Goal: Task Accomplishment & Management: Use online tool/utility

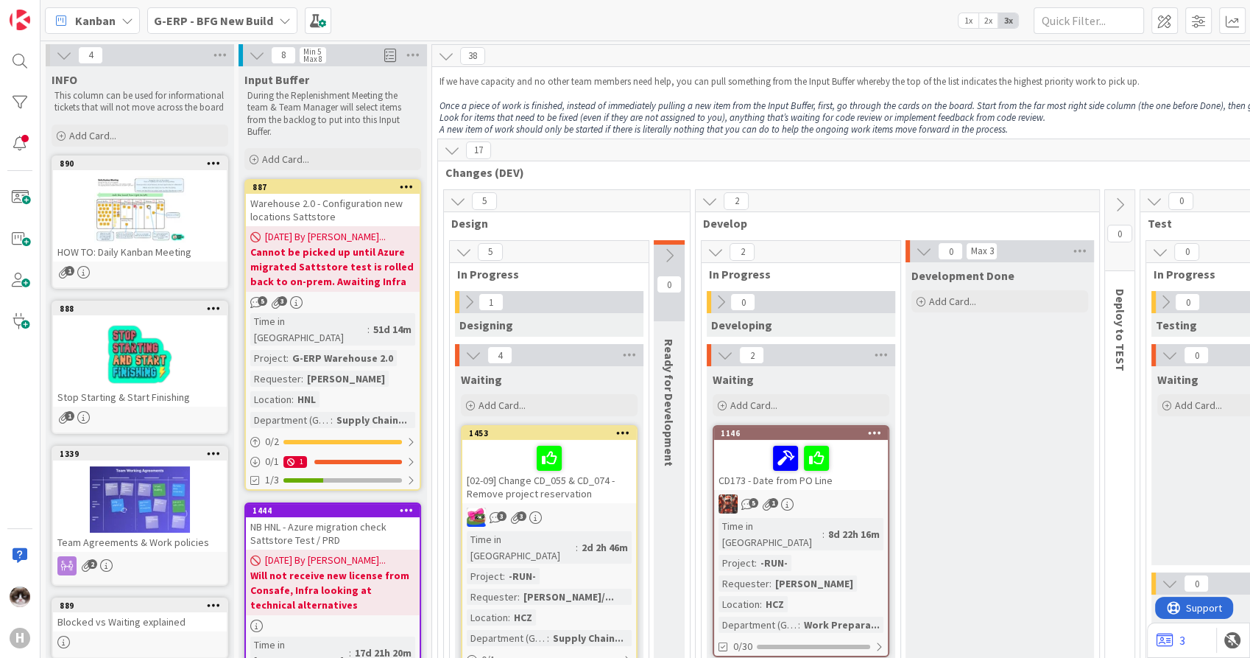
click at [239, 16] on b "G-ERP - BFG New Build" at bounding box center [213, 20] width 119 height 15
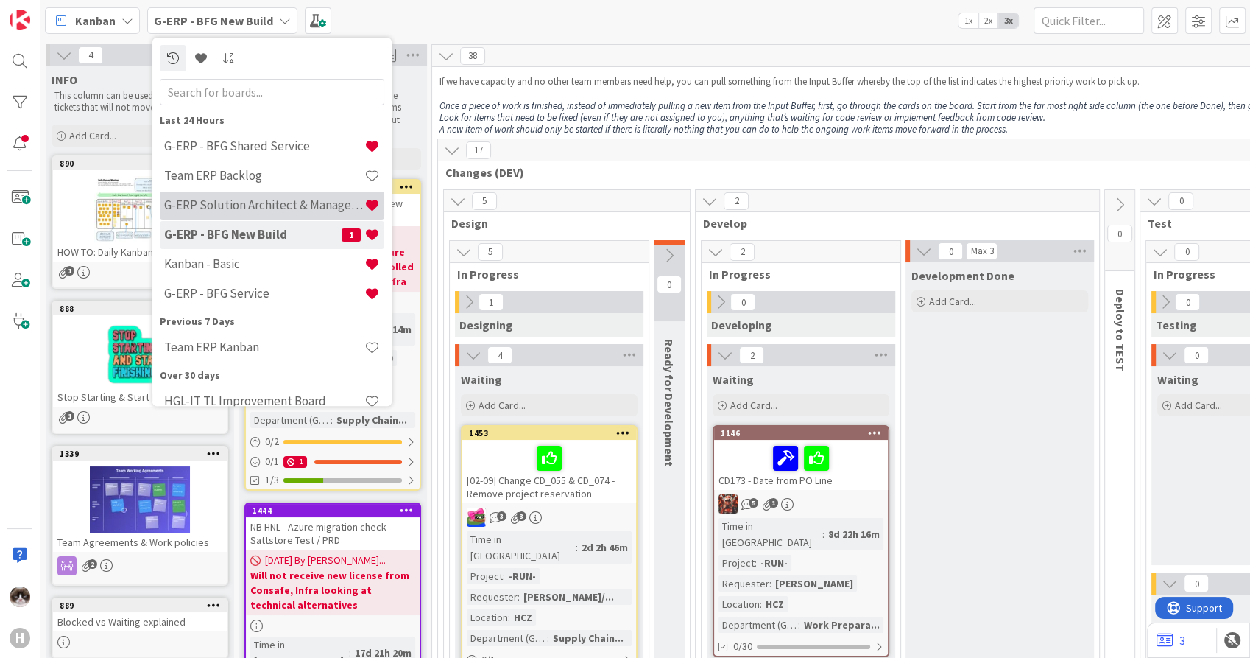
click at [278, 204] on h4 "G-ERP Solution Architect & Management" at bounding box center [264, 205] width 200 height 15
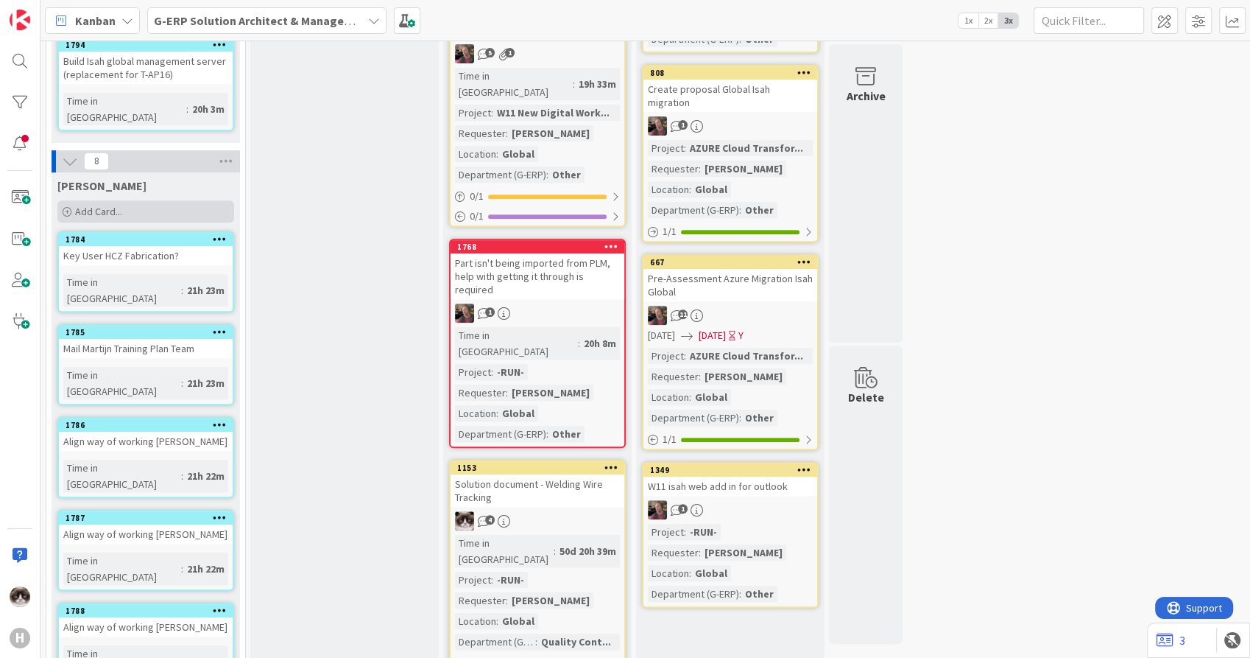
scroll to position [381, 0]
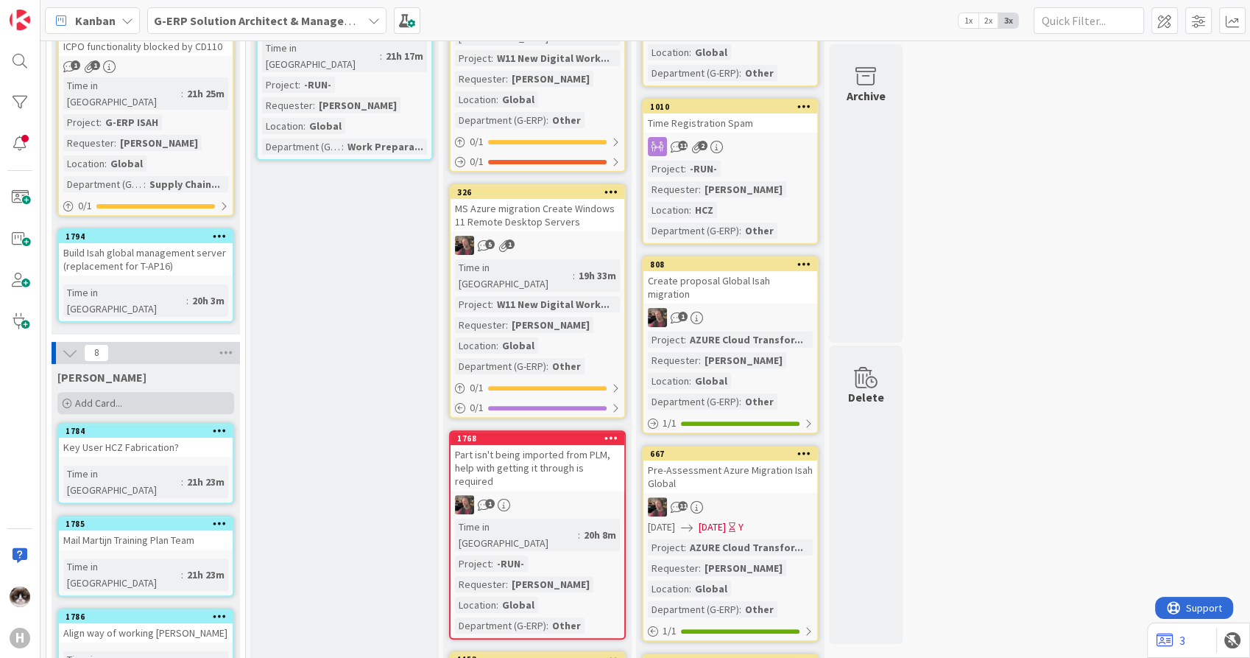
click at [110, 396] on span "Add Card..." at bounding box center [98, 402] width 47 height 13
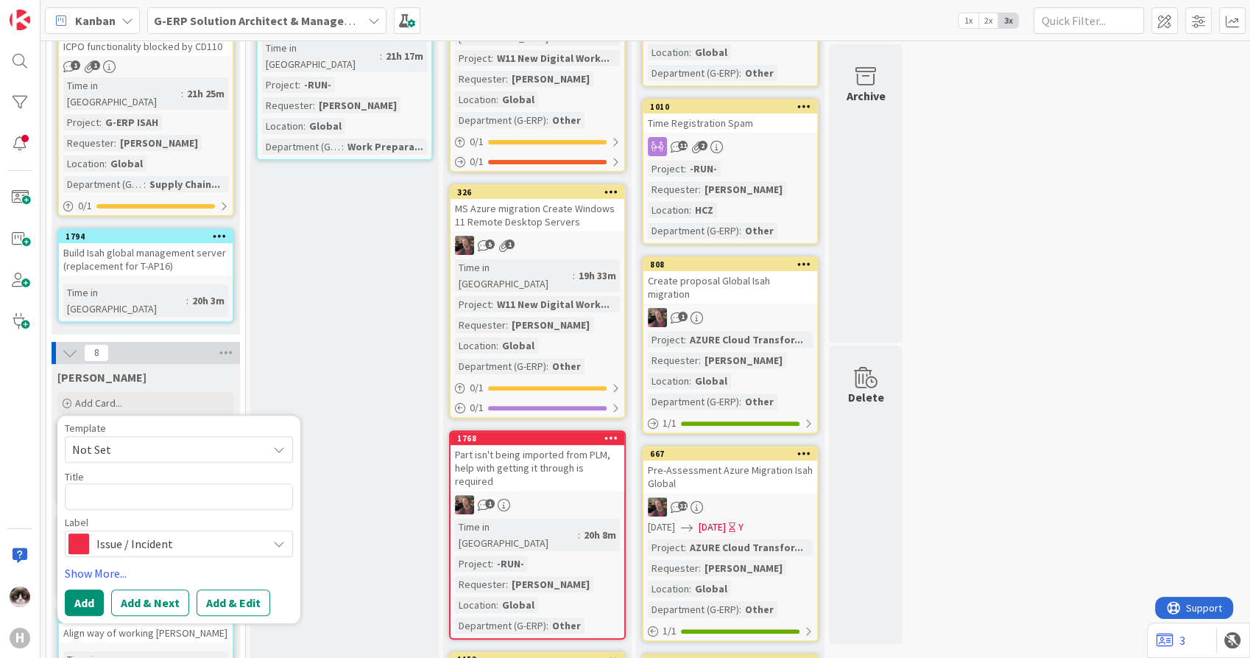
click at [130, 533] on span "Issue / Incident" at bounding box center [177, 543] width 163 height 21
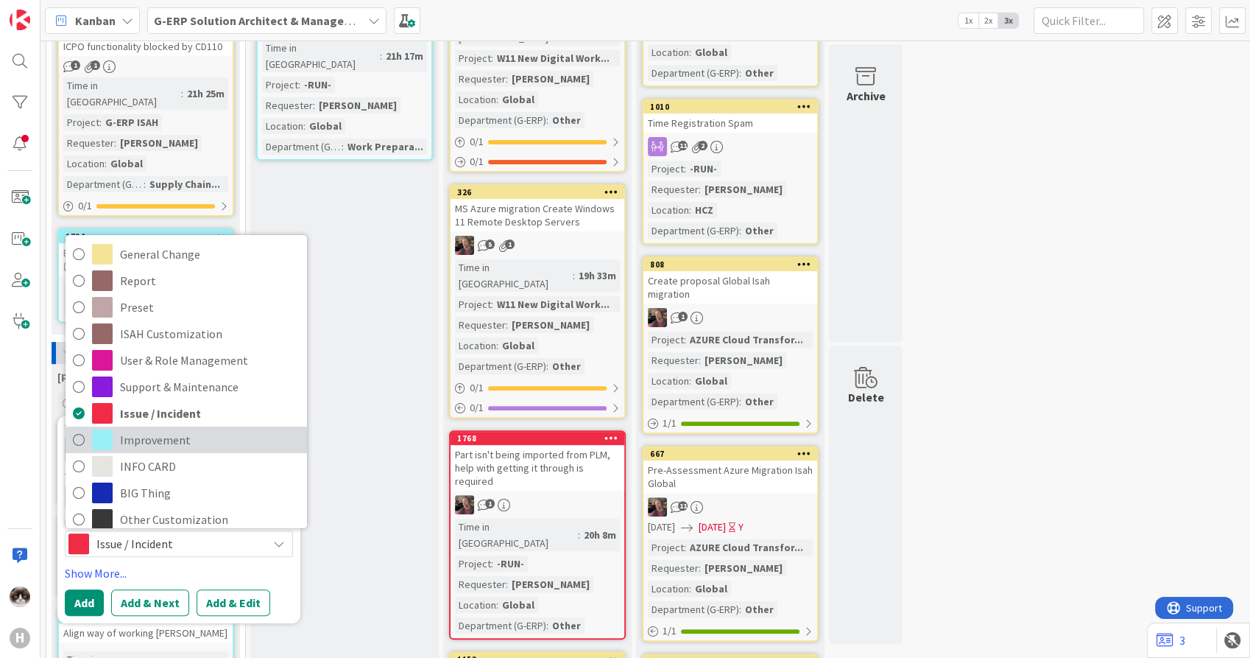
click at [162, 429] on span "Improvement" at bounding box center [210, 440] width 180 height 22
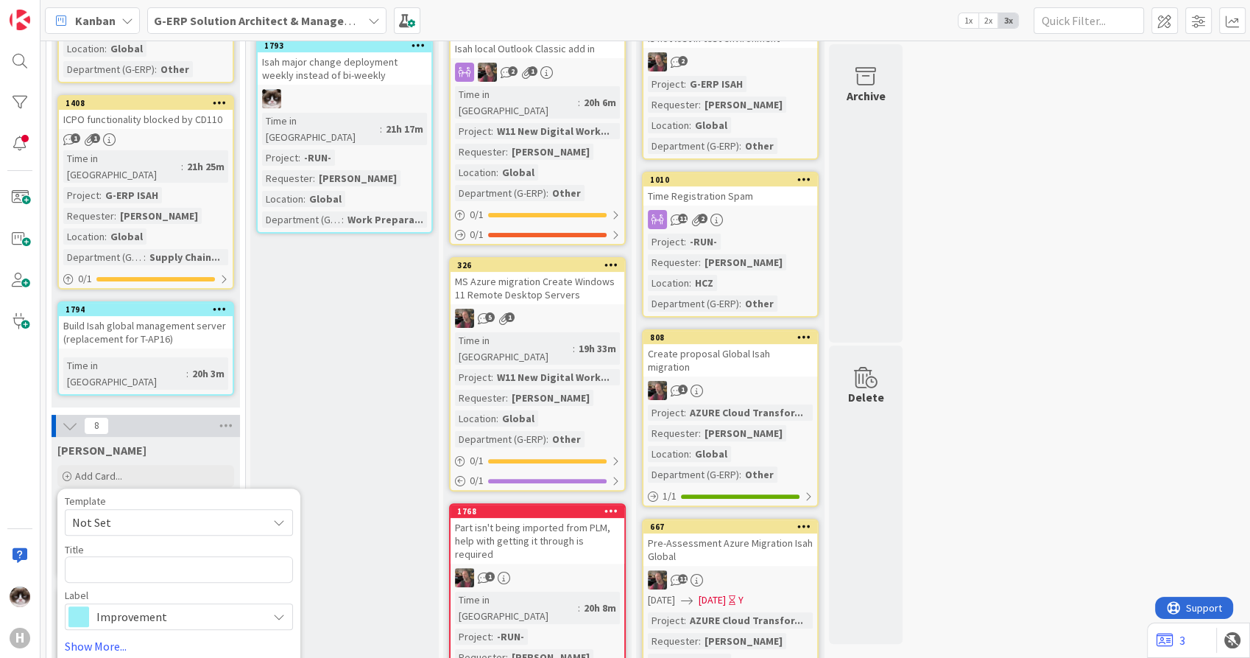
scroll to position [300, 0]
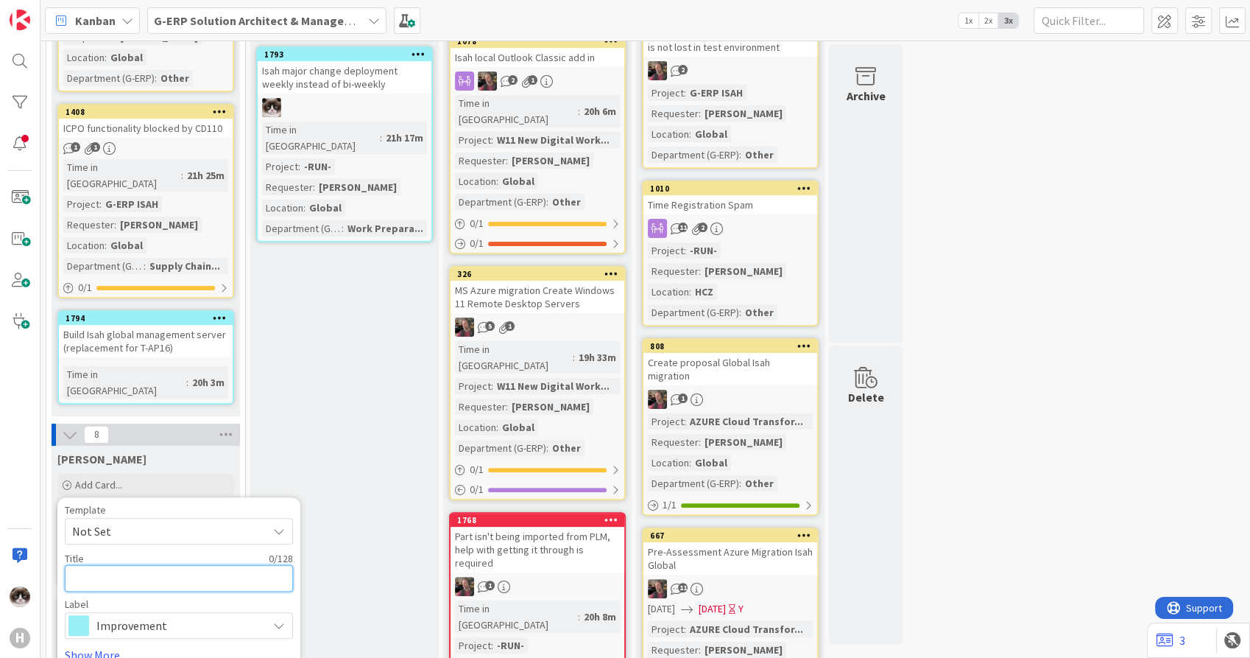
click at [147, 565] on textarea at bounding box center [179, 578] width 228 height 27
type textarea "x"
type textarea "S"
type textarea "x"
type textarea "St"
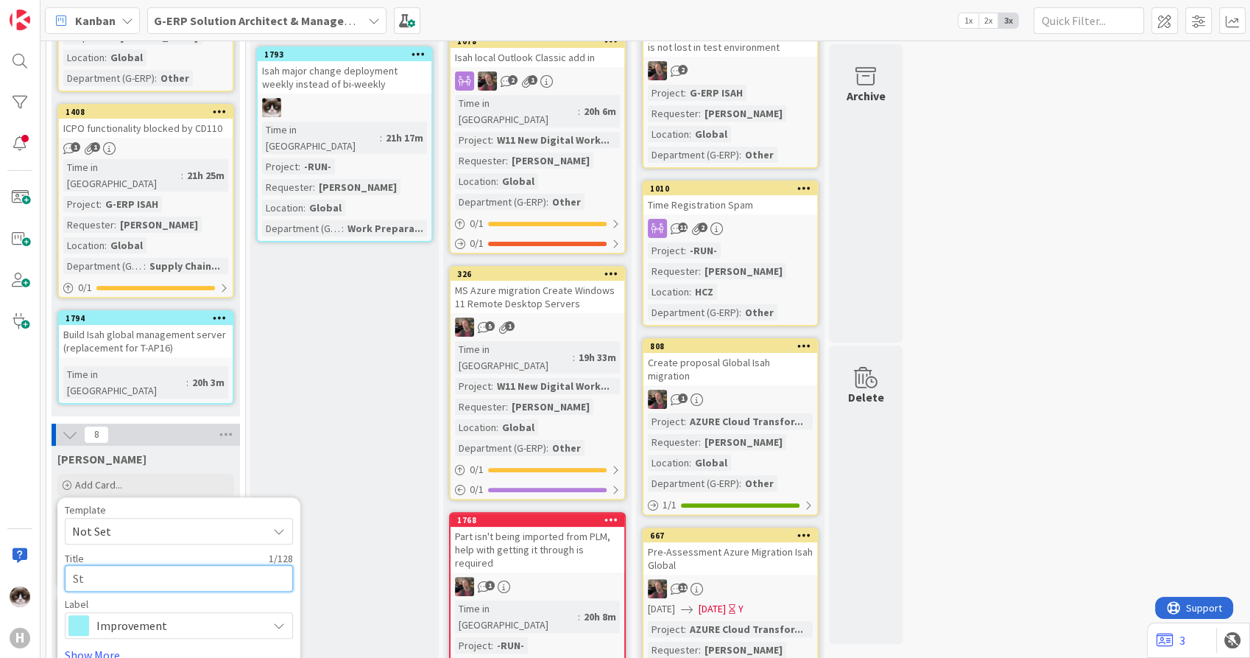
type textarea "x"
type textarea "Stu"
type textarea "x"
type textarea "Stud"
type textarea "x"
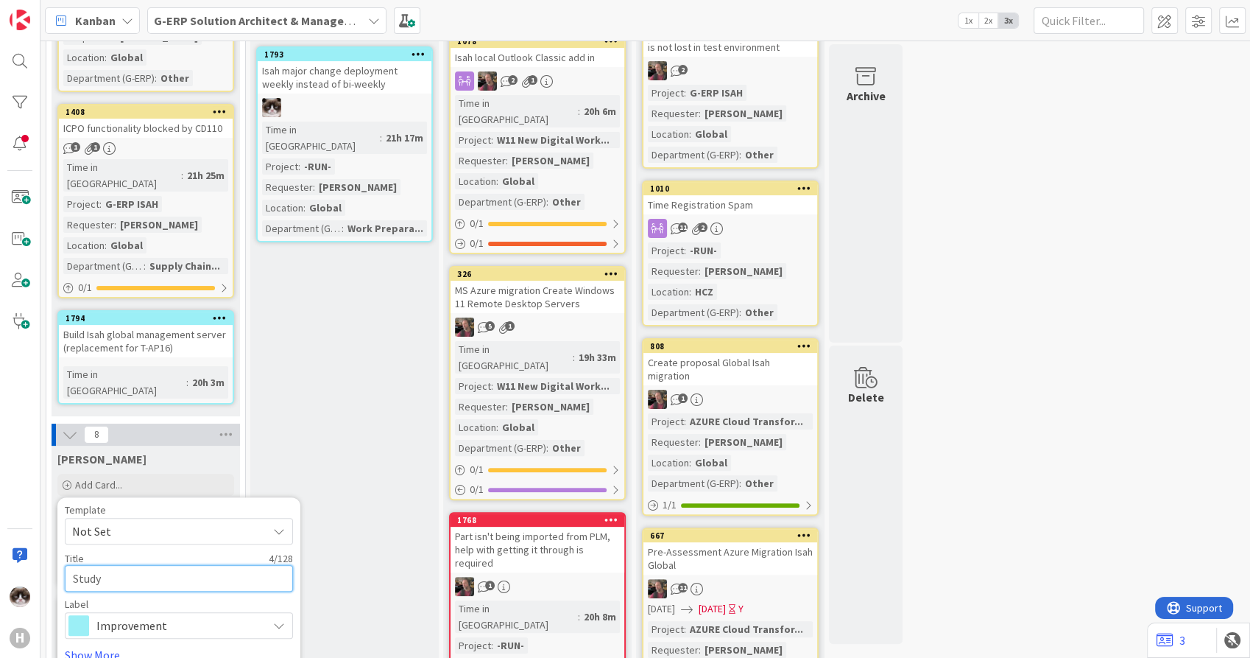
type textarea "Study"
type textarea "x"
type textarea "Study ne"
type textarea "x"
type textarea "Study new"
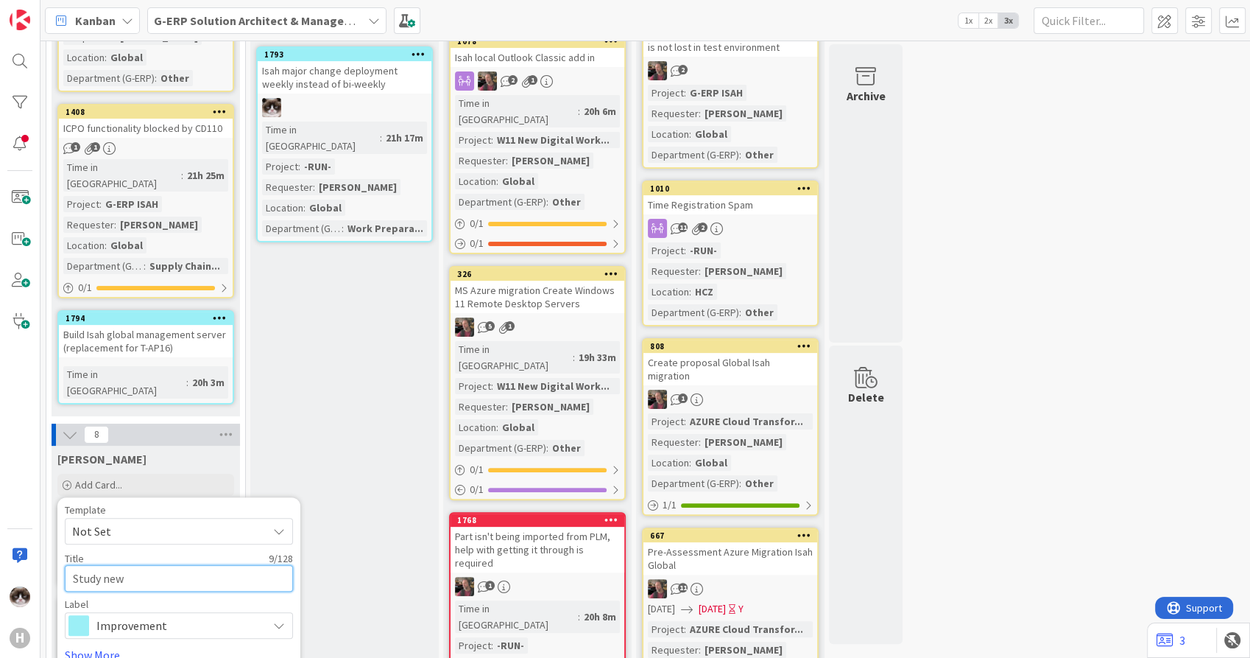
type textarea "x"
type textarea "Study new"
type textarea "x"
type textarea "Study new e"
type textarea "x"
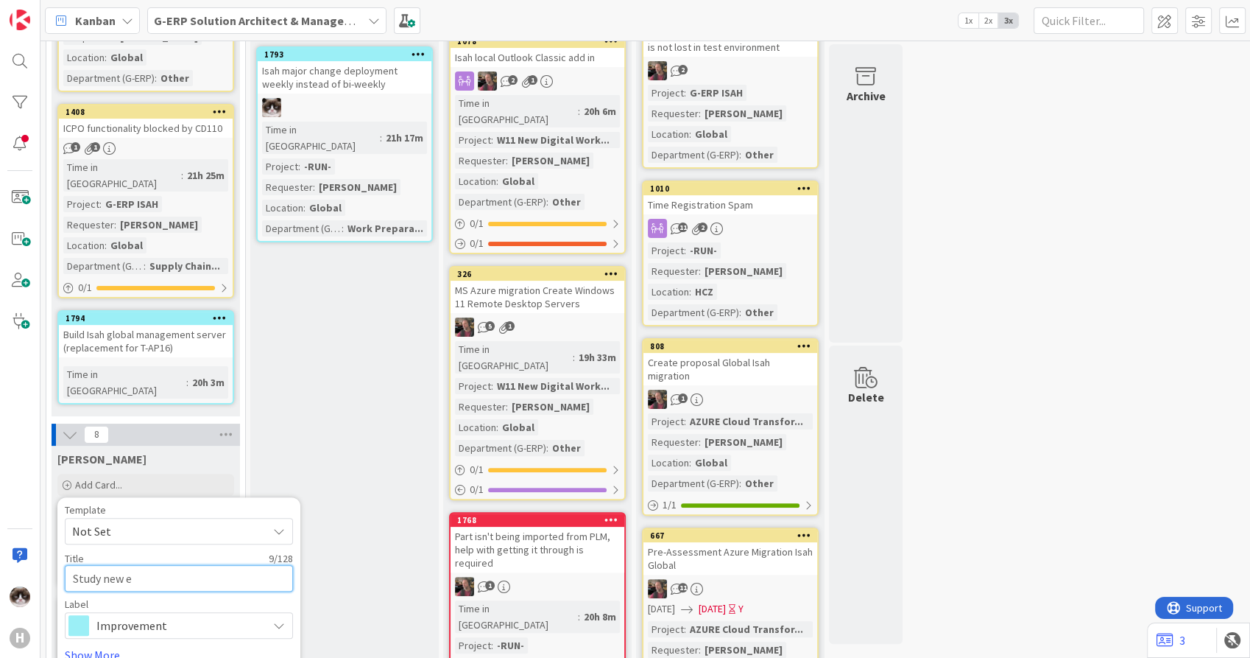
type textarea "Study new em"
type textarea "x"
type textarea "Study new emp"
type textarea "x"
type textarea "Study new empl"
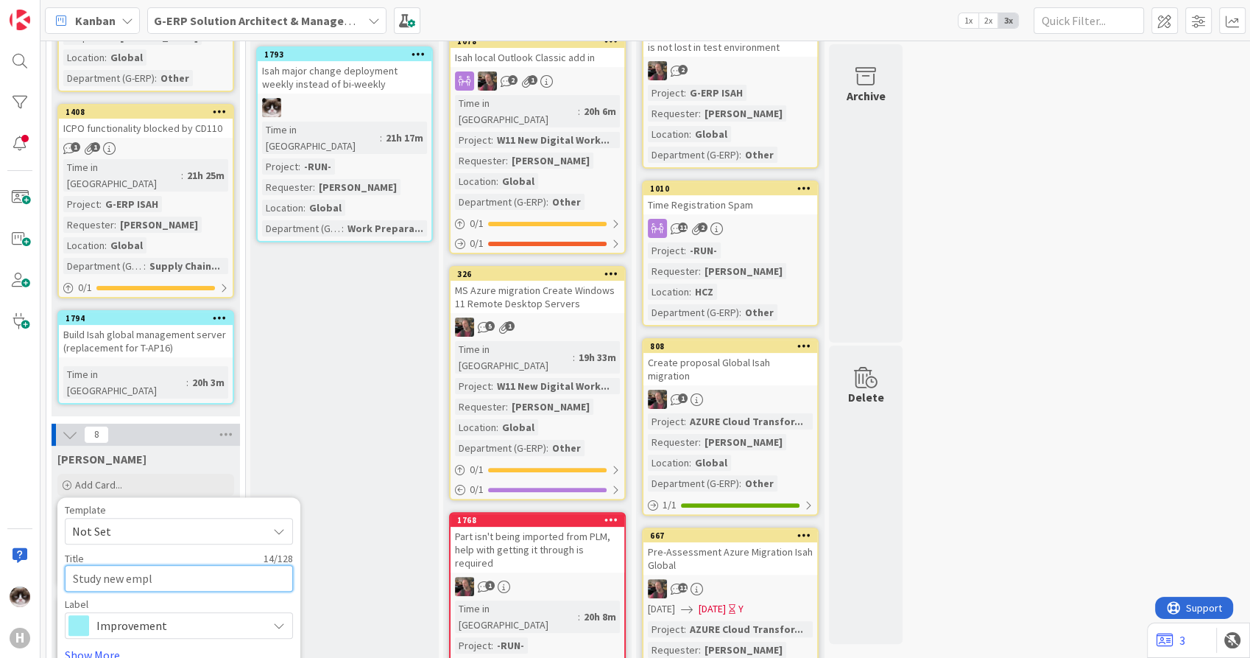
type textarea "x"
type textarea "Study new emplo"
type textarea "x"
type textarea "Study new employ"
type textarea "x"
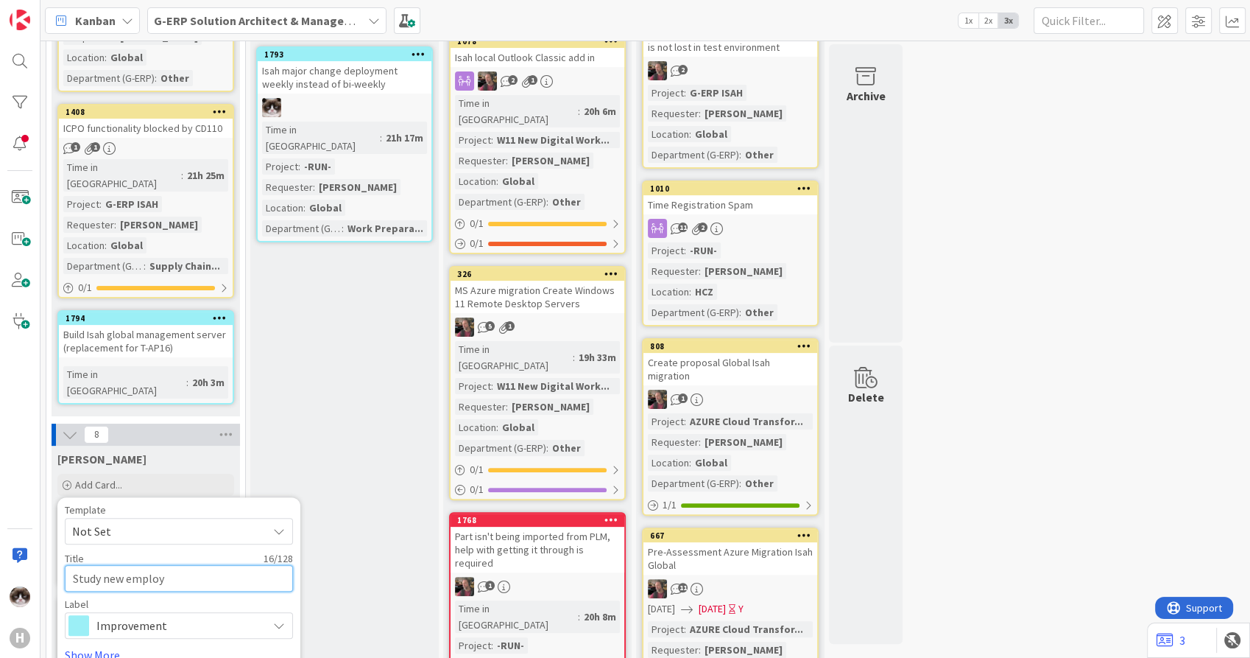
type textarea "Study new employe"
type textarea "x"
type textarea "Study new employee"
type textarea "x"
type textarea "Study new employee"
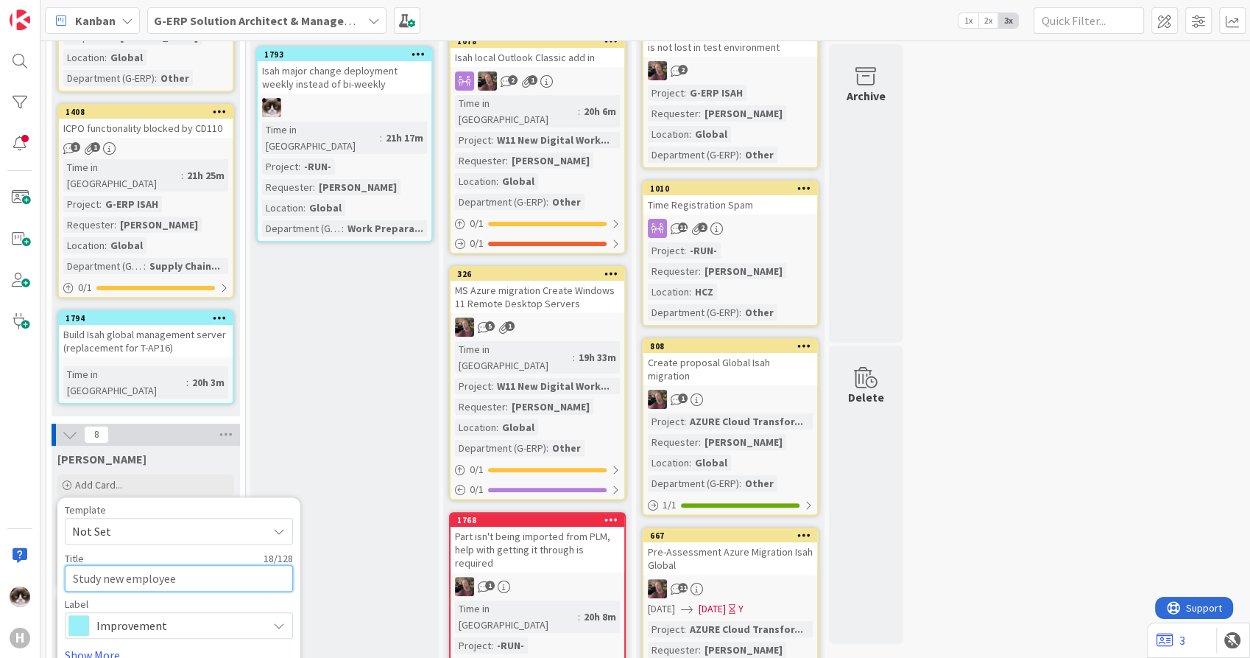
type textarea "x"
type textarea "Study new employee r"
type textarea "x"
type textarea "Study new employee re"
type textarea "x"
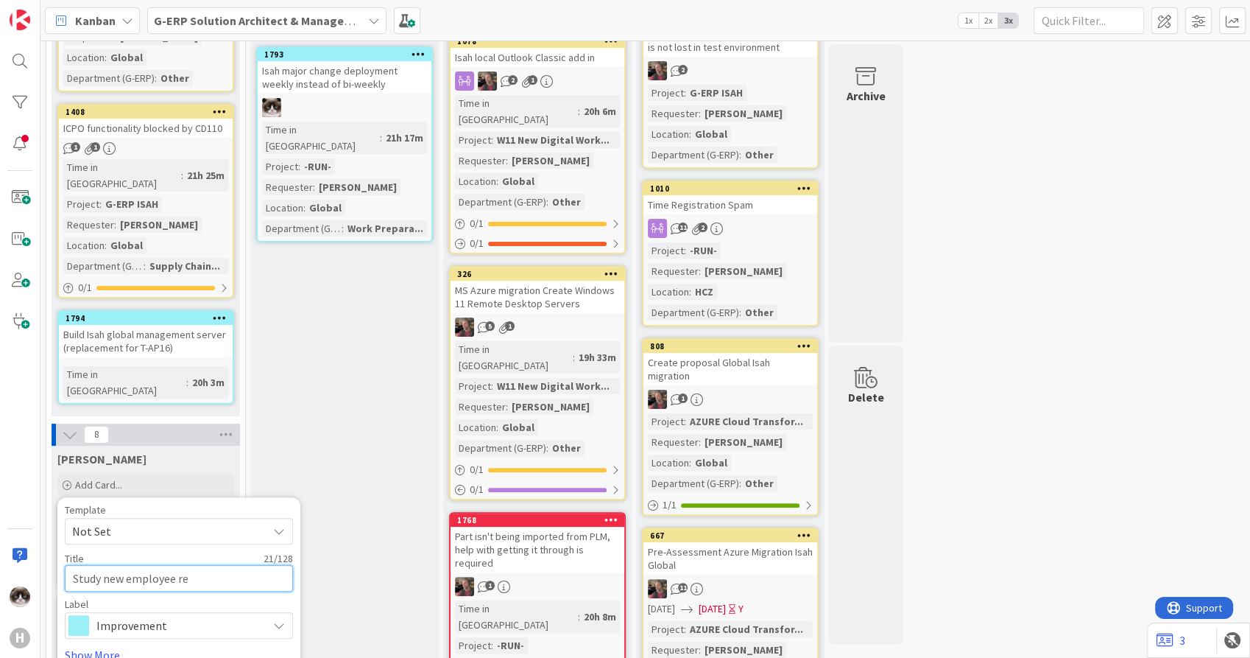
type textarea "Study new employee reg"
type textarea "x"
type textarea "Study new employee regu"
type textarea "x"
type textarea "Study new employee regul"
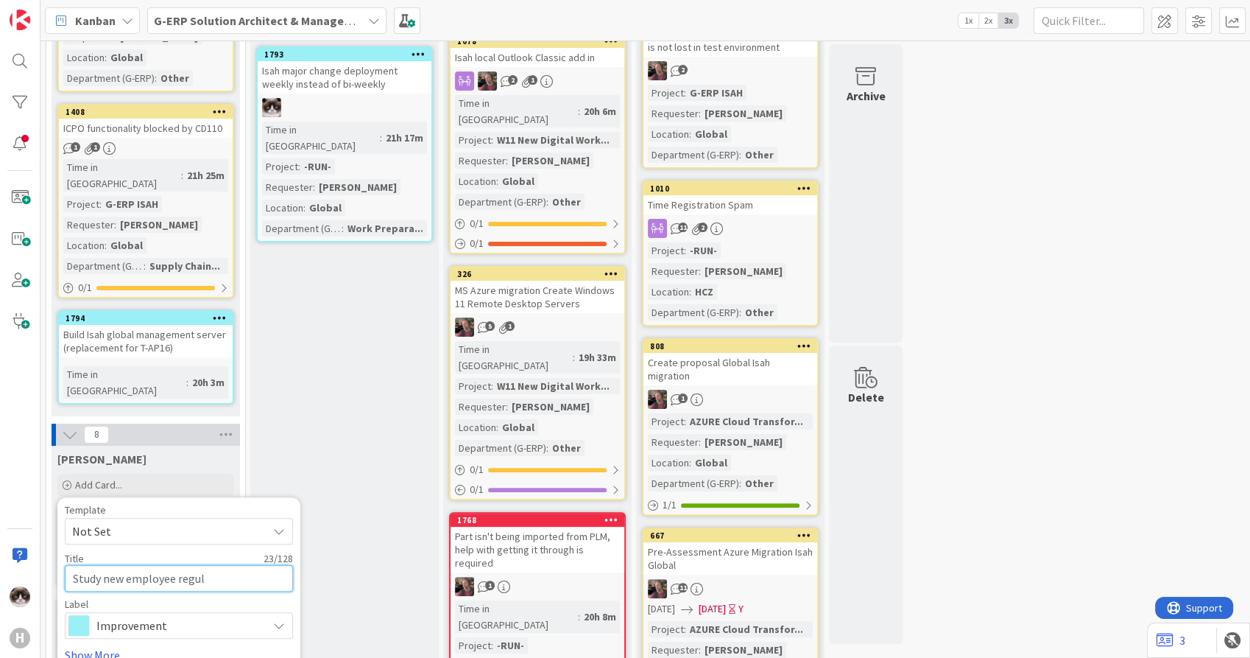
type textarea "x"
type textarea "Study new employee regulat"
type textarea "x"
type textarea "Study new employee regulatio"
type textarea "x"
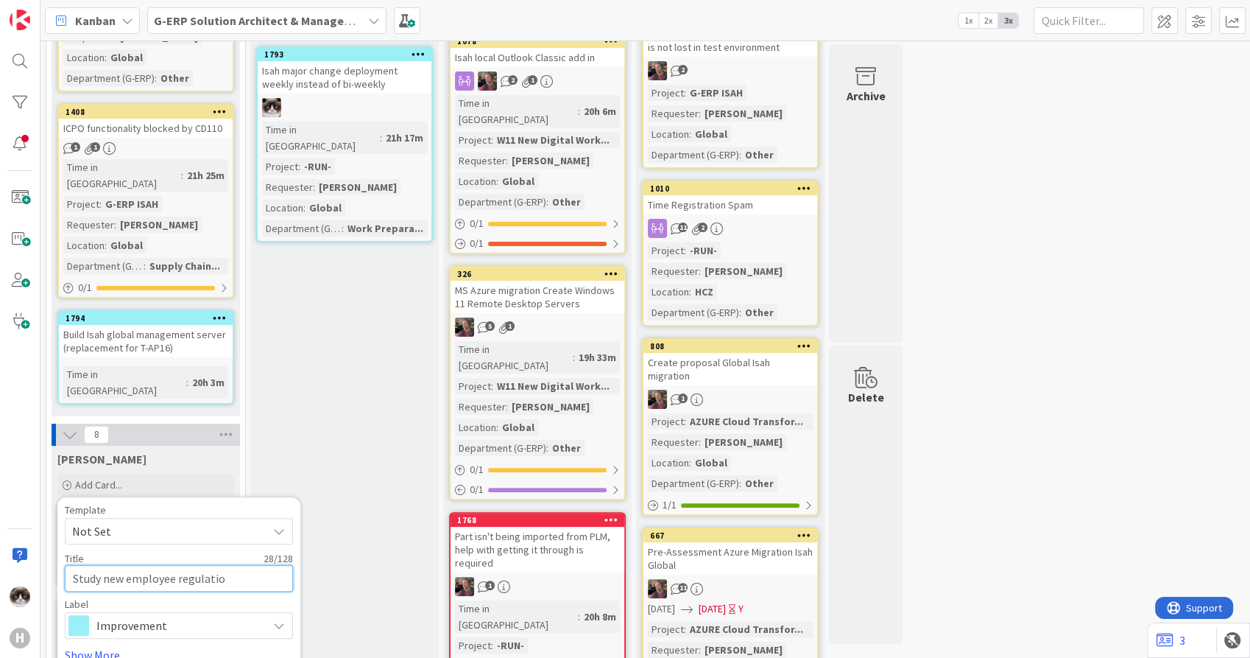
type textarea "Study new employee regulation"
type textarea "x"
type textarea "Study new employee regulation"
type textarea "x"
type textarea "Study new employee regulation f"
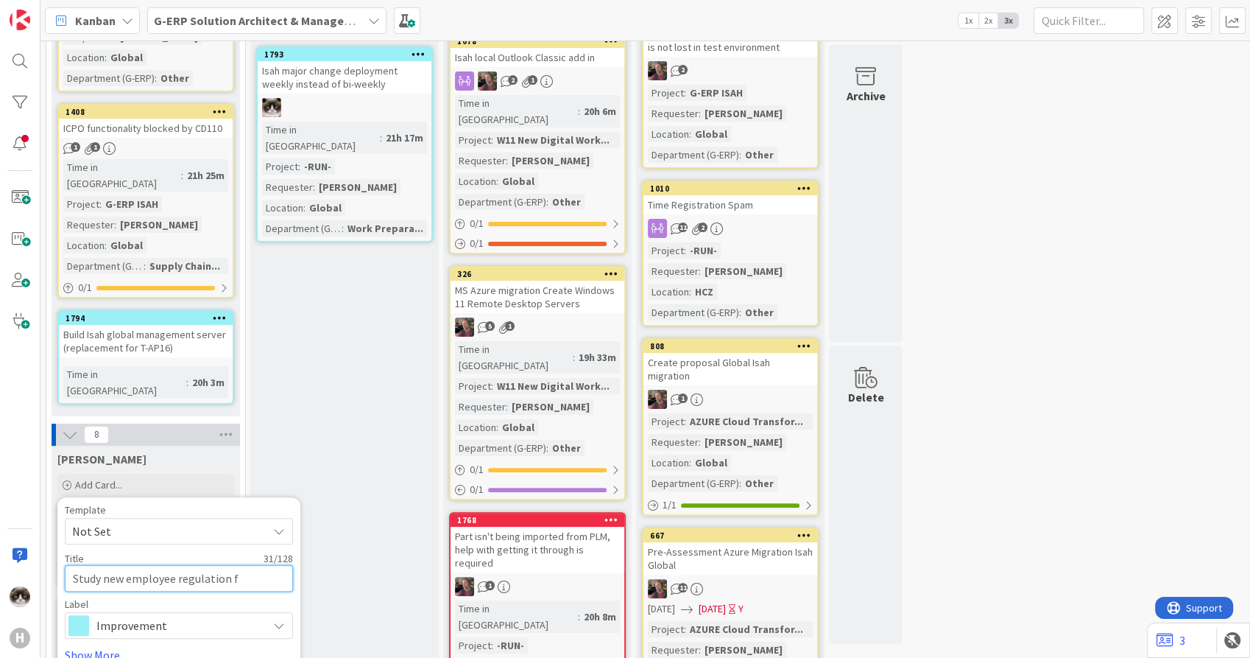
type textarea "x"
type textarea "Study new employee regulation fo"
type textarea "x"
type textarea "Study new employee regulation for"
type textarea "x"
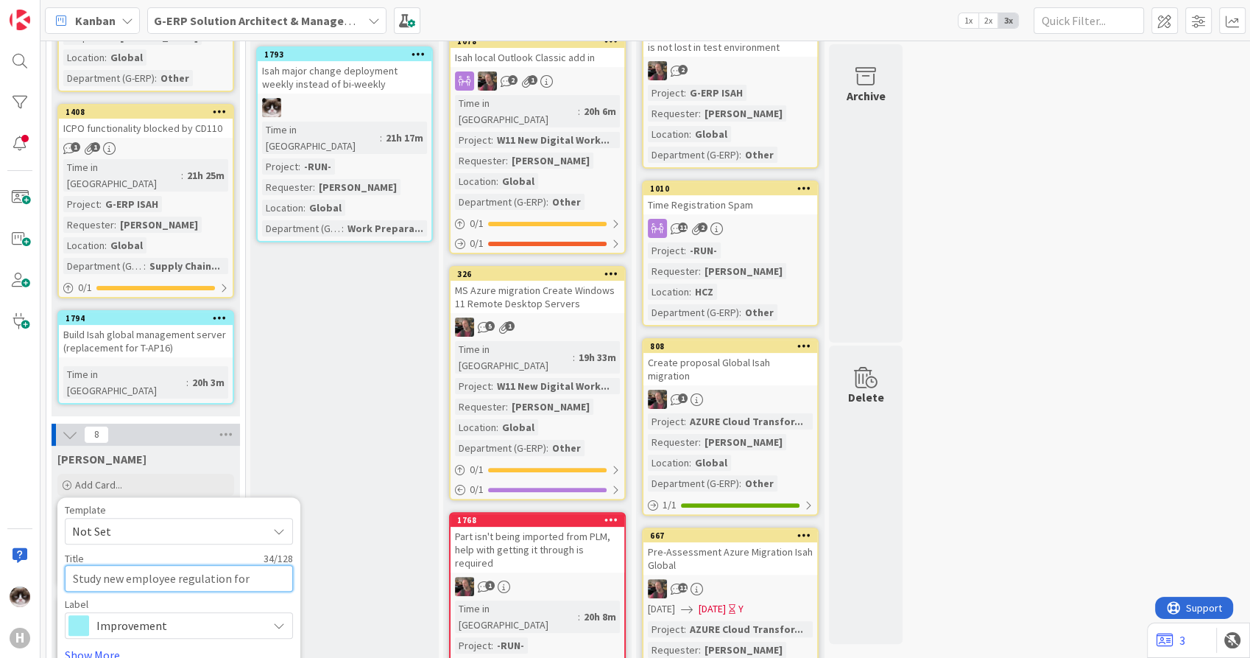
type textarea "Study new employee regulation for t"
type textarea "x"
type textarea "Study new employee regulation for th"
type textarea "x"
type textarea "Study new employee regulation for the"
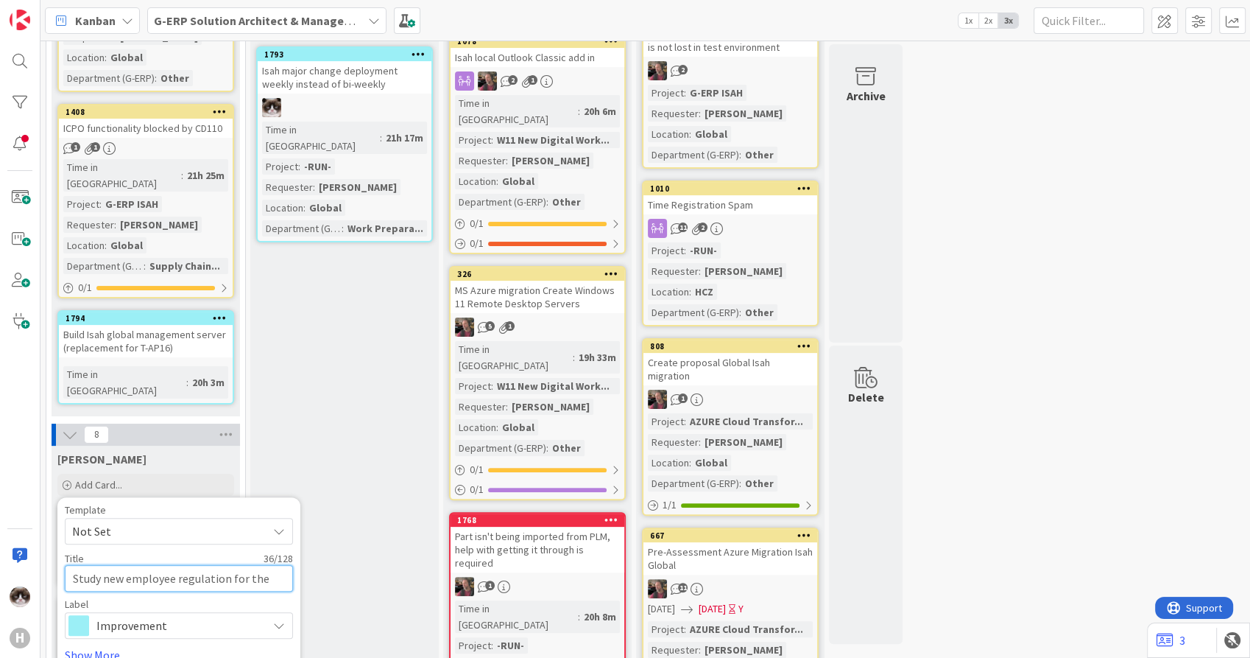
type textarea "x"
type textarea "Study new employee regulation for the"
type textarea "x"
type textarea "Study new employee regulation for the t"
type textarea "x"
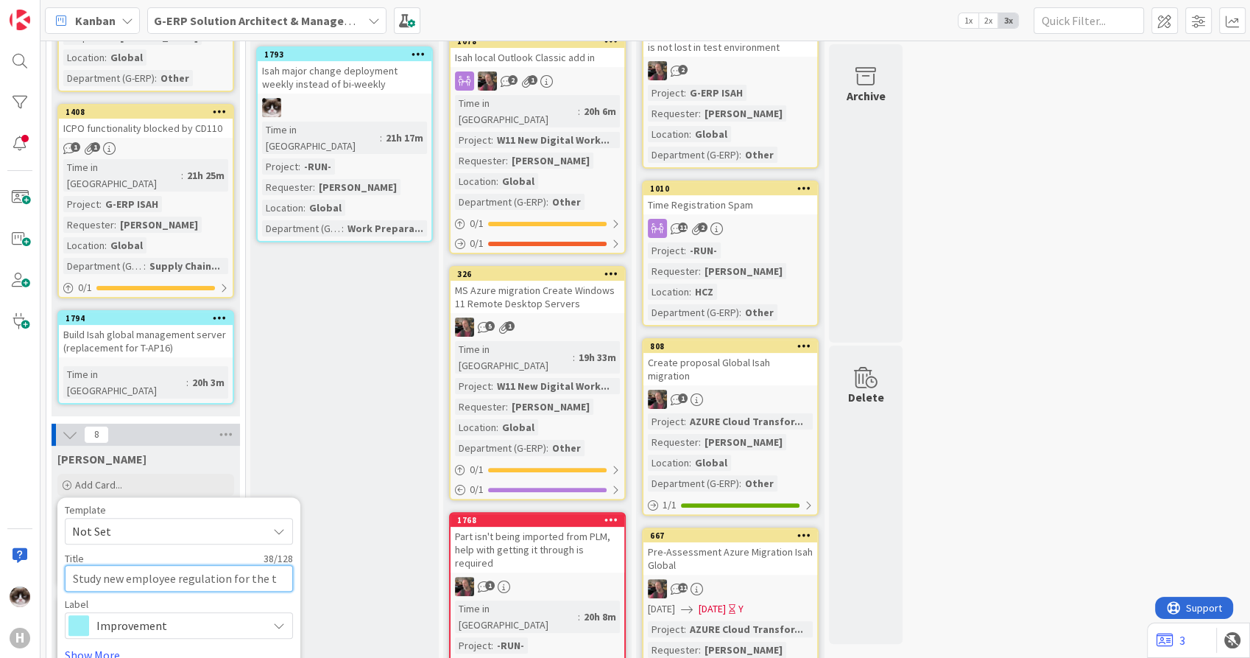
type textarea "Study new employee regulation for the te"
type textarea "x"
type textarea "Study new employee regulation for the tem"
type textarea "x"
type textarea "Study new employee regulation for the te"
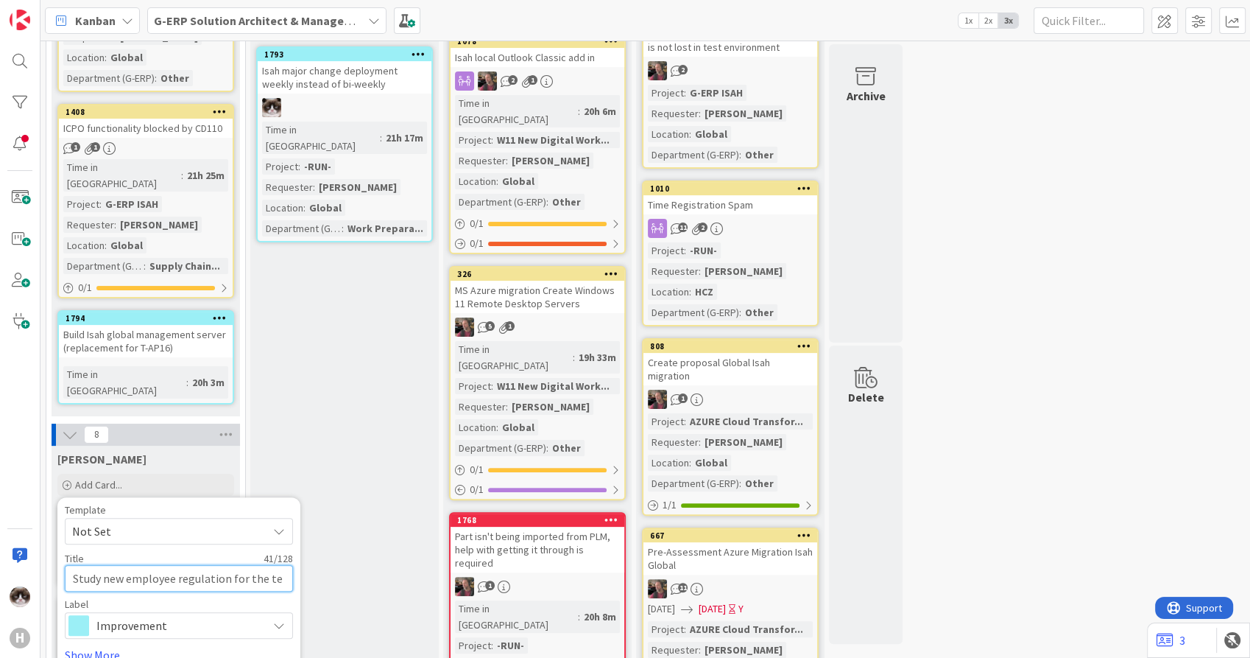
type textarea "x"
type textarea "Study new employee regulation for the tea"
type textarea "x"
type textarea "Study new employee regulation for the team"
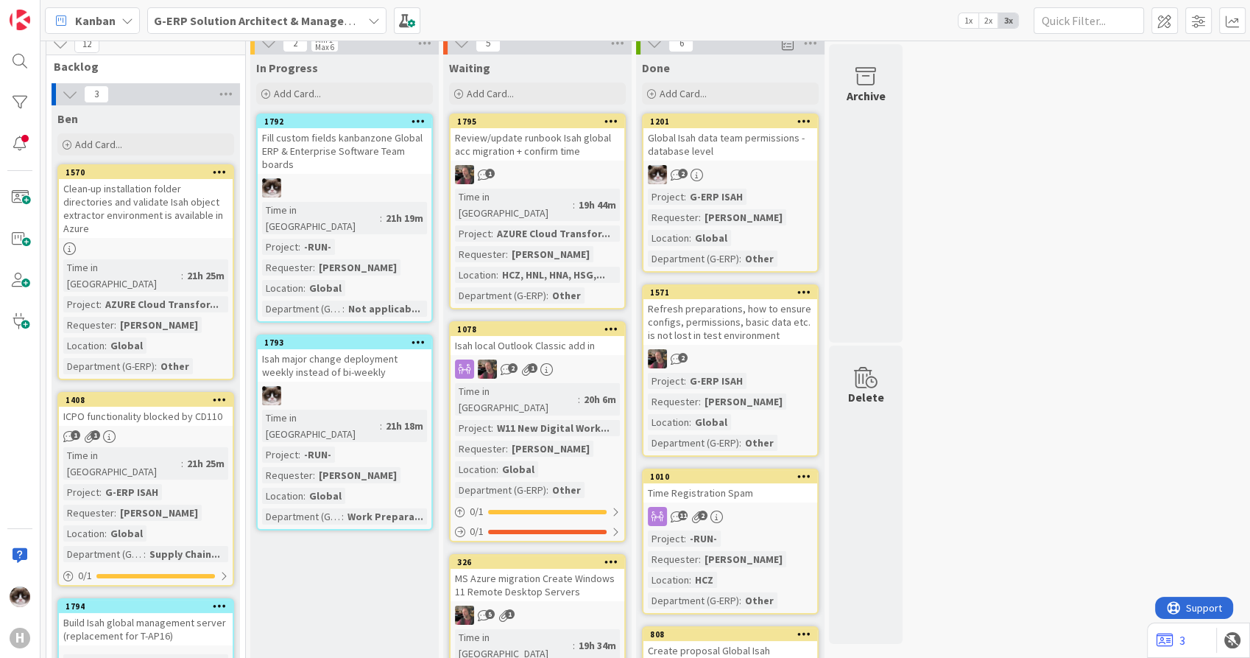
scroll to position [0, 0]
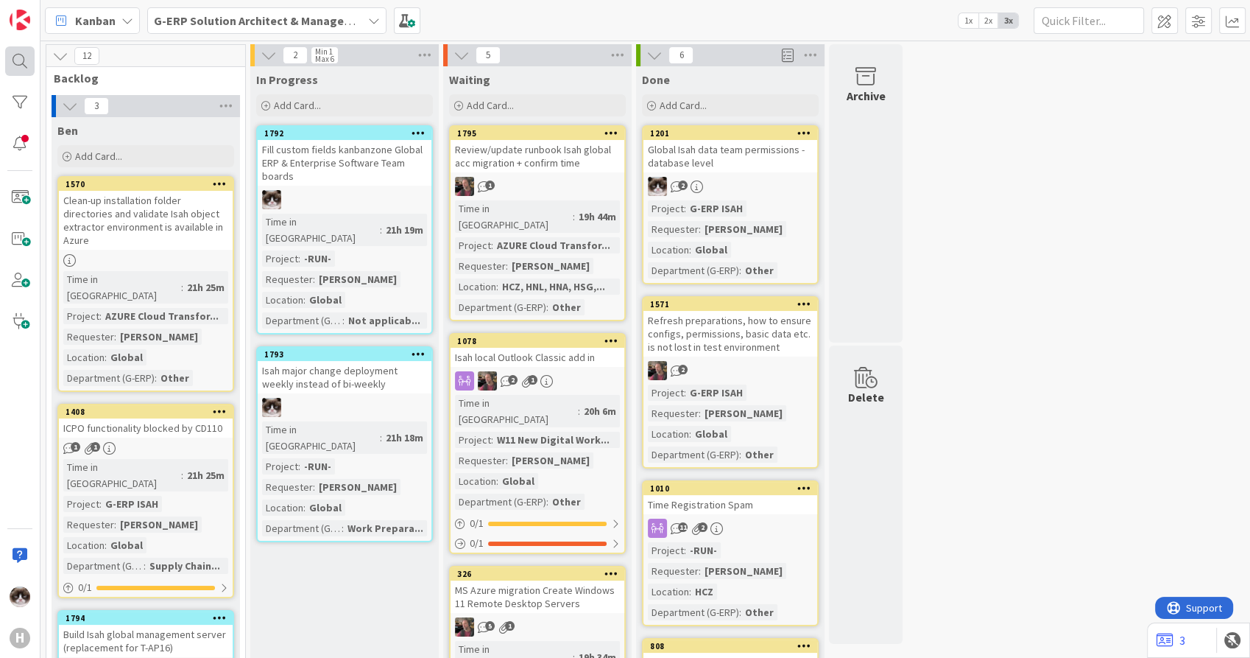
click at [10, 63] on div at bounding box center [19, 60] width 29 height 29
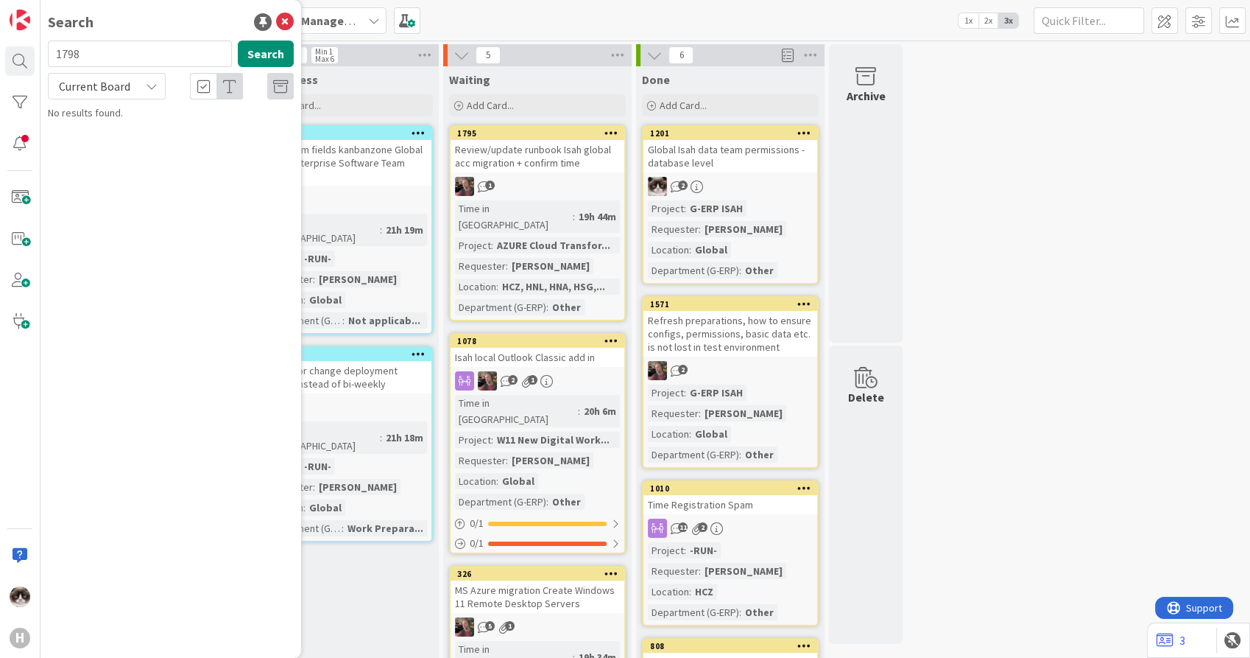
click at [110, 100] on div "1798 Search Current Board No results found." at bounding box center [171, 81] width 246 height 80
click at [108, 96] on div "Current Board" at bounding box center [107, 86] width 118 height 27
click at [96, 147] on span "All Boards" at bounding box center [132, 147] width 153 height 22
drag, startPoint x: 106, startPoint y: 57, endPoint x: 29, endPoint y: 49, distance: 77.7
click at [29, 49] on div "H Search 1798 Search All Boards Current Board All Boards G-ERP - BFG New Build …" at bounding box center [20, 329] width 41 height 658
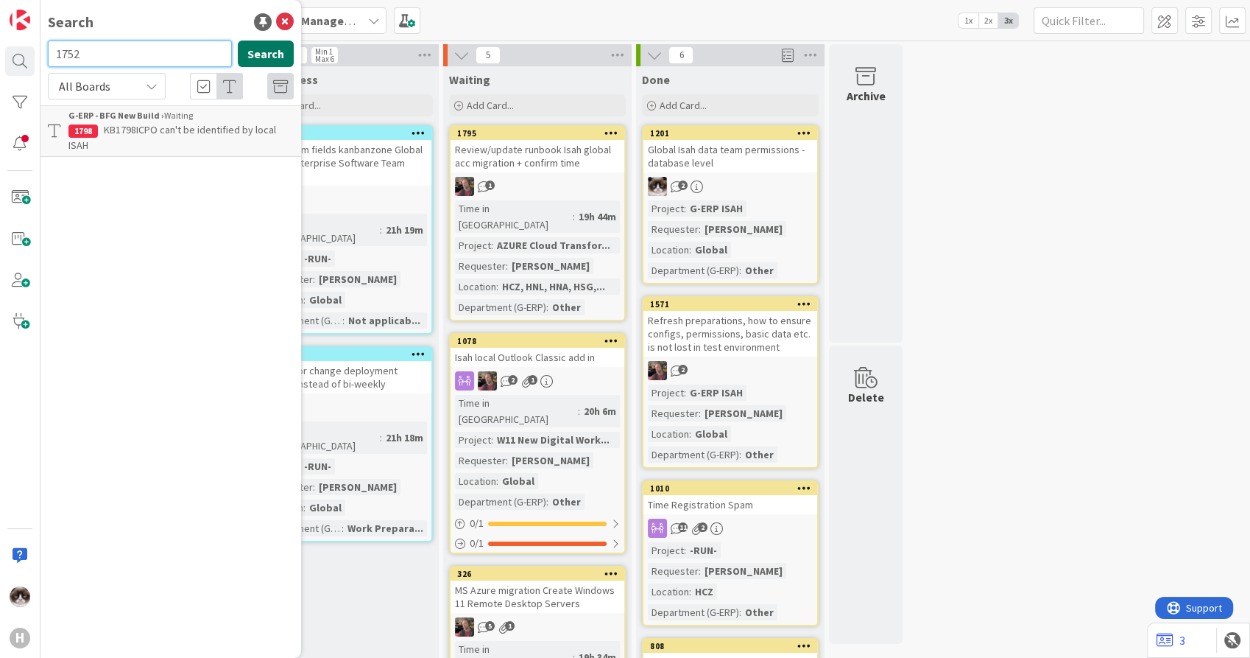
type input "1752"
click at [258, 59] on button "Search" at bounding box center [266, 54] width 56 height 27
click at [204, 133] on span "[SS] Time Registration - Email needs to be more expansive" at bounding box center [177, 137] width 219 height 29
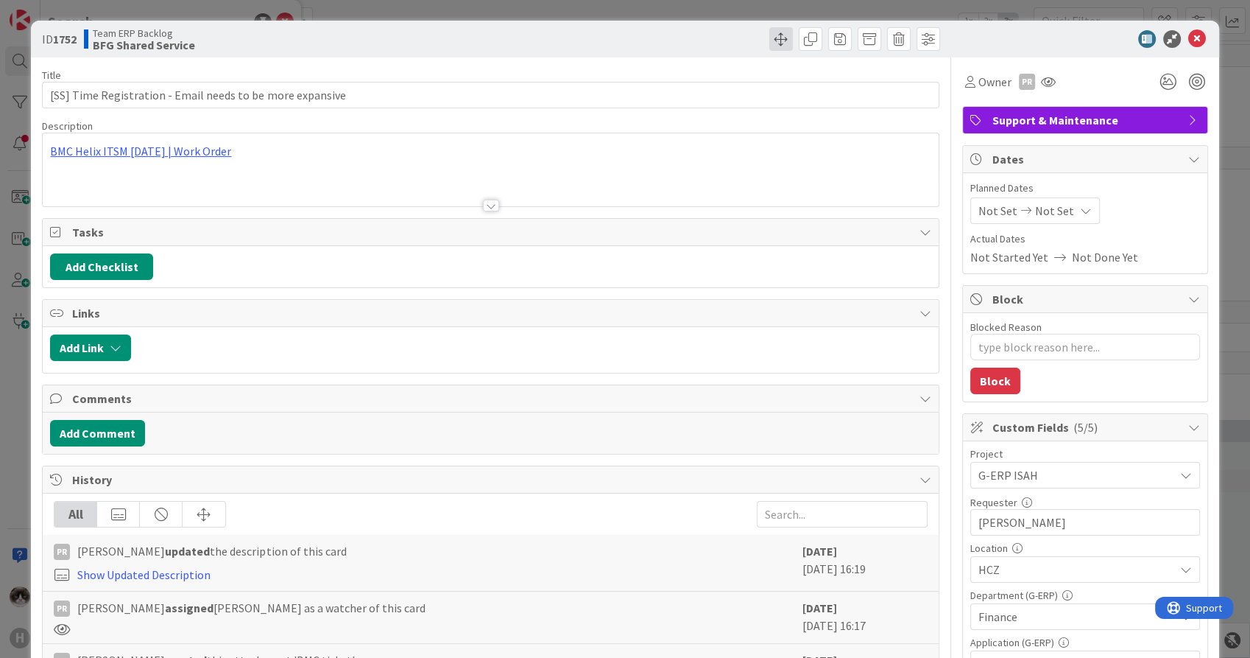
click at [770, 37] on span at bounding box center [782, 39] width 24 height 24
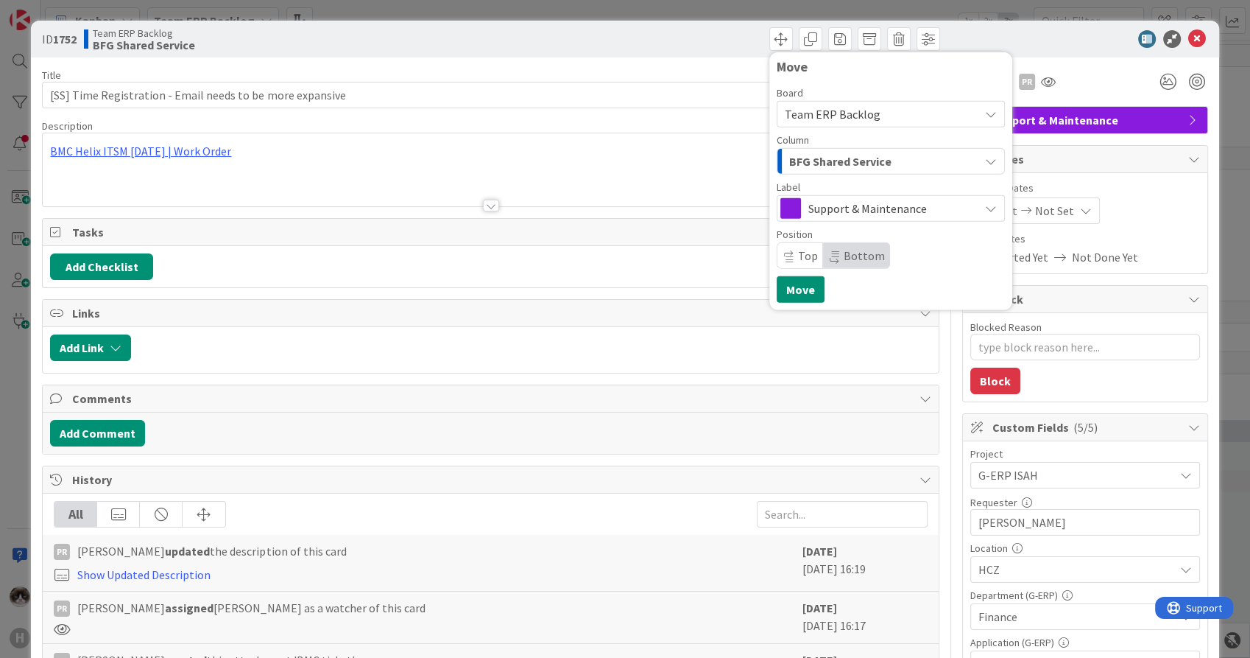
click at [907, 168] on div "BFG Shared Service" at bounding box center [883, 161] width 194 height 24
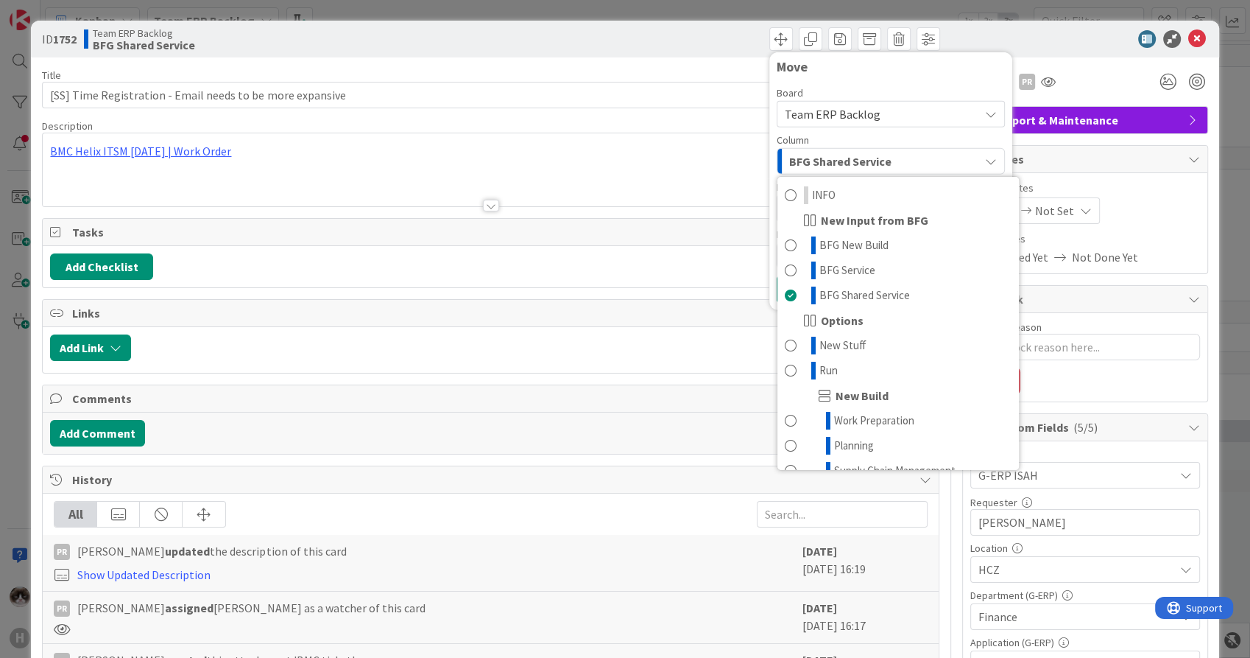
click at [563, 238] on span "Tasks" at bounding box center [492, 232] width 840 height 18
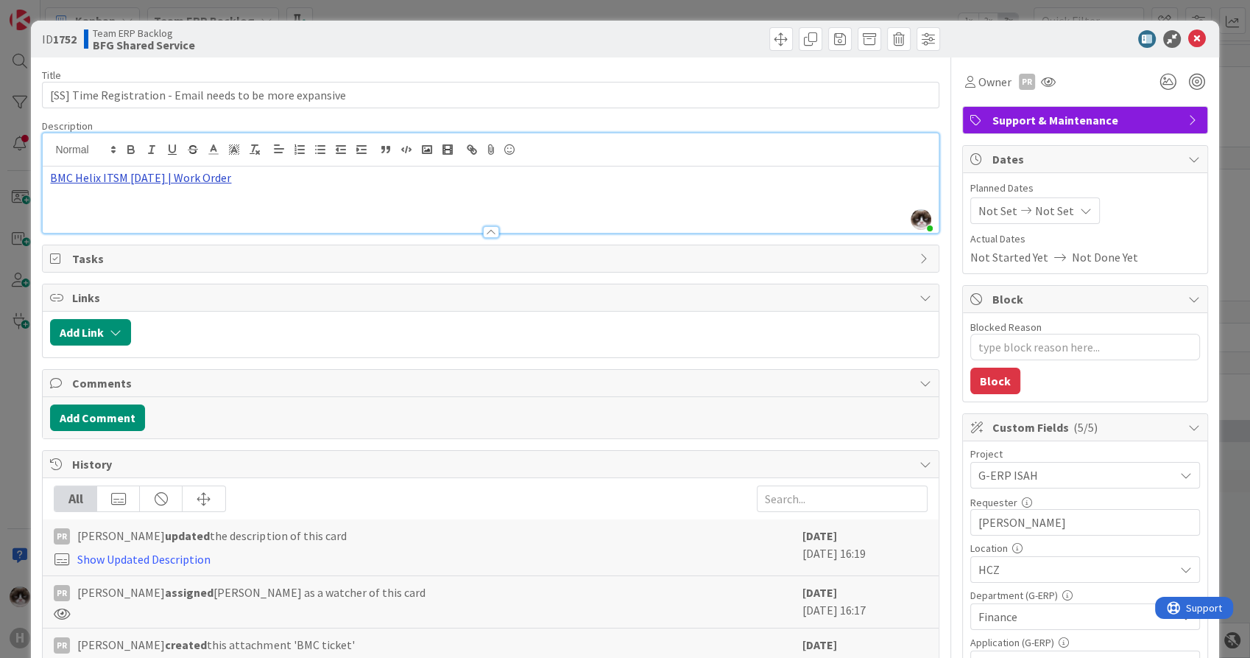
click at [192, 150] on div "Kevin van Dijk just joined BMC Helix ITSM 23.3.02 | Work Order" at bounding box center [490, 182] width 895 height 99
click at [171, 206] on link "https://huisman-smartit.onbmc.com/smartit/app/#/workorder/AGGF4KX6HRENQASZSO8OS…" at bounding box center [131, 206] width 147 height 19
type textarea "x"
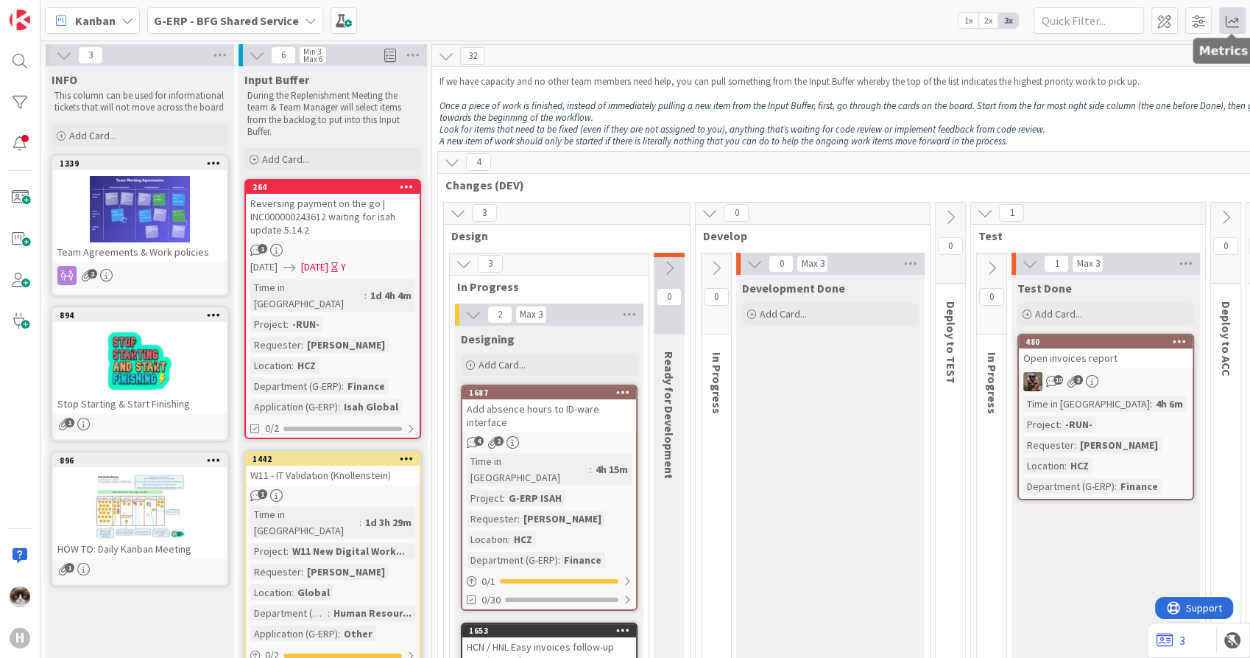
click at [1236, 21] on span at bounding box center [1233, 20] width 27 height 27
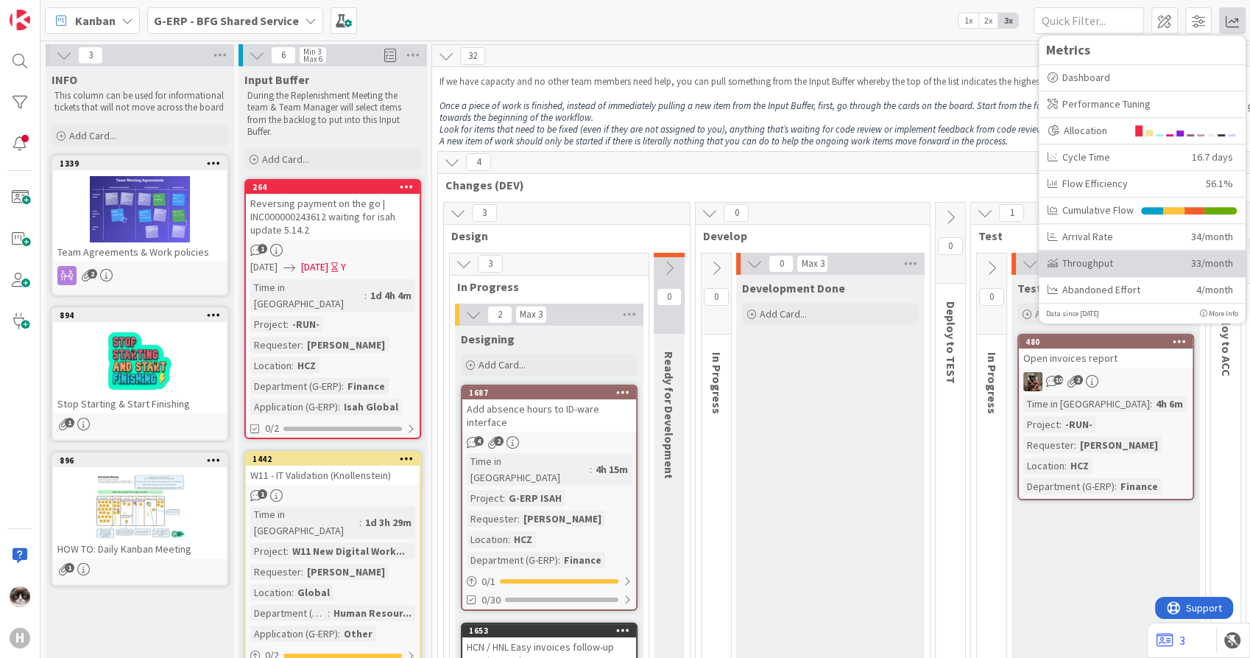
click at [1089, 260] on div "Throughput" at bounding box center [1114, 263] width 133 height 15
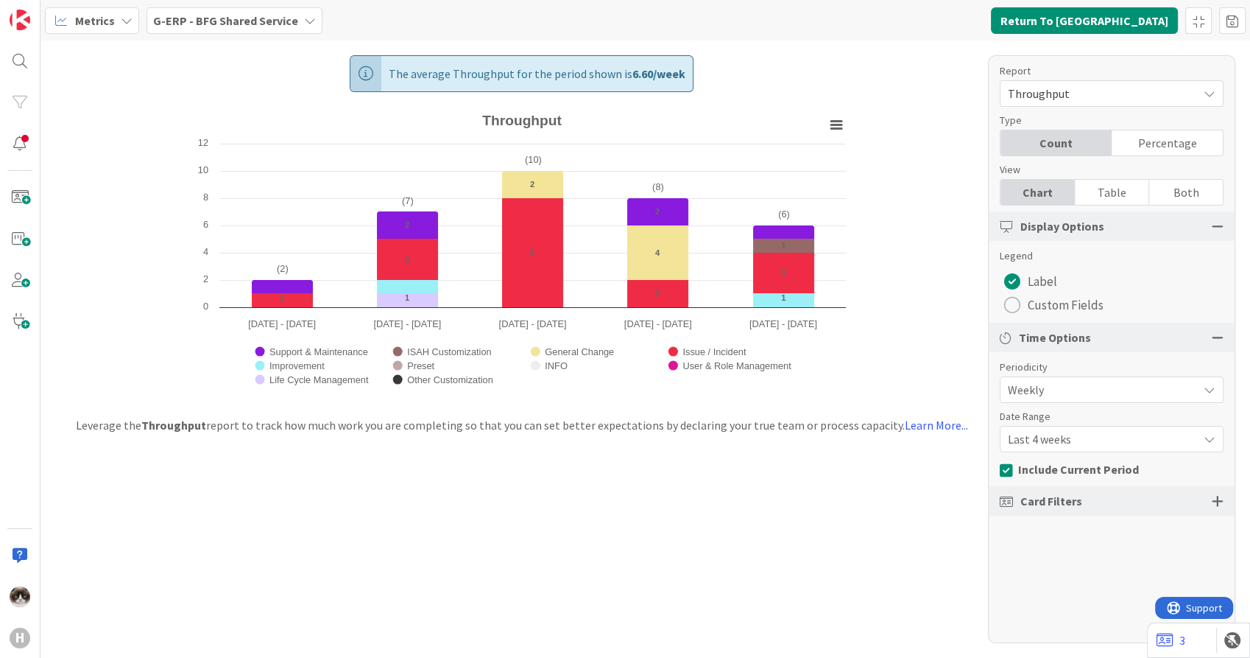
click at [1060, 400] on span "Last 4 weeks" at bounding box center [1099, 389] width 183 height 21
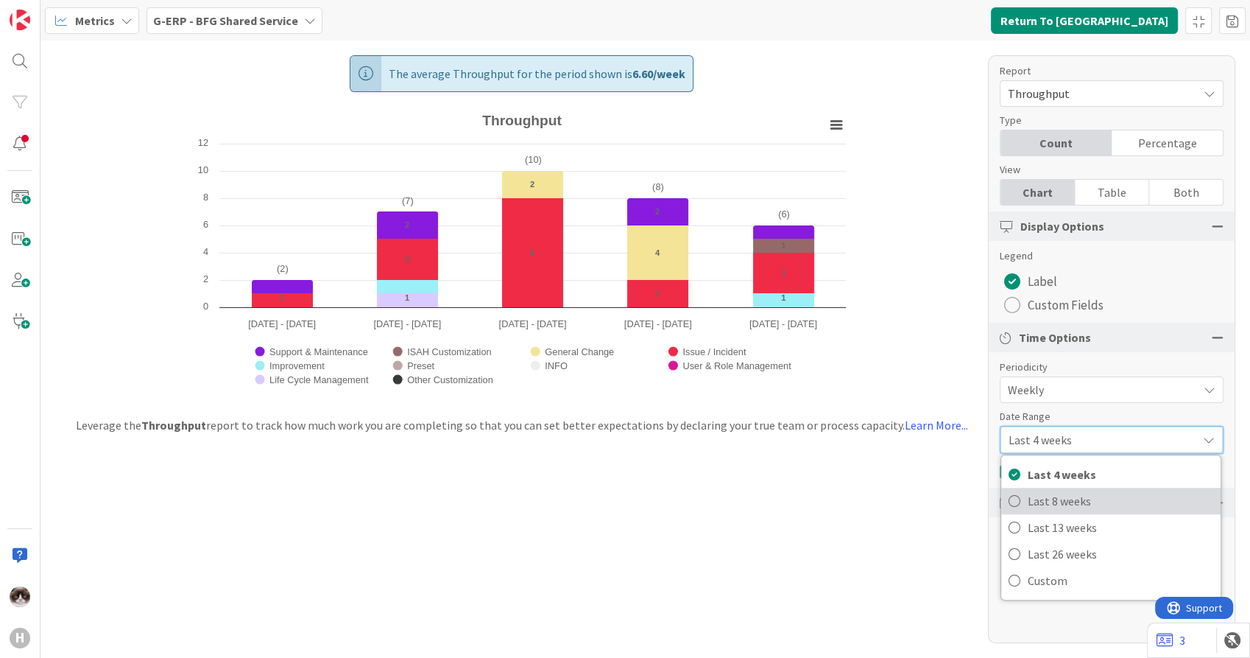
click at [1069, 498] on span "Last 8 weeks" at bounding box center [1121, 501] width 186 height 22
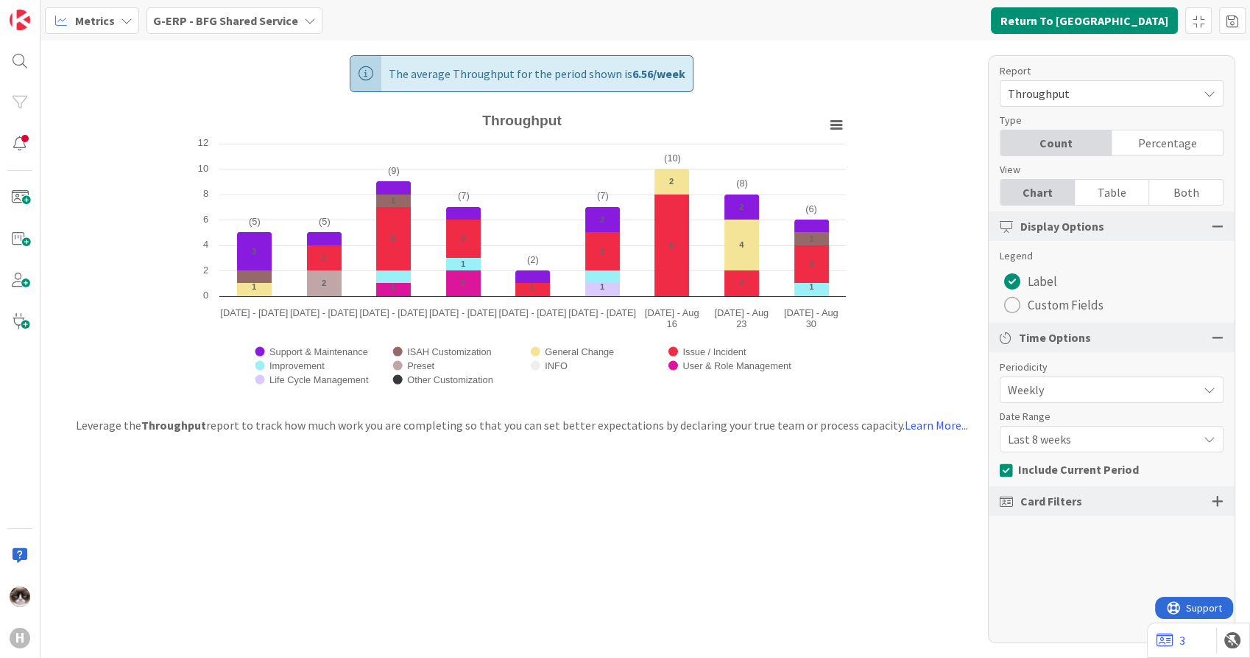
click at [1123, 400] on span "Last 8 weeks" at bounding box center [1099, 389] width 183 height 21
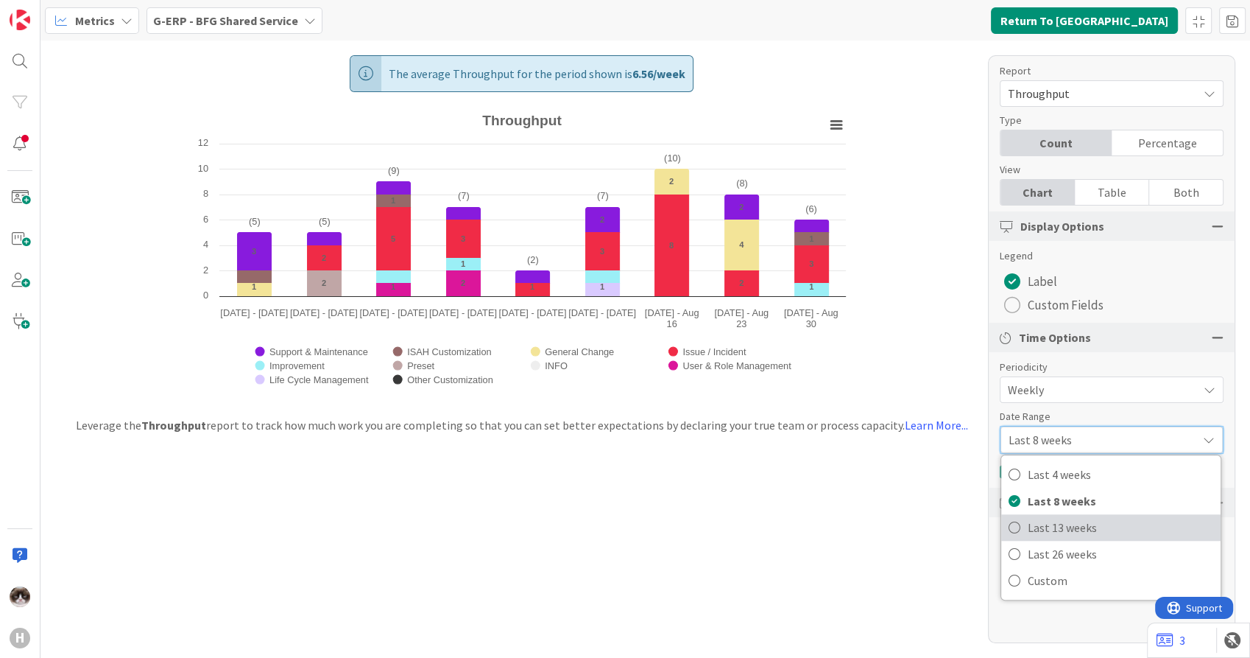
click at [1072, 521] on span "Last 13 weeks" at bounding box center [1121, 527] width 186 height 22
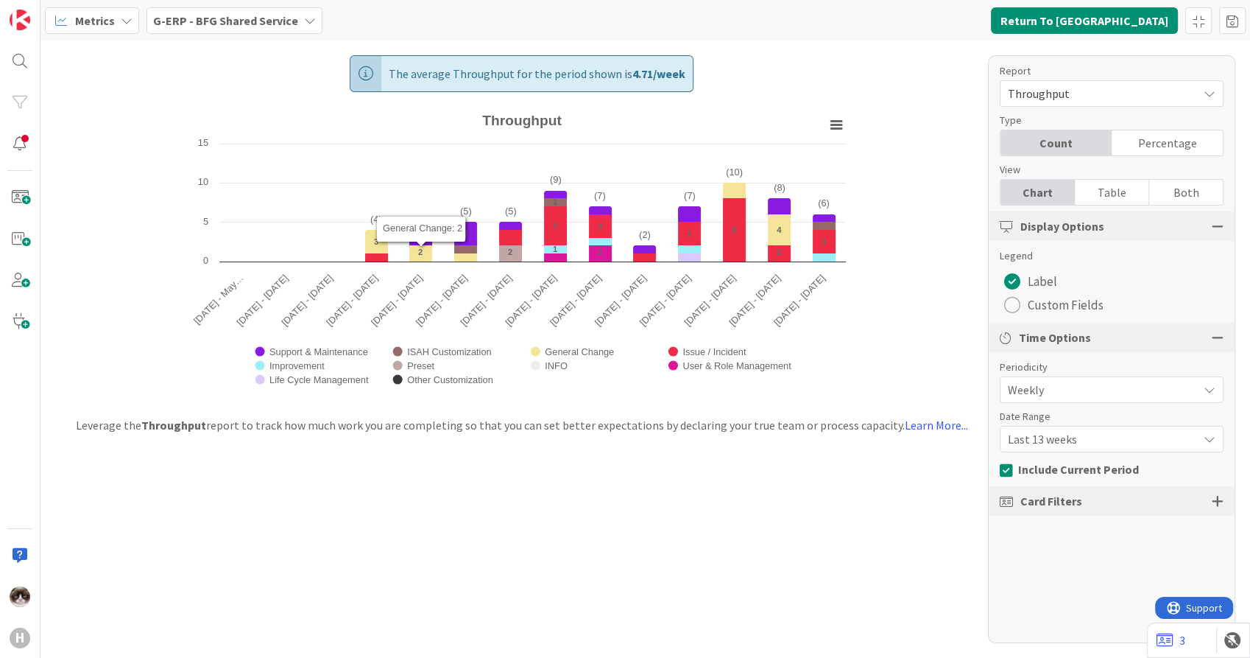
click at [1047, 400] on span "Last 13 weeks" at bounding box center [1099, 389] width 183 height 21
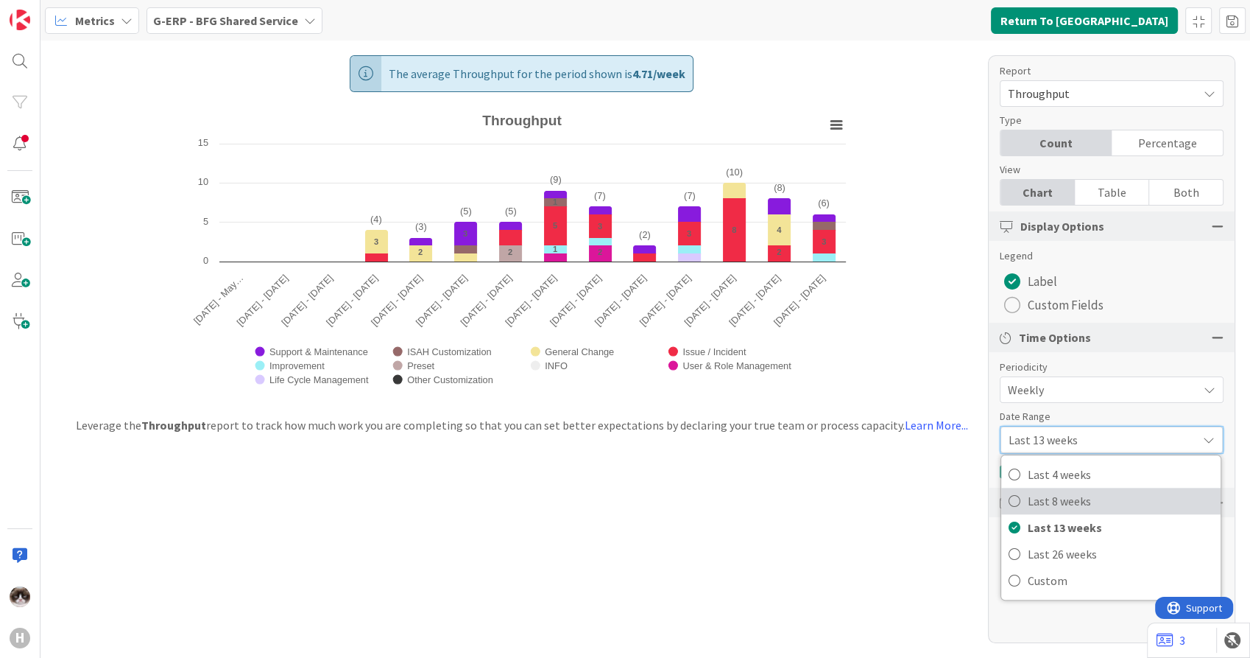
click at [1060, 499] on span "Last 8 weeks" at bounding box center [1121, 501] width 186 height 22
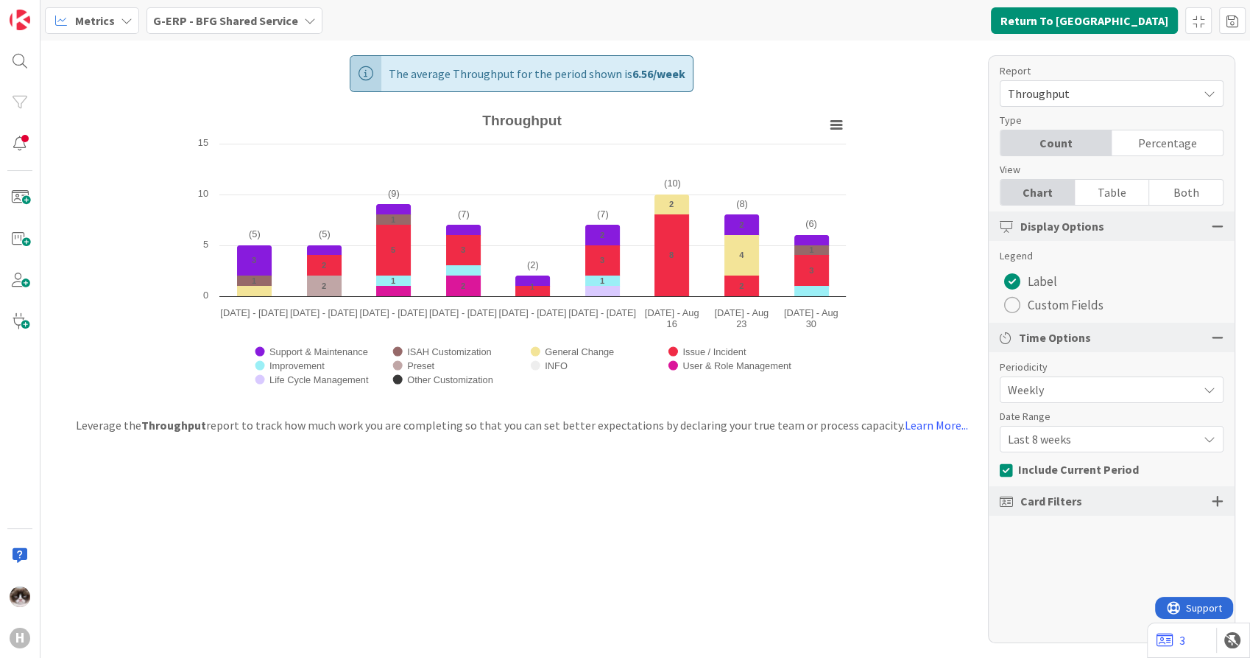
click at [812, 575] on div "The average Throughput for the period shown is 6.56 / week Created with Highcha…" at bounding box center [646, 349] width 1210 height 617
click at [263, 24] on b "G-ERP - BFG Shared Service" at bounding box center [225, 20] width 145 height 15
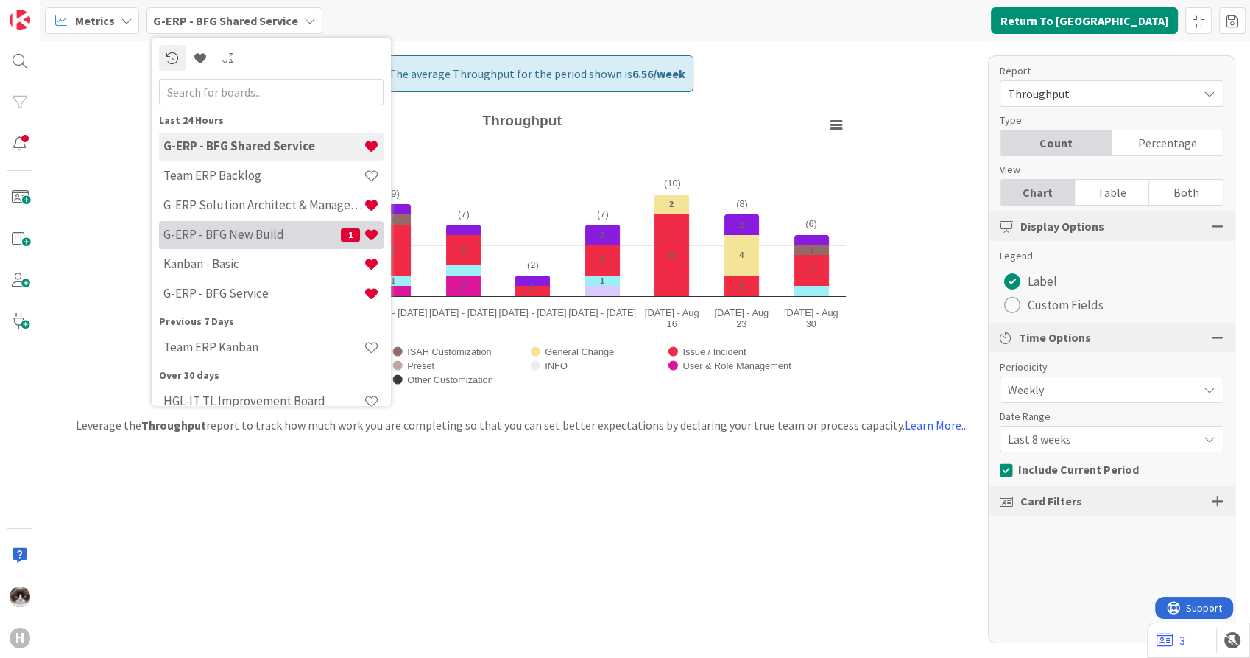
click at [260, 239] on h4 "G-ERP - BFG New Build" at bounding box center [251, 235] width 177 height 15
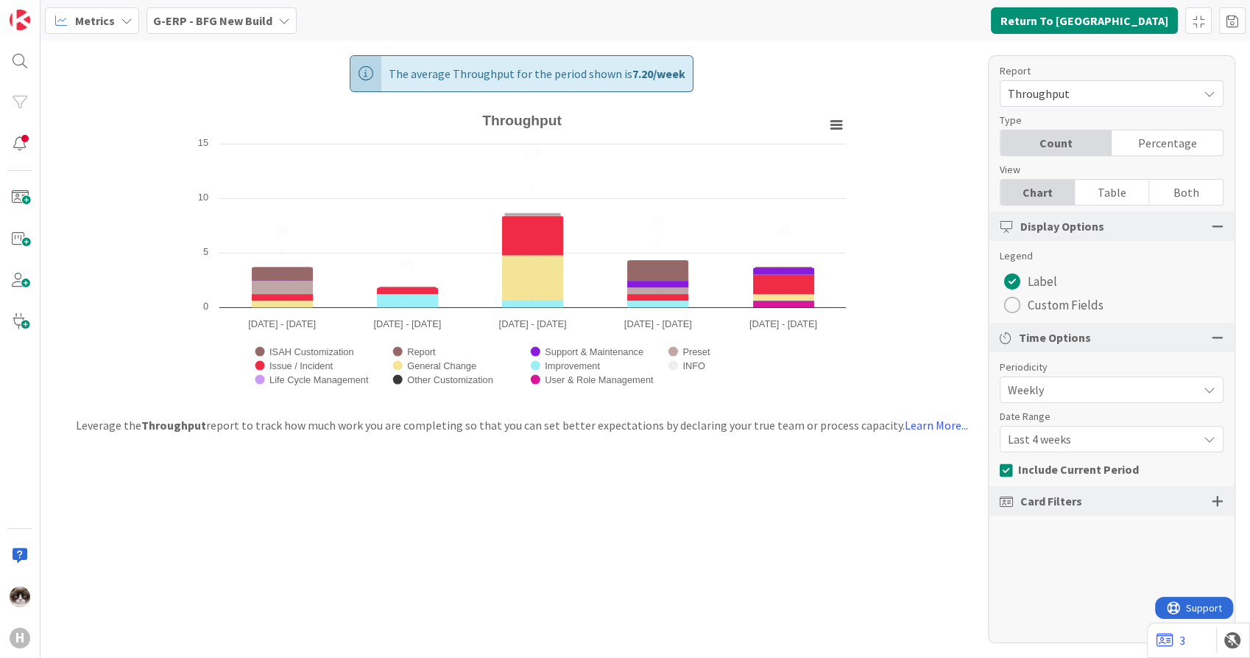
click at [1084, 400] on span "Last 4 weeks" at bounding box center [1099, 389] width 183 height 21
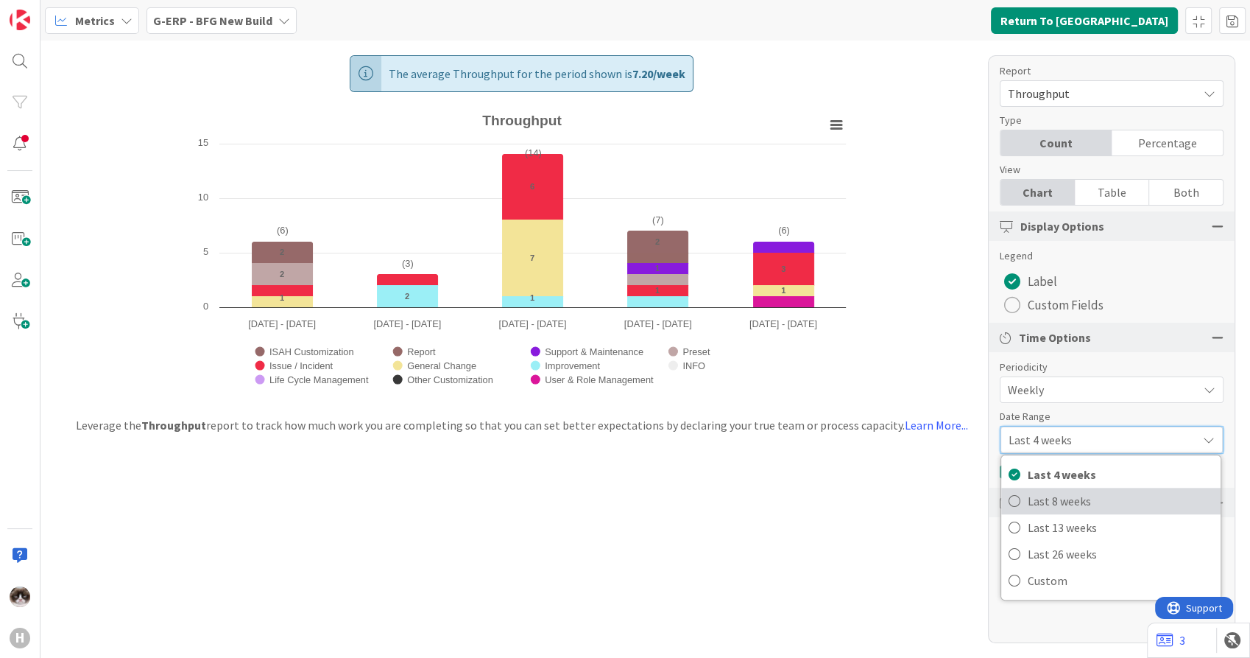
click at [1080, 499] on span "Last 8 weeks" at bounding box center [1121, 501] width 186 height 22
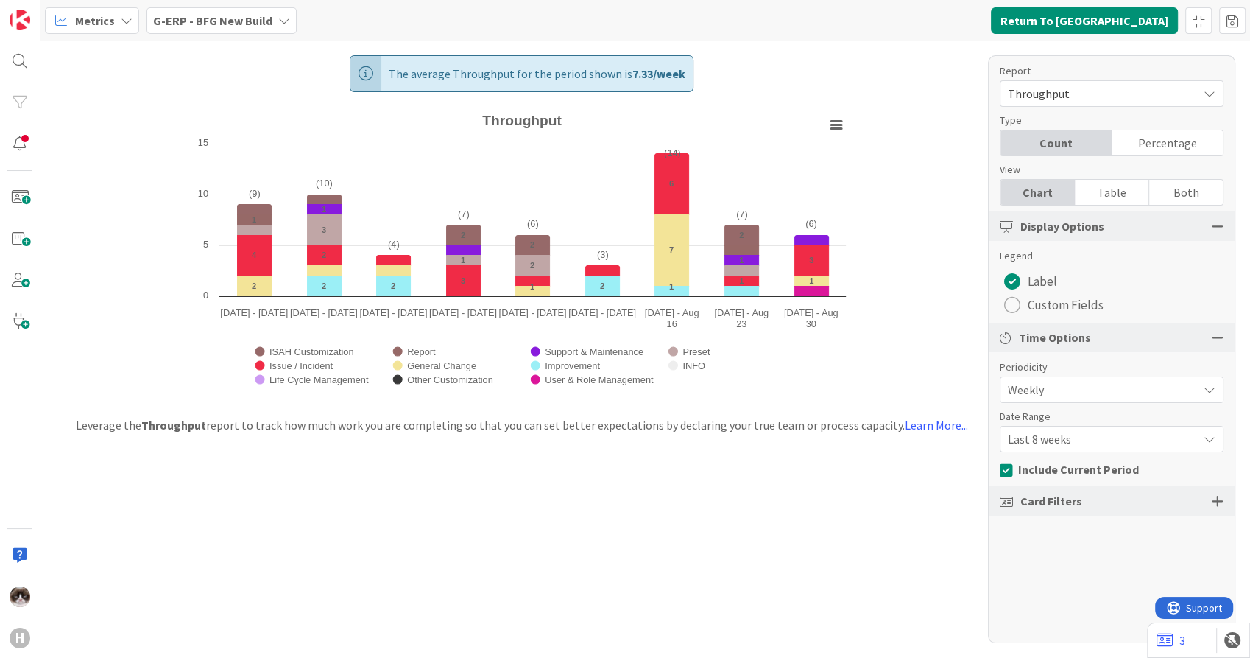
click at [826, 501] on div "The average Throughput for the period shown is 7.33 / week Created with Highcha…" at bounding box center [646, 349] width 1210 height 617
click at [1083, 400] on span "Last 8 weeks" at bounding box center [1099, 389] width 183 height 21
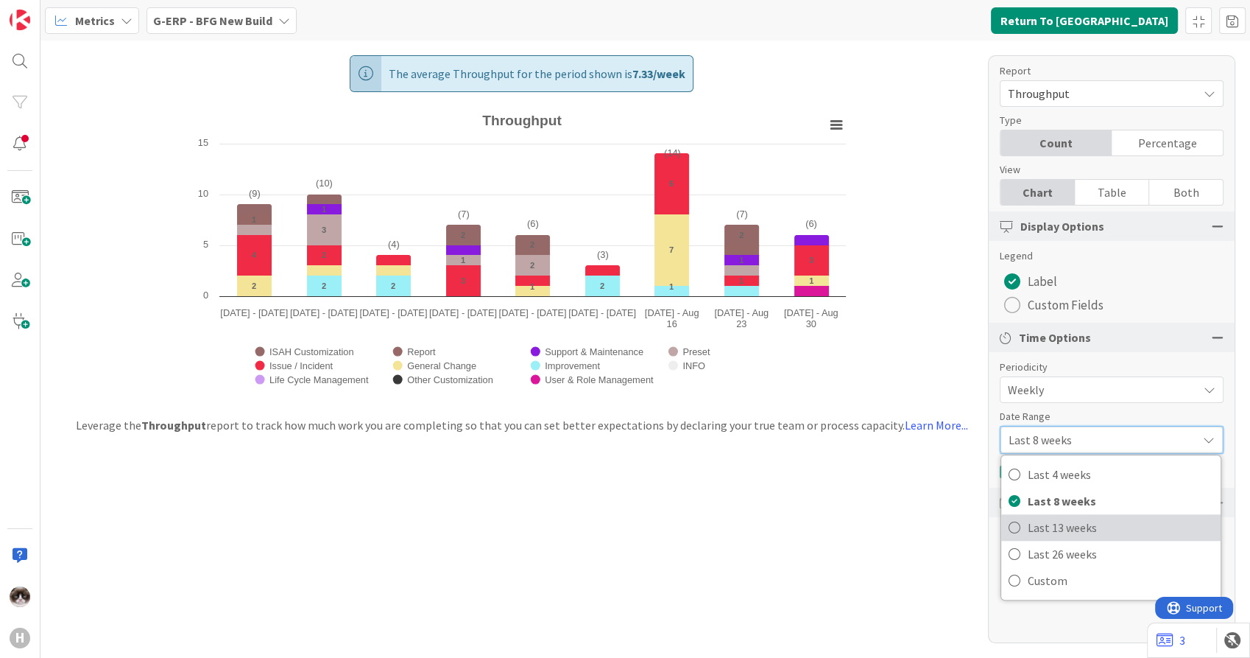
click at [1076, 518] on span "Last 13 weeks" at bounding box center [1121, 527] width 186 height 22
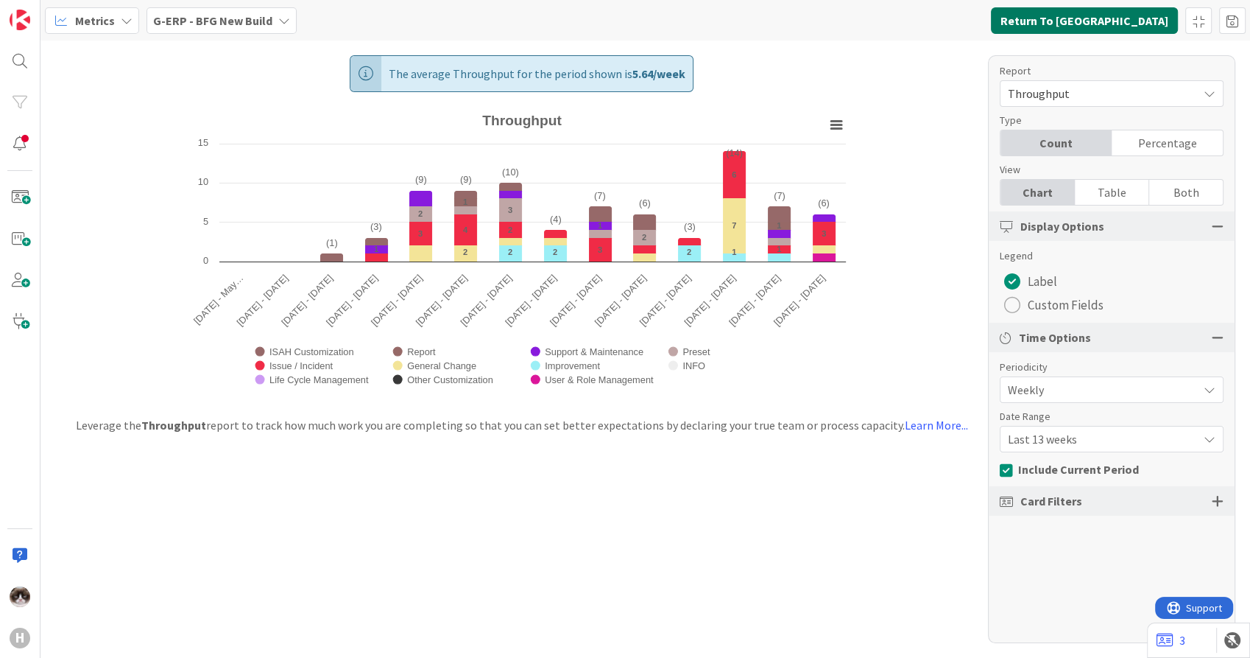
click at [1139, 24] on button "Return To [GEOGRAPHIC_DATA]" at bounding box center [1084, 20] width 187 height 27
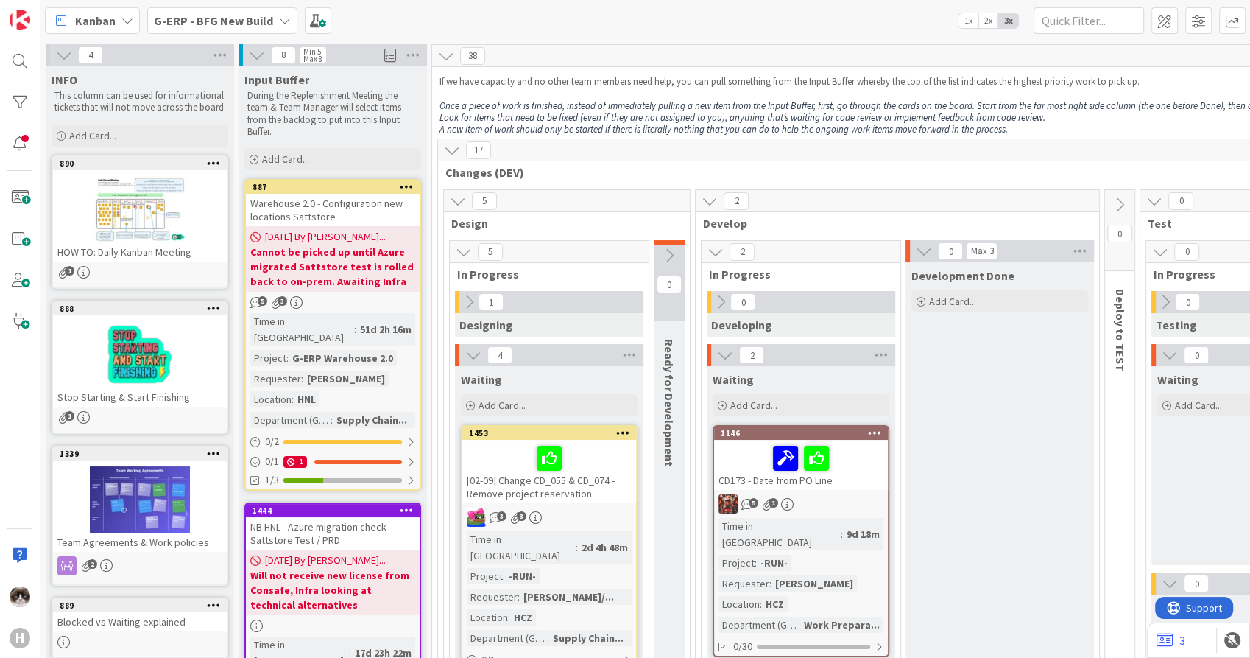
click at [219, 10] on div "G-ERP - BFG New Build" at bounding box center [222, 20] width 150 height 27
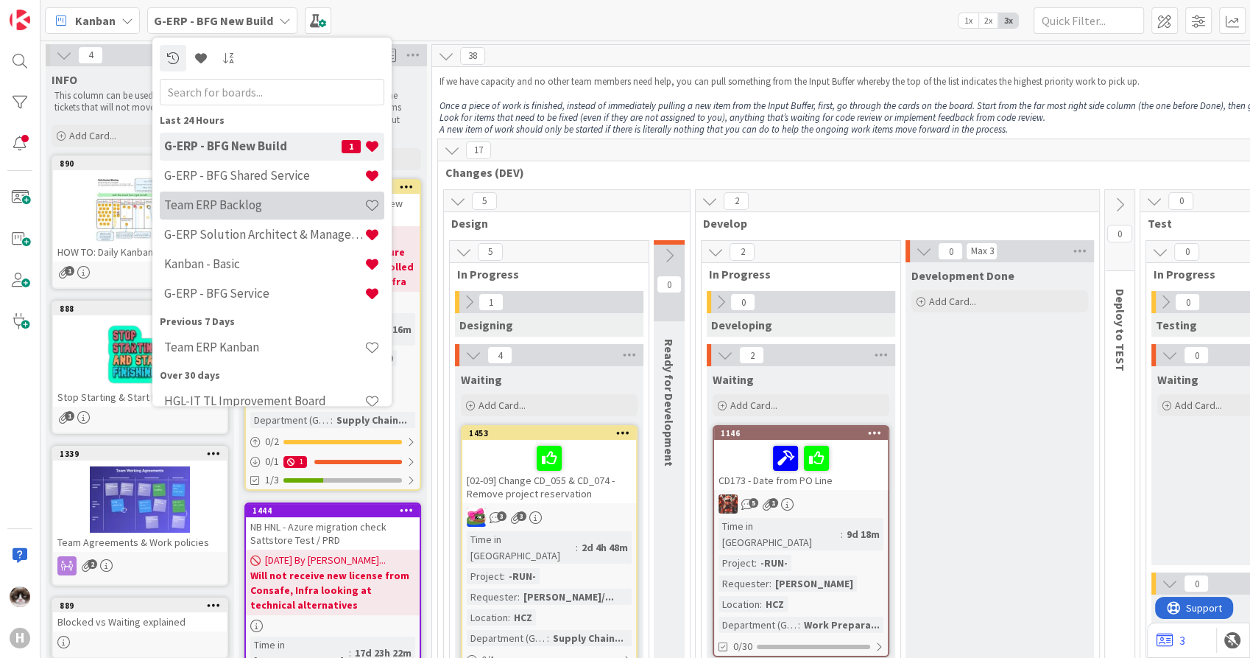
click at [219, 199] on h4 "Team ERP Backlog" at bounding box center [264, 205] width 200 height 15
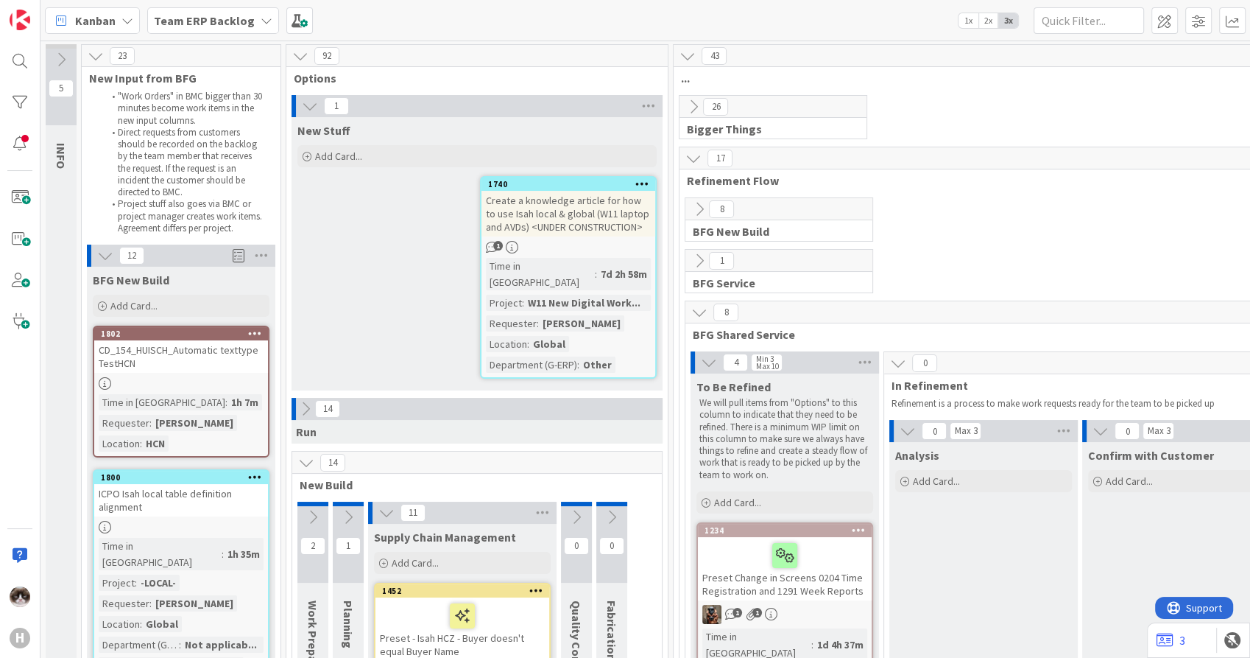
click at [694, 105] on icon at bounding box center [694, 107] width 16 height 16
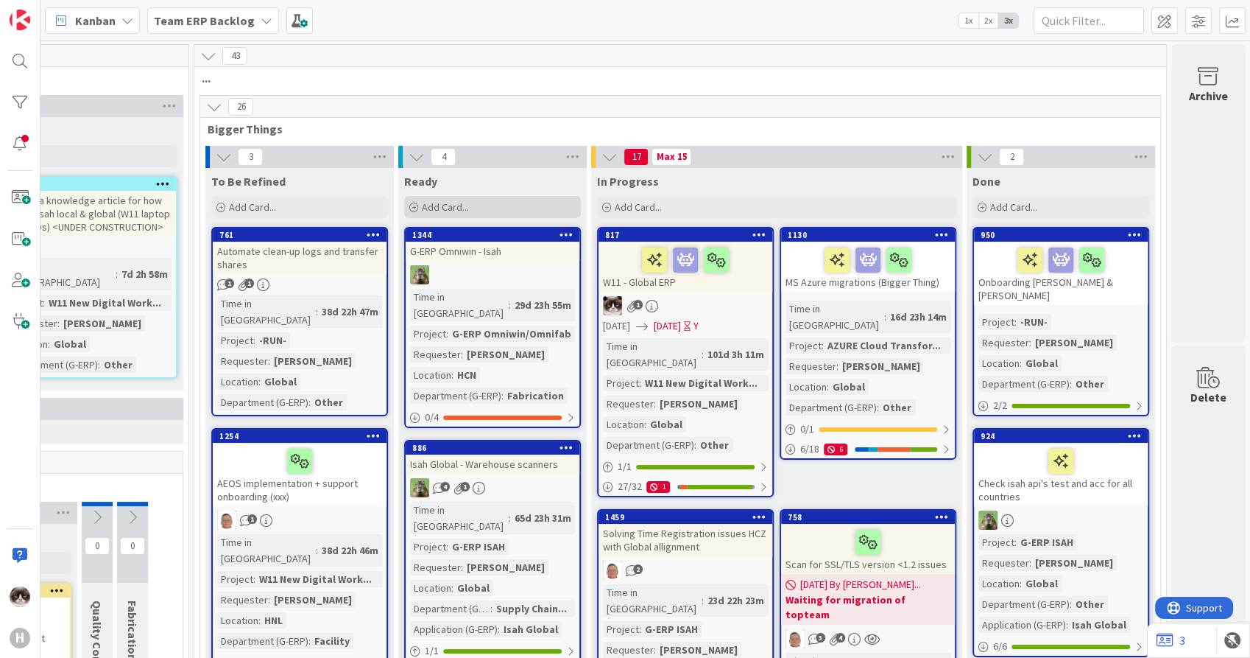
scroll to position [82, 491]
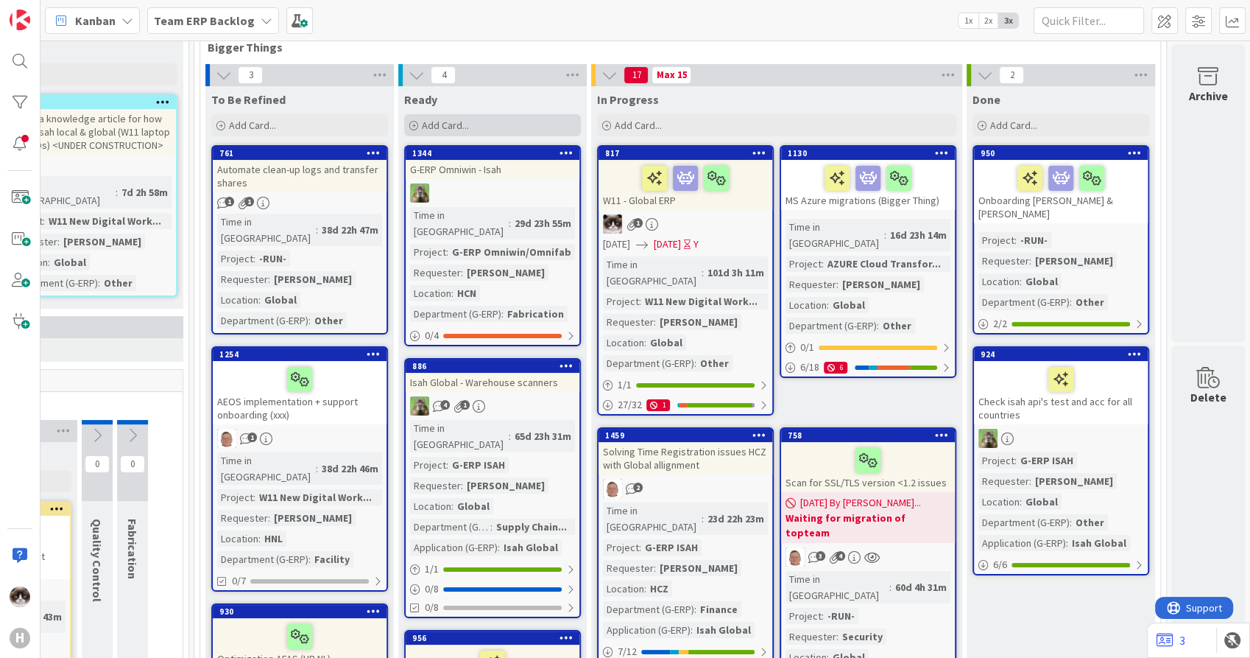
click at [465, 132] on div "Add Card..." at bounding box center [492, 125] width 177 height 22
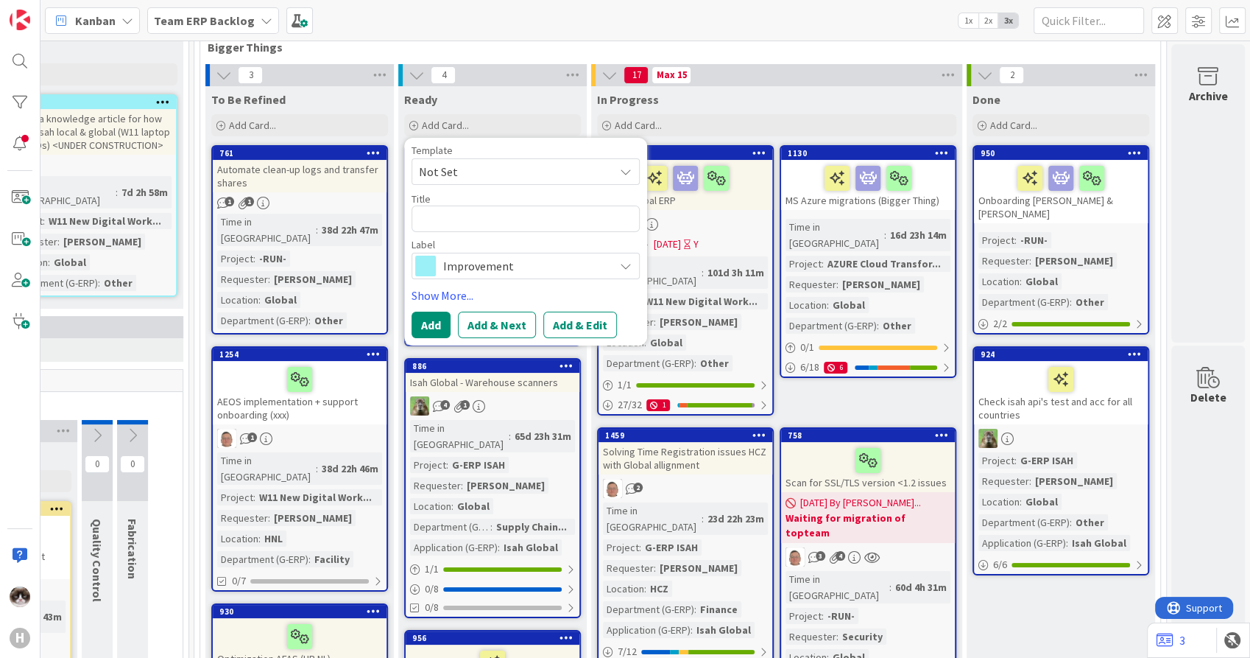
click at [507, 270] on span "Improvement" at bounding box center [524, 266] width 163 height 21
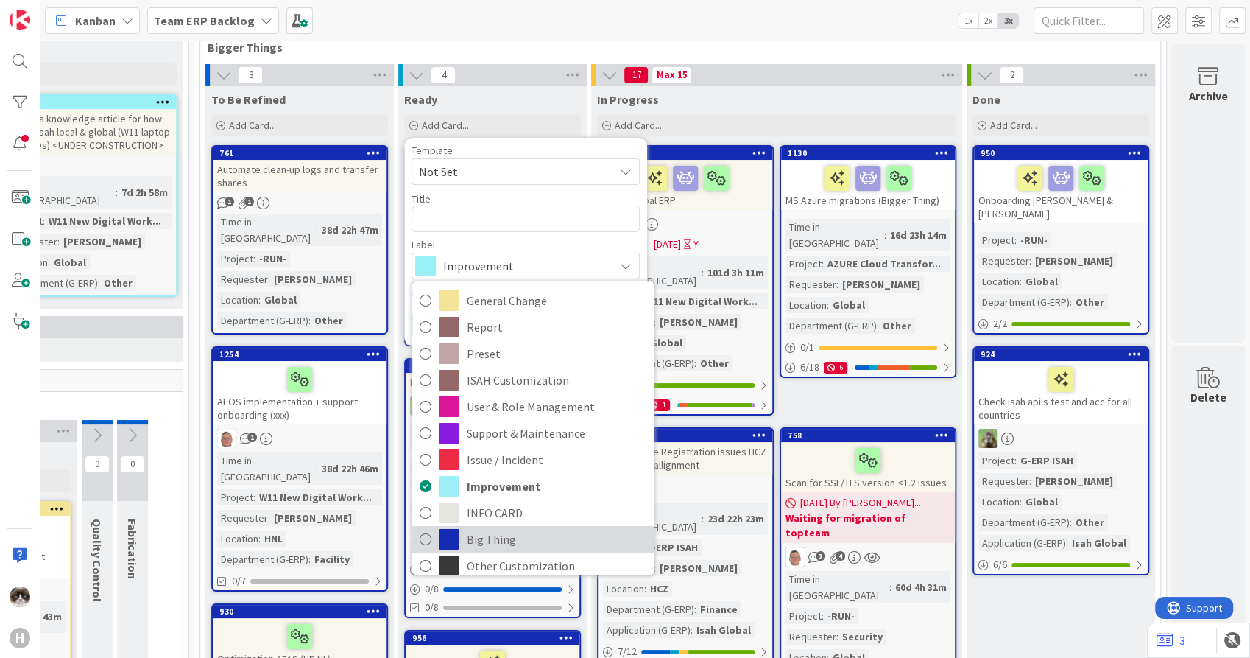
click at [504, 530] on span "Big Thing" at bounding box center [557, 539] width 180 height 22
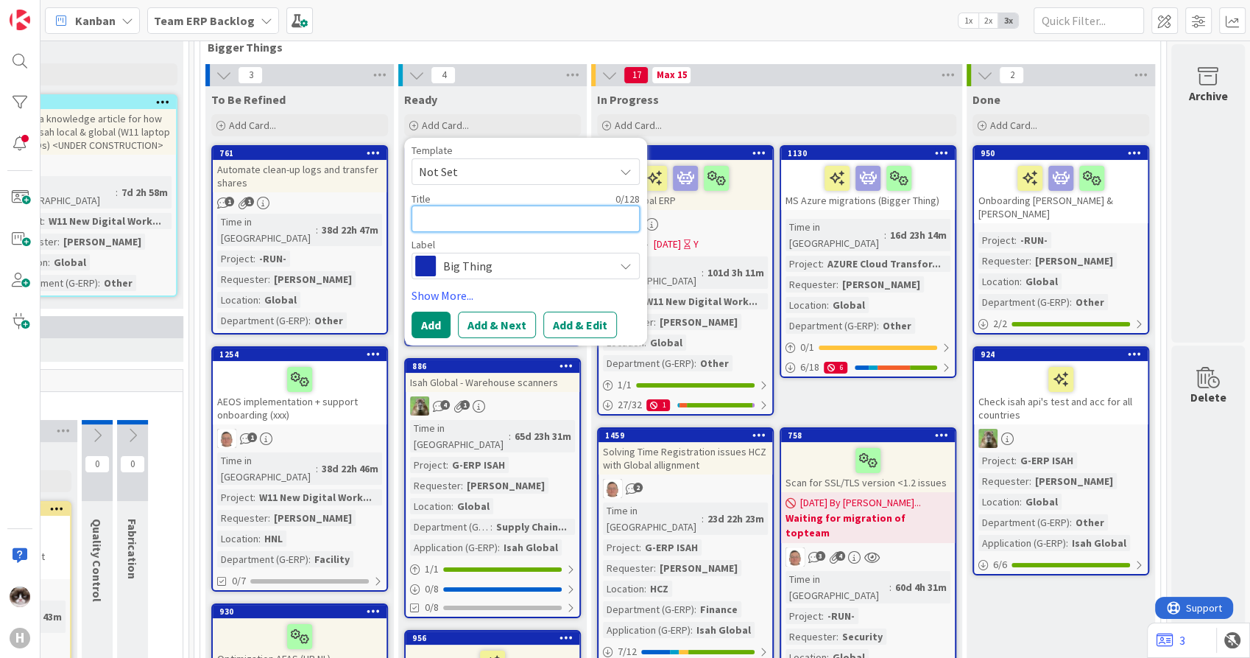
click at [477, 222] on textarea at bounding box center [526, 218] width 228 height 27
type textarea "x"
type textarea "B"
type textarea "x"
type textarea "BD"
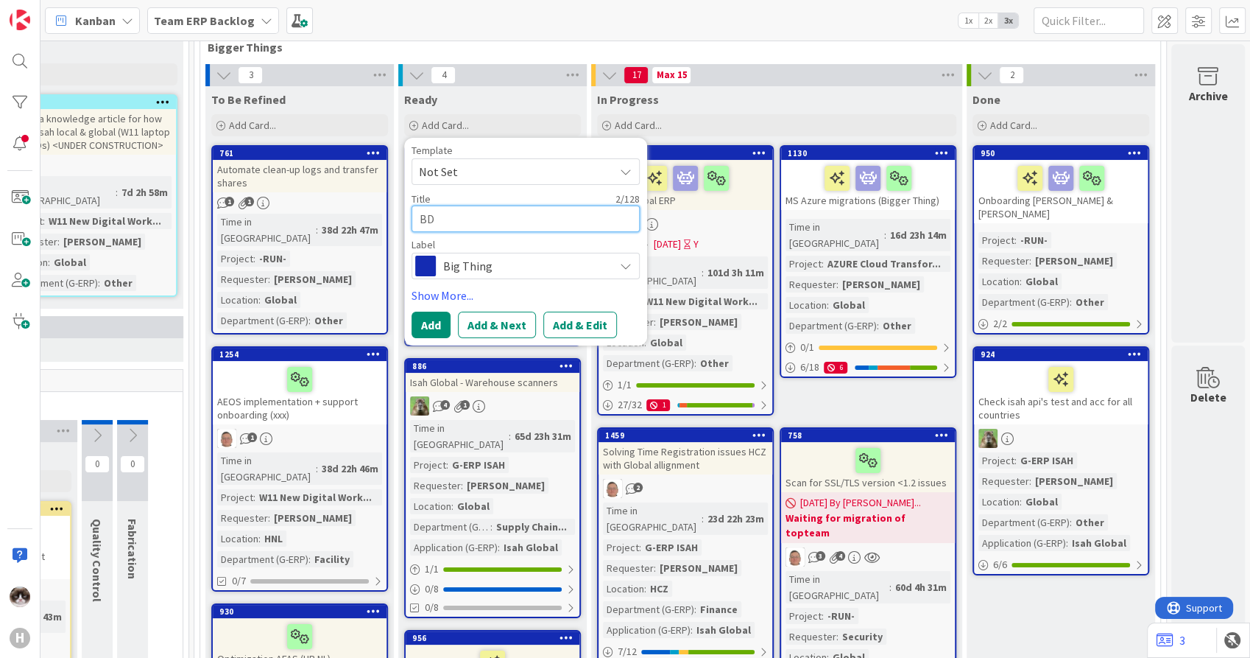
type textarea "x"
type textarea "BDO"
type textarea "x"
type textarea "BDO"
type textarea "x"
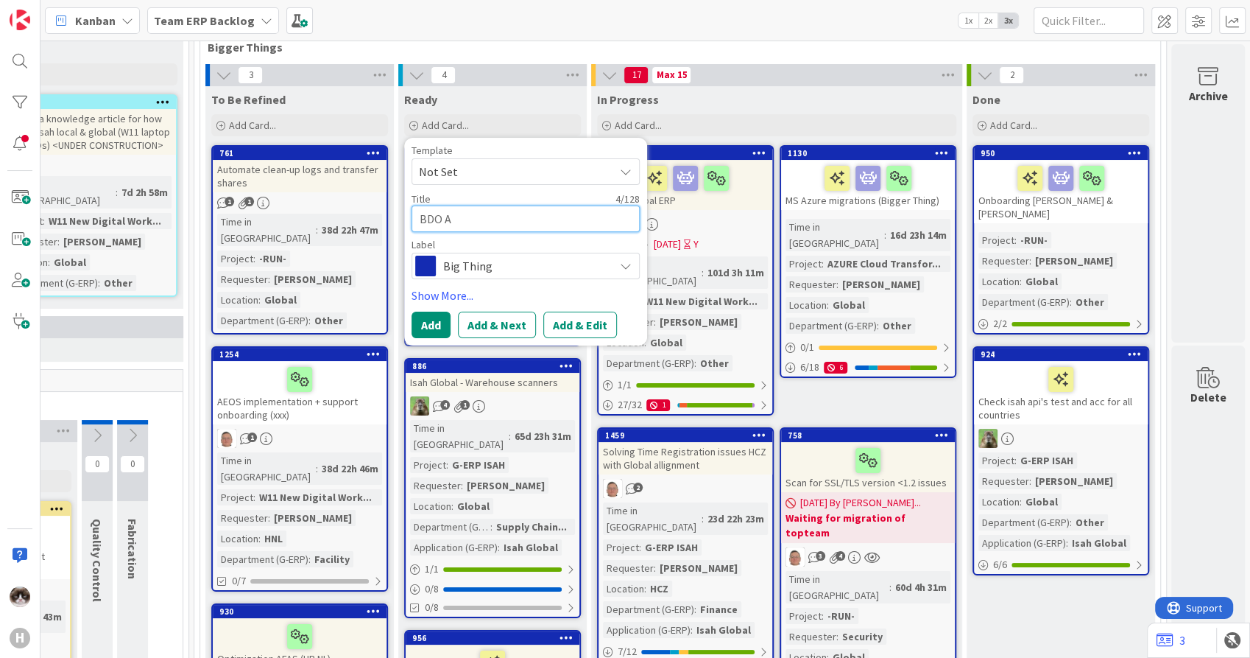
type textarea "BDO Au"
type textarea "x"
type textarea "BDO Aud"
type textarea "x"
type textarea "BDO Audi"
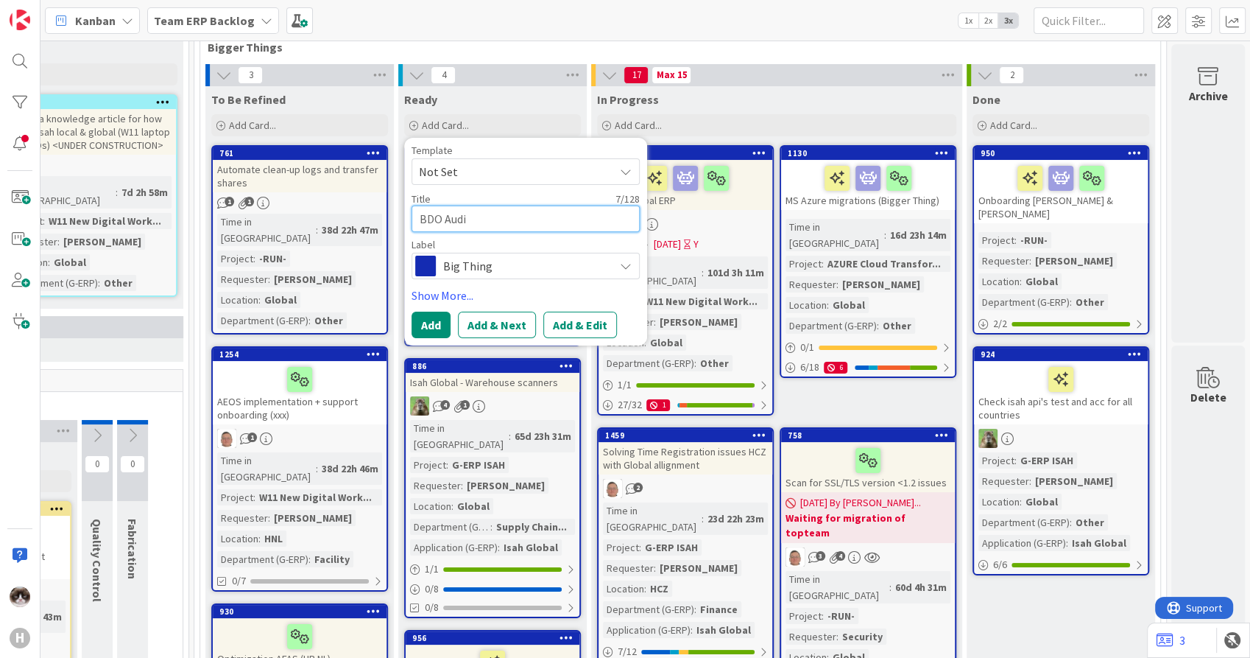
type textarea "x"
type textarea "BDO Audit"
type textarea "x"
type textarea "BDO Audit"
type textarea "x"
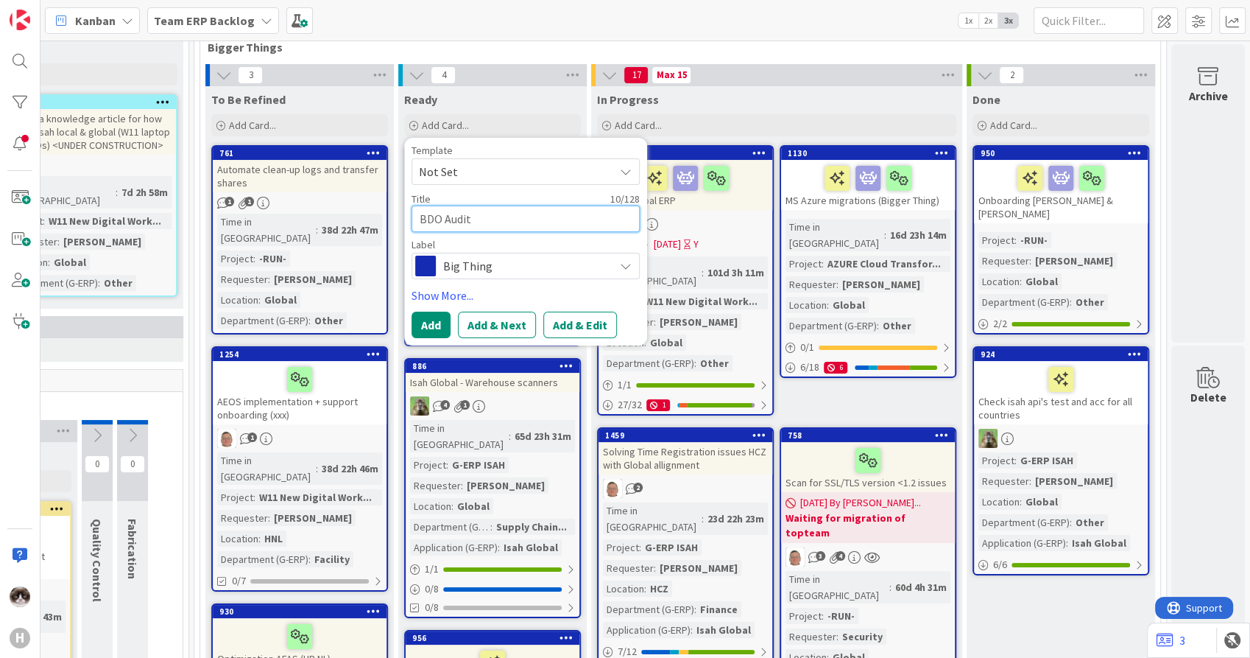
type textarea "BDO Audit 2"
type textarea "x"
type textarea "BDO Audit 20"
type textarea "x"
type textarea "BDO Audit 202"
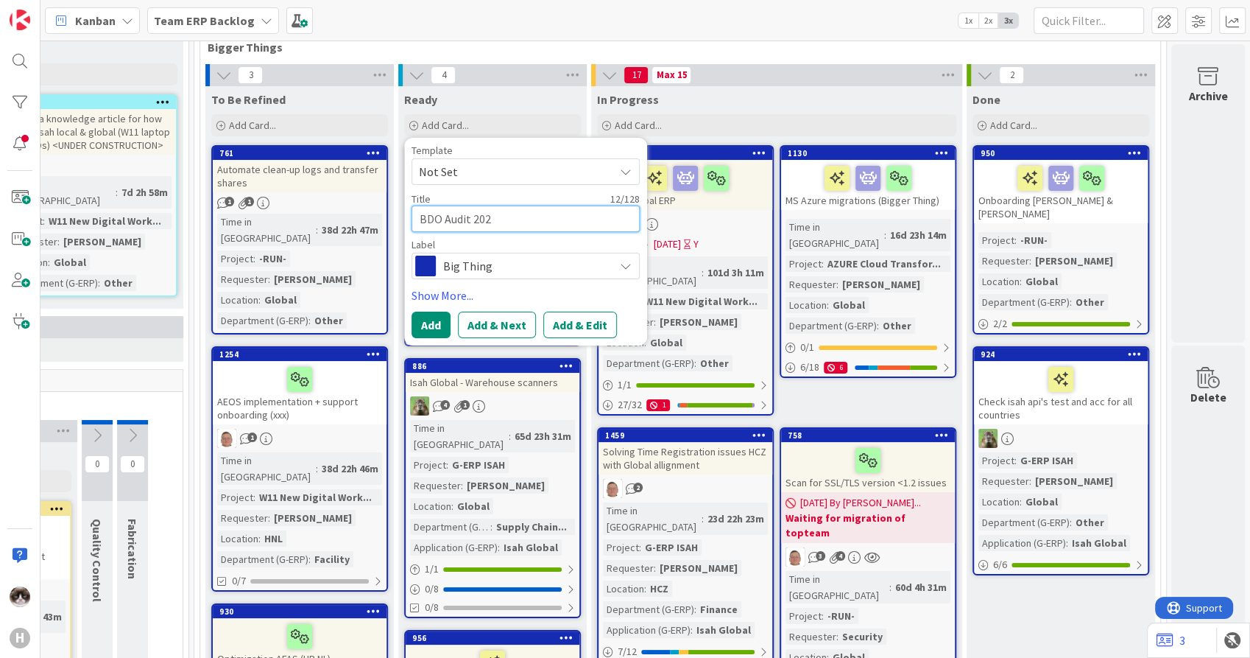
type textarea "x"
type textarea "BDO Audit 2025"
type textarea "x"
type textarea "BDO Audit 2025"
type textarea "x"
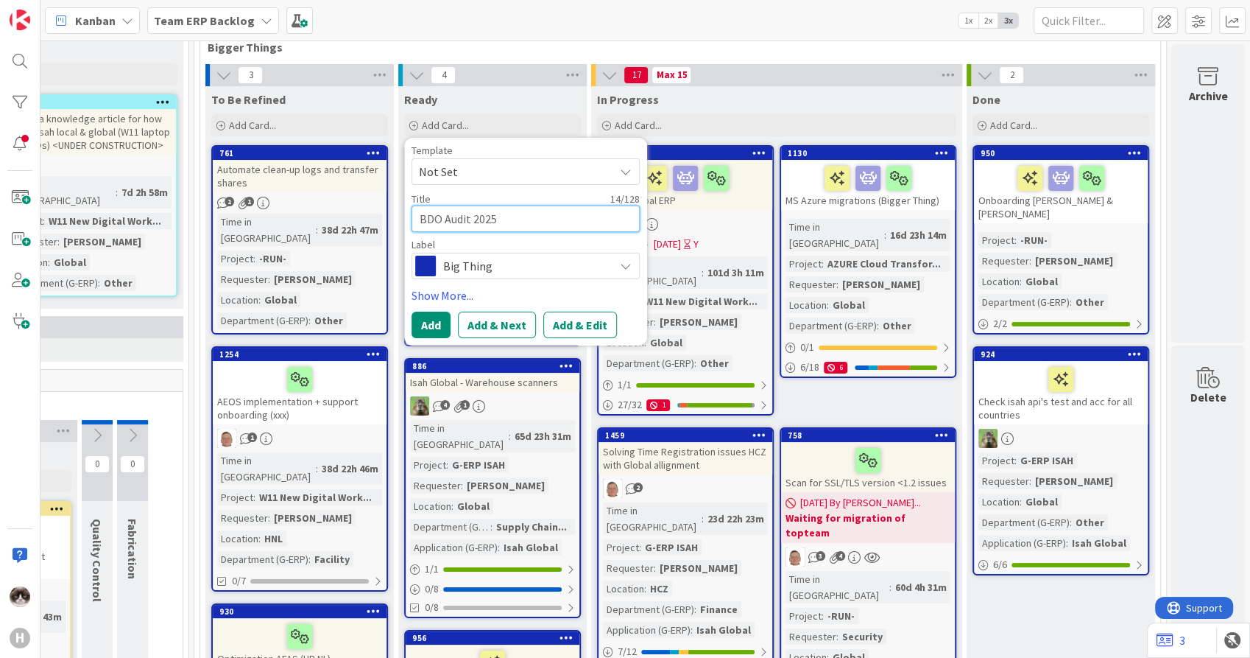
type textarea "BDO Audit 2025 -"
type textarea "x"
type textarea "BDO Audit 2025 -"
type textarea "x"
type textarea "BDO Audit 2025 - H"
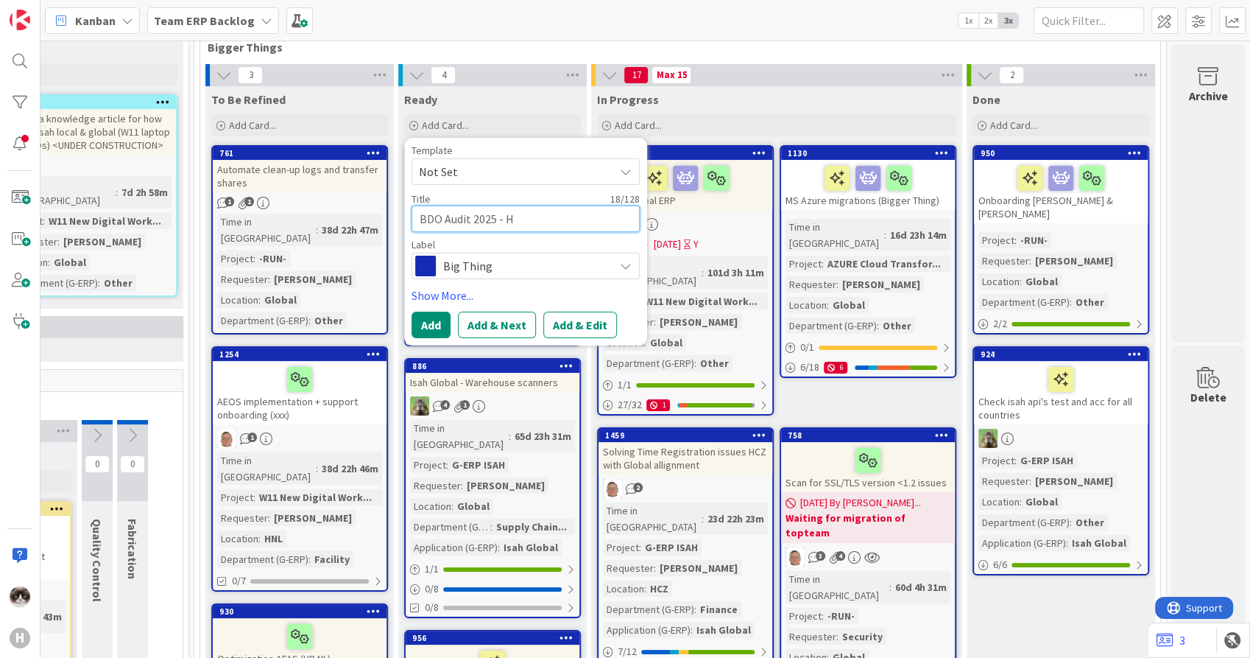
type textarea "x"
type textarea "BDO Audit 2025 - HN"
type textarea "x"
type textarea "BDO Audit 2025 - HNL"
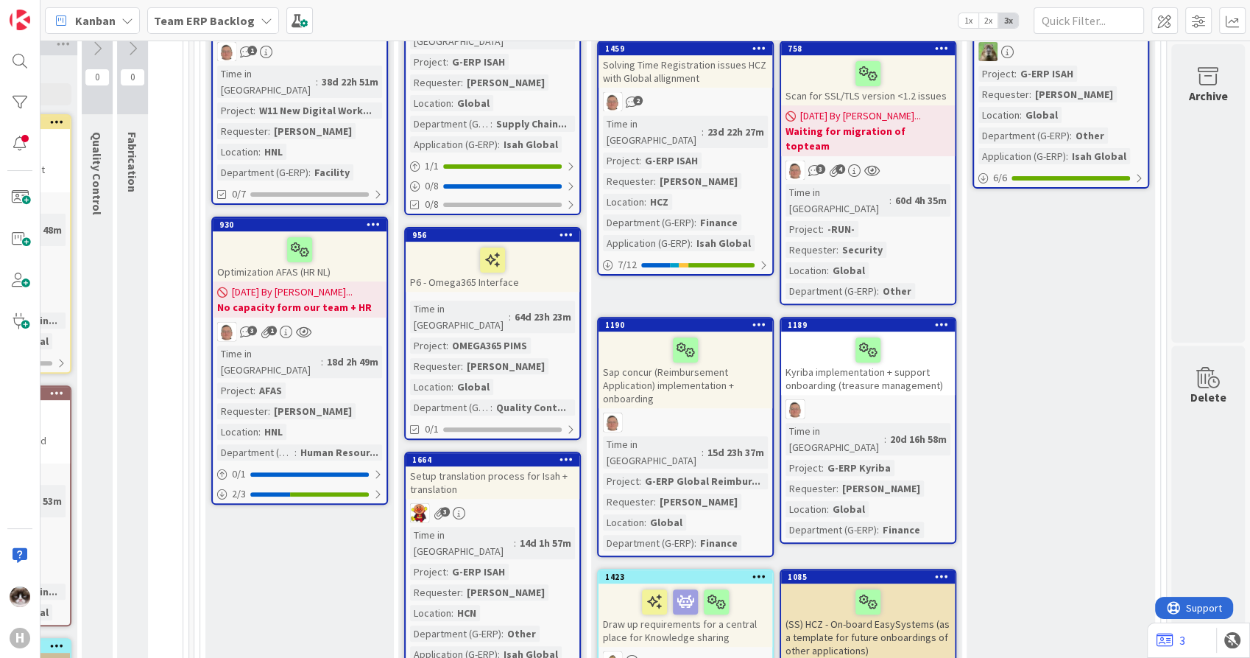
scroll to position [572, 491]
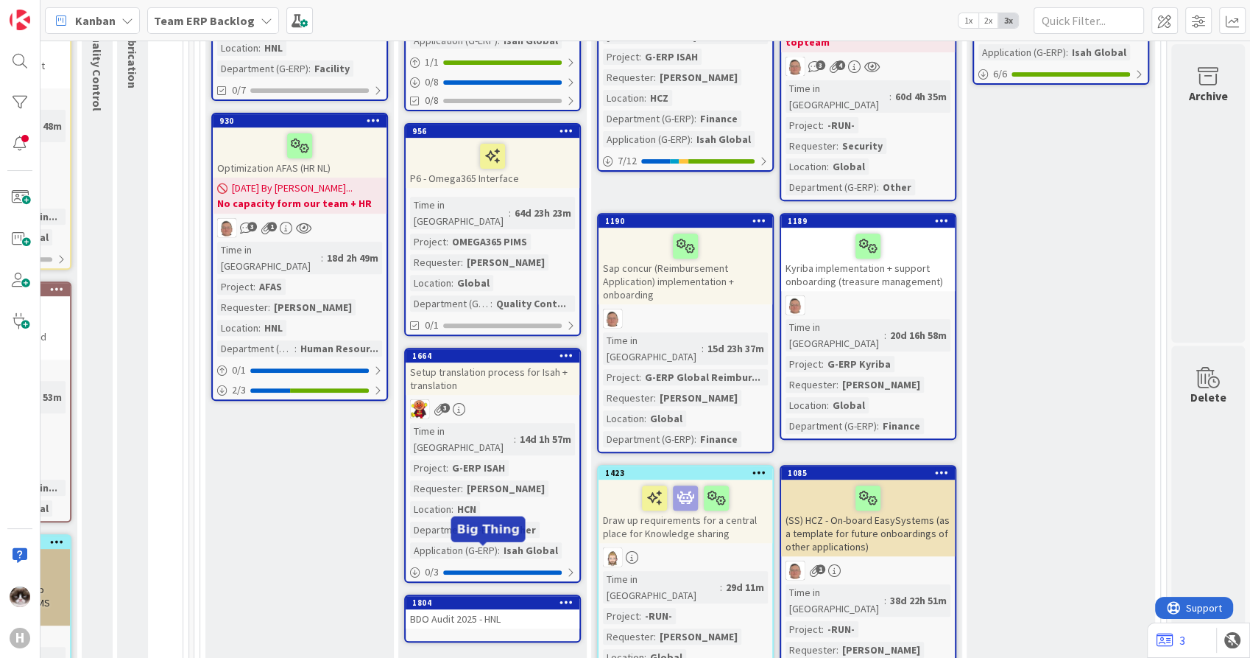
click at [507, 597] on div "1804" at bounding box center [495, 602] width 167 height 10
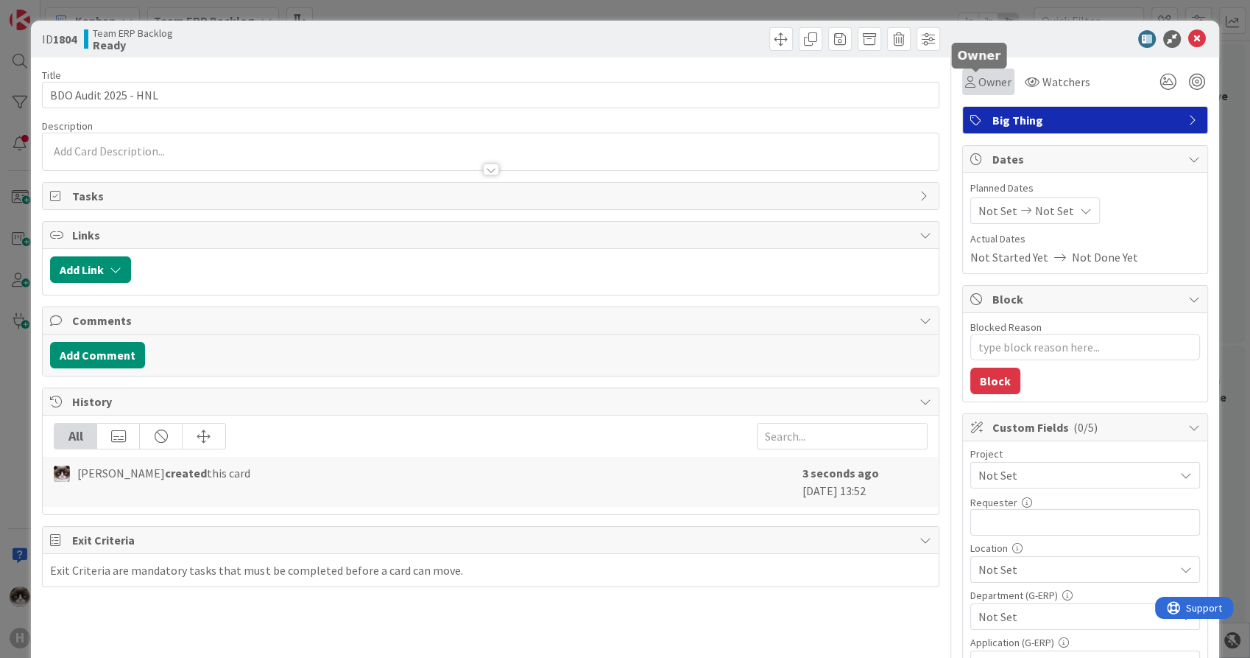
click at [979, 85] on span "Owner" at bounding box center [995, 82] width 33 height 18
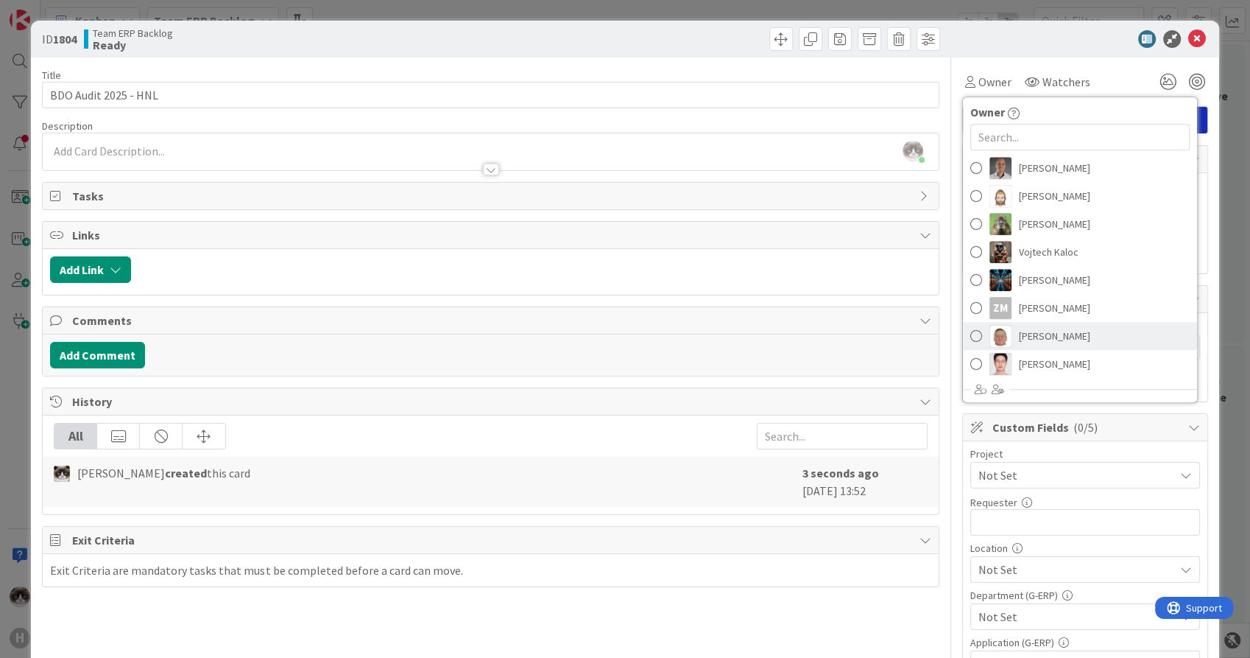
scroll to position [327, 0]
click at [1063, 322] on link "[PERSON_NAME]" at bounding box center [1080, 334] width 234 height 28
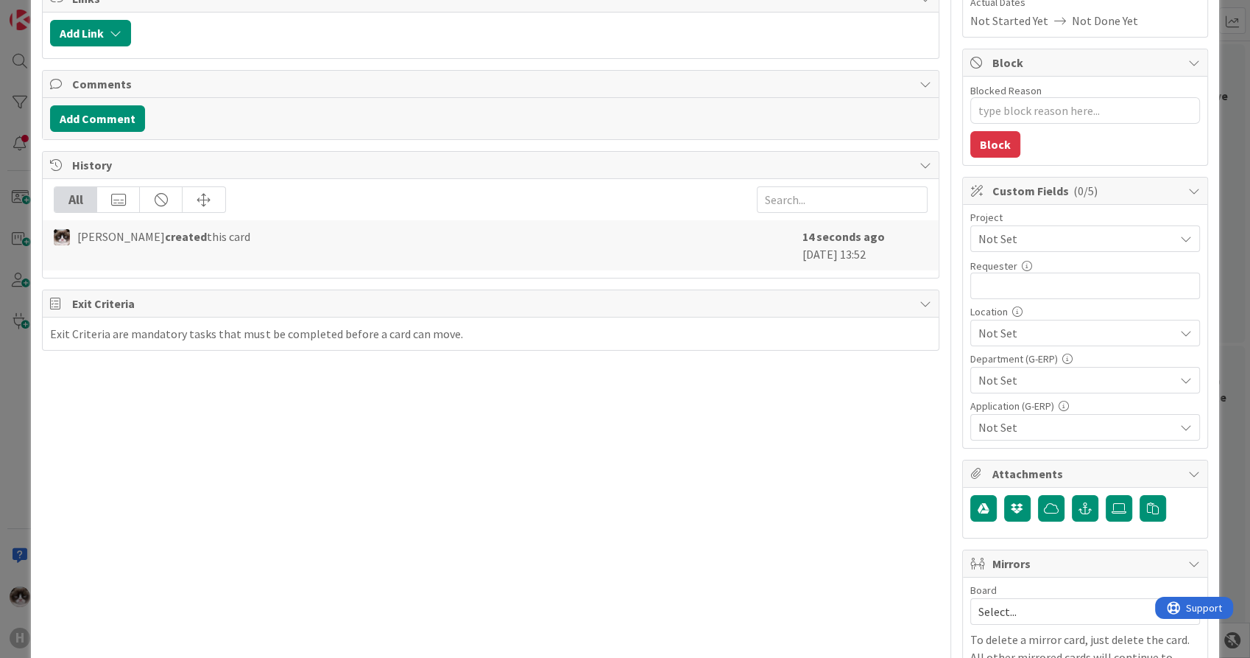
scroll to position [409, 0]
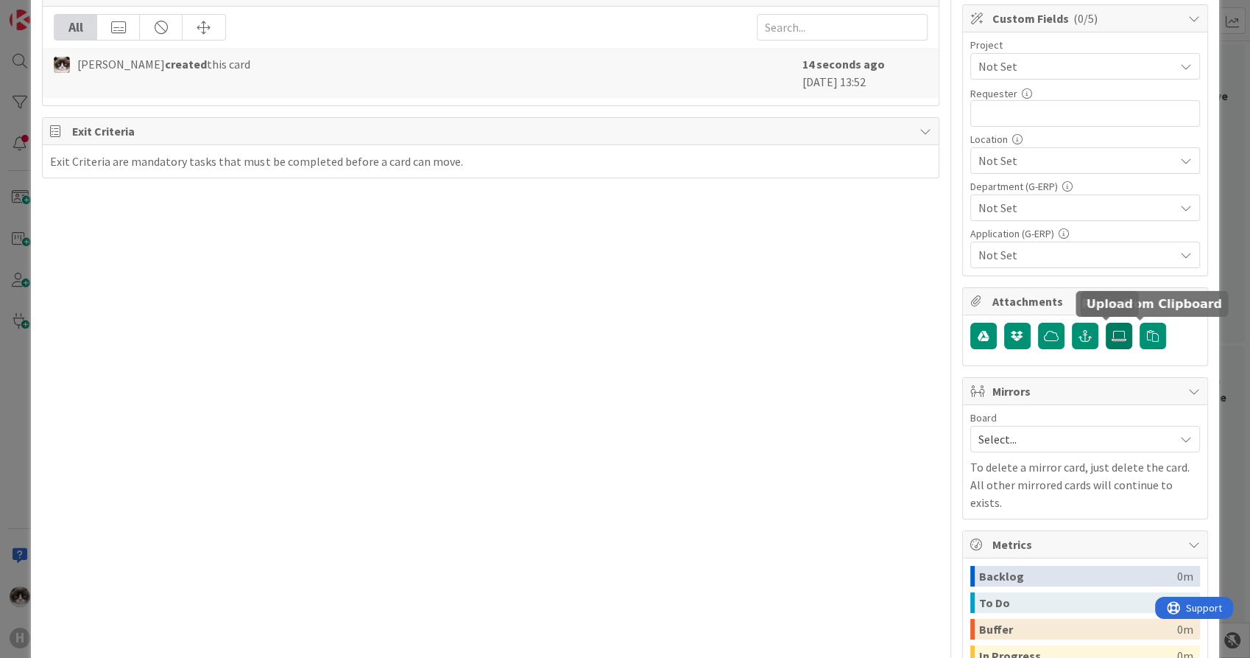
click at [1115, 337] on label at bounding box center [1119, 336] width 27 height 27
click at [1106, 323] on input "file" at bounding box center [1106, 323] width 0 height 0
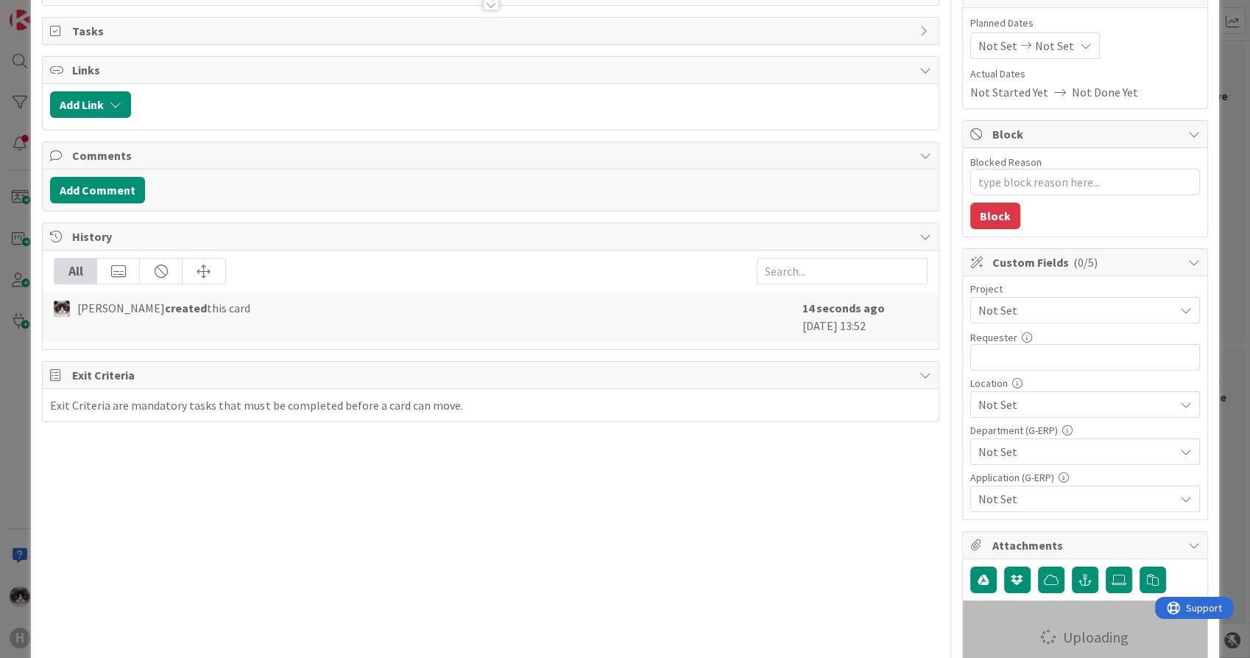
scroll to position [163, 0]
click at [1024, 309] on span "Not Set" at bounding box center [1073, 311] width 189 height 21
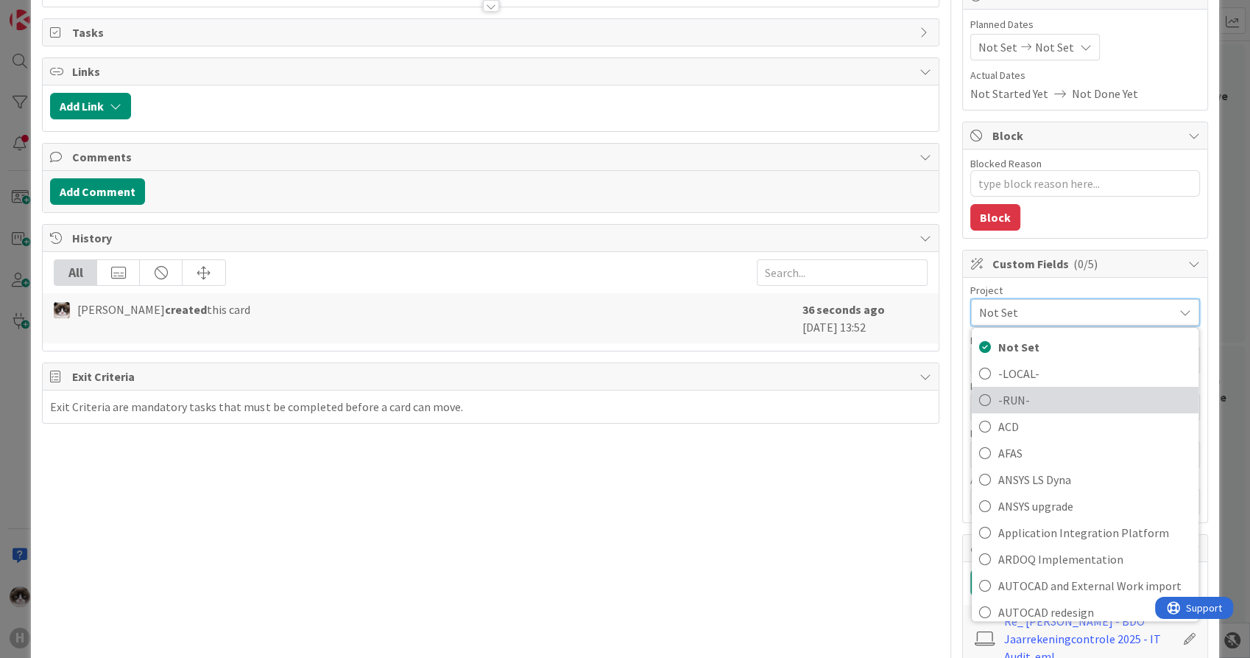
click at [1018, 395] on span "-RUN-" at bounding box center [1095, 400] width 193 height 22
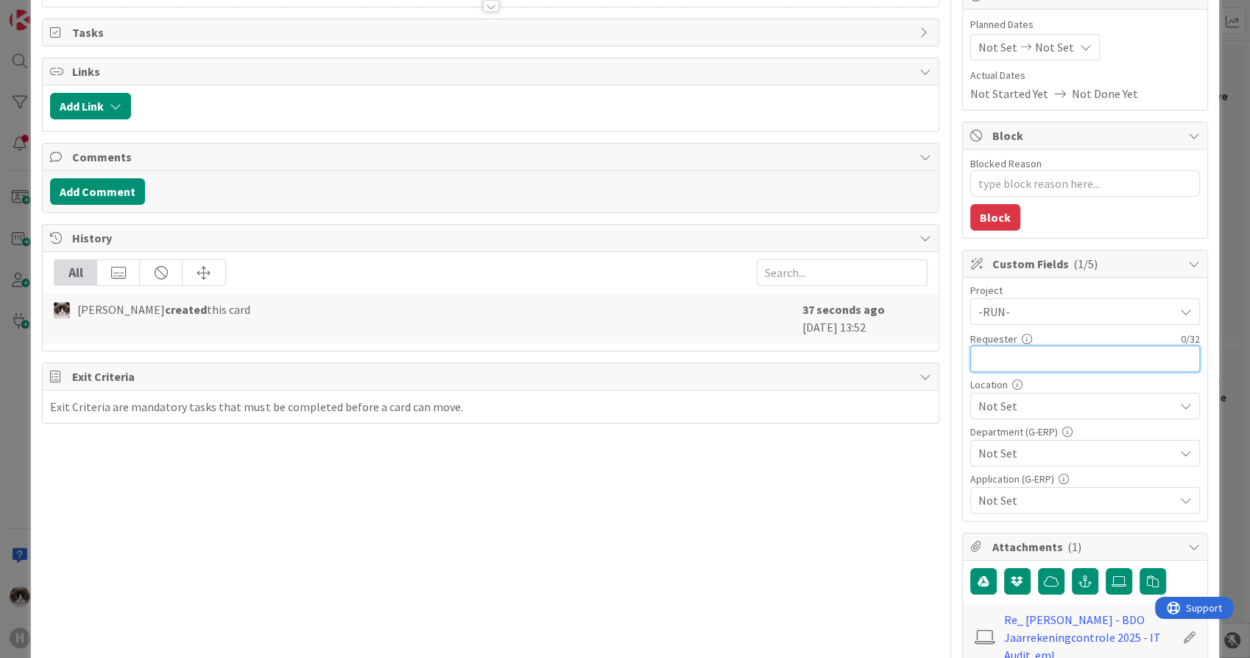
click at [1044, 356] on input "text" at bounding box center [1086, 358] width 230 height 27
type textarea "x"
type input "B"
type textarea "x"
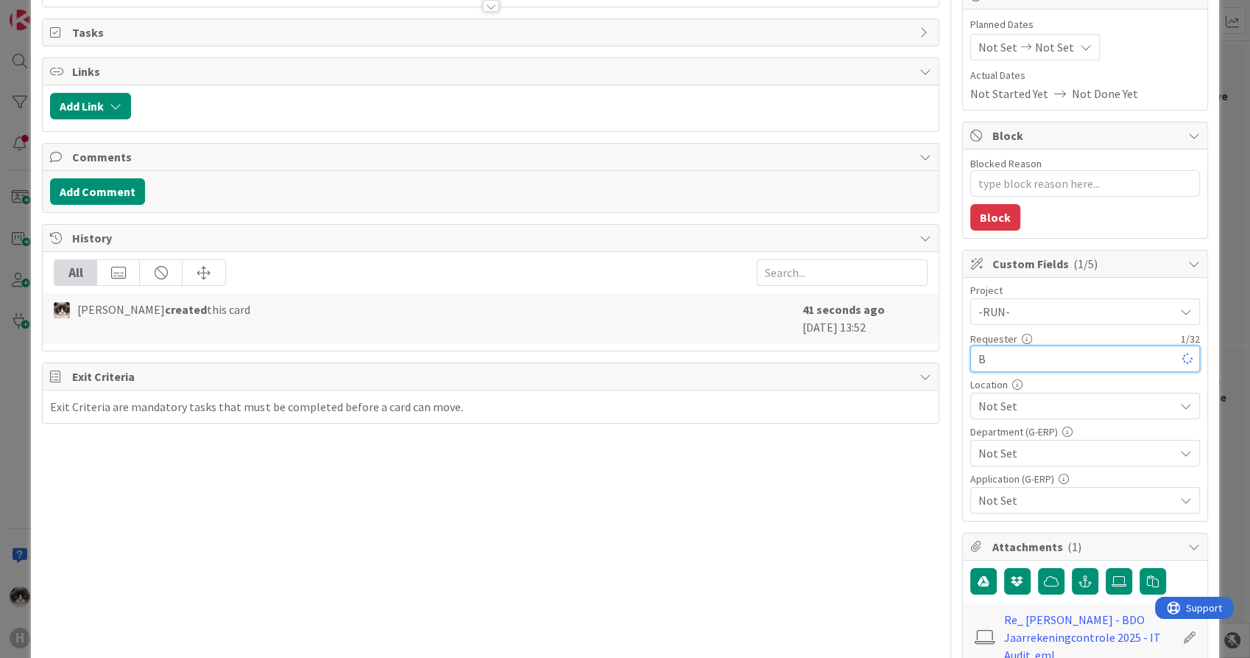
type input "BD"
type textarea "x"
type input "B"
type input "[PERSON_NAME]"
type textarea "x"
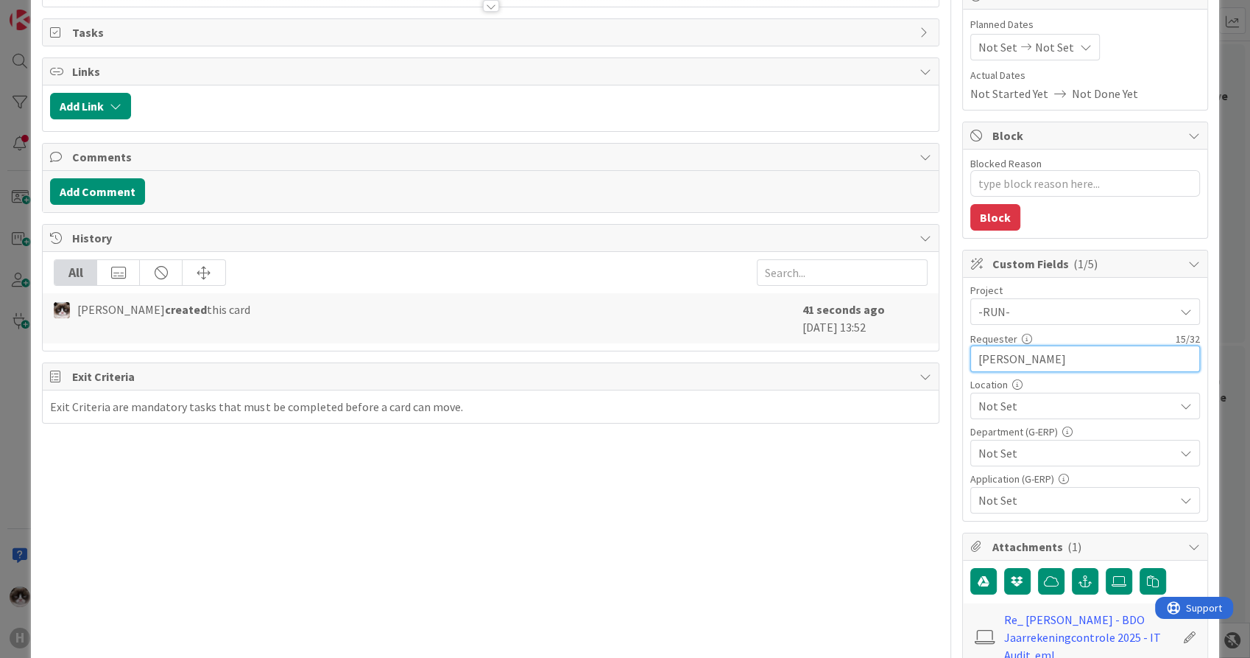
type input "[PERSON_NAME]"
type textarea "x"
type input "[PERSON_NAME]"
click at [1039, 401] on span "Not Set" at bounding box center [1077, 406] width 196 height 18
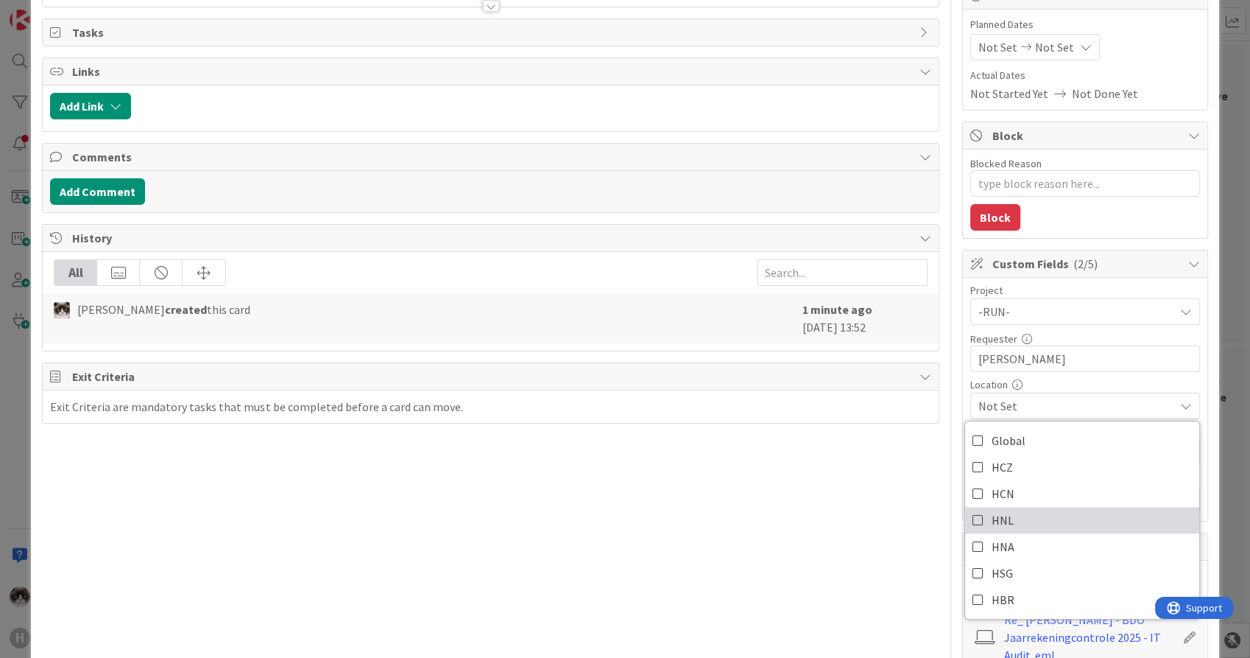
click at [1007, 515] on link "HNL" at bounding box center [1082, 520] width 234 height 27
click at [884, 507] on div "Title 20 / 128 BDO Audit 2025 - HNL Description [PERSON_NAME] just joined Owner…" at bounding box center [490, 544] width 897 height 1301
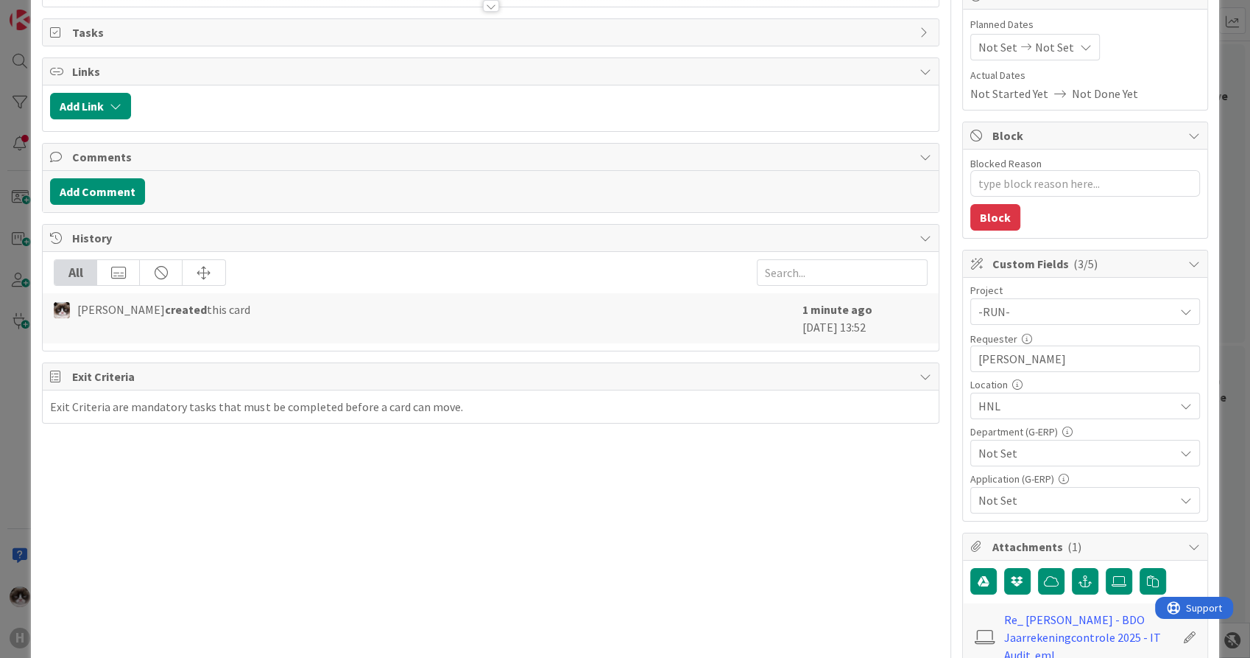
click at [1011, 446] on span "Not Set" at bounding box center [1077, 453] width 196 height 18
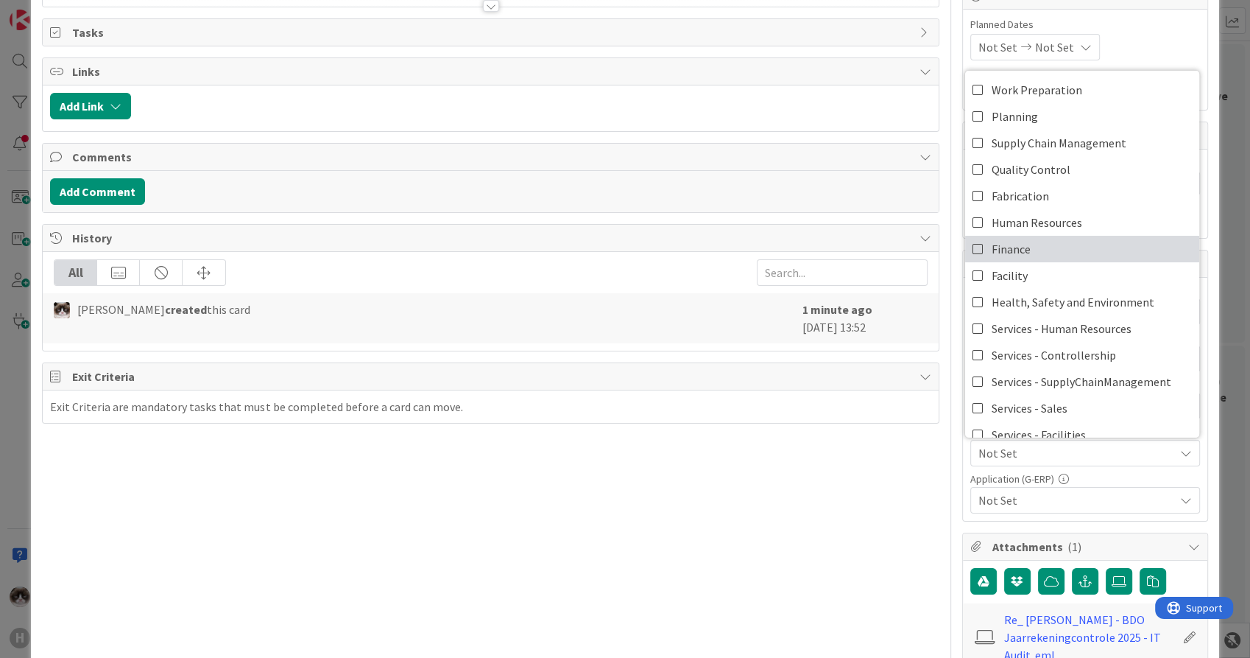
click at [1041, 244] on link "Finance" at bounding box center [1082, 249] width 234 height 27
click at [845, 539] on div "Title 20 / 128 BDO Audit 2025 - HNL Description [PERSON_NAME] just joined Owner…" at bounding box center [490, 544] width 897 height 1301
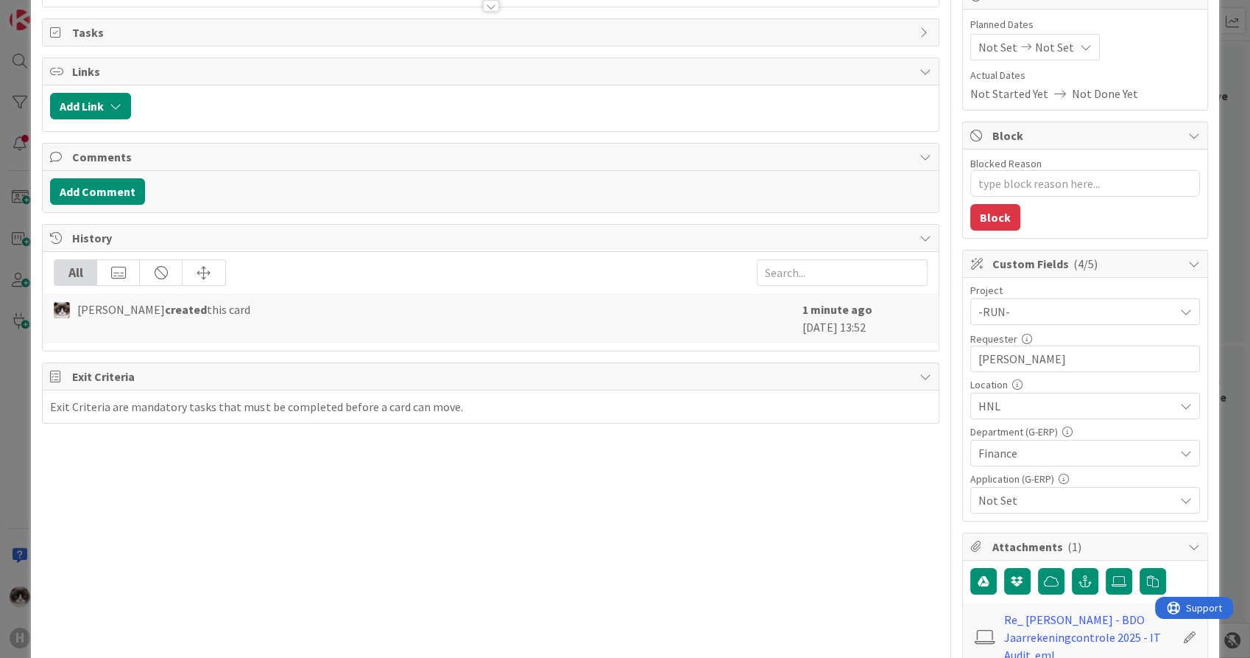
click at [1028, 504] on span "Not Set" at bounding box center [1077, 500] width 196 height 18
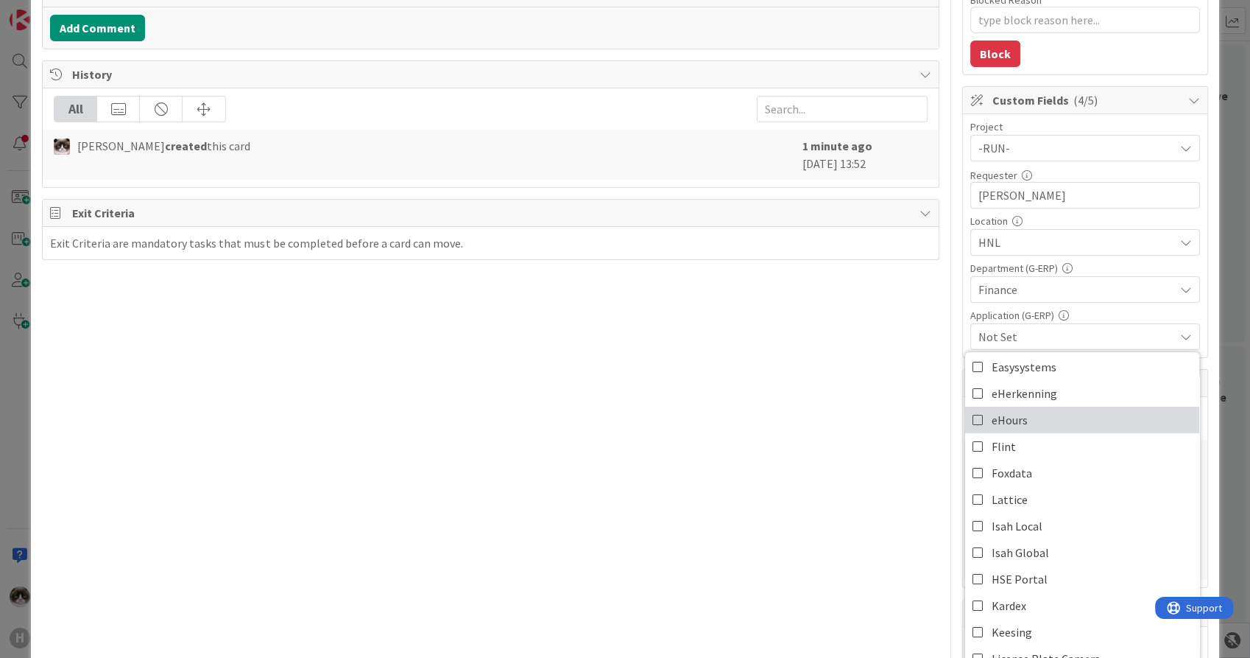
scroll to position [82, 0]
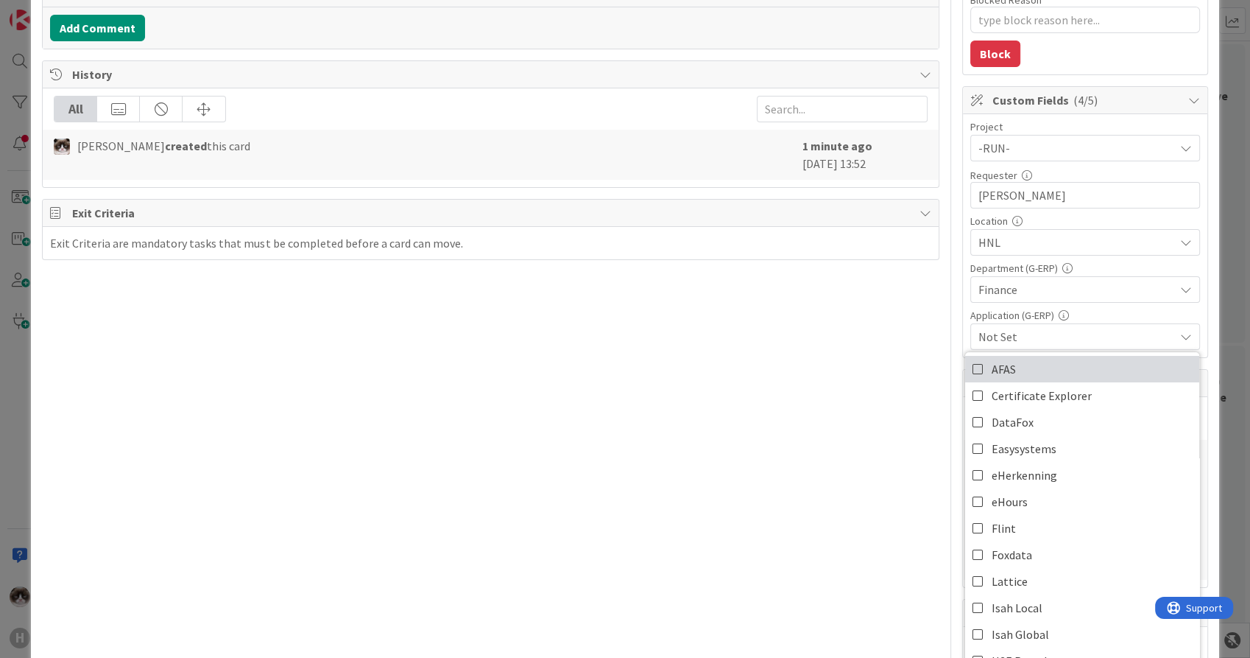
click at [1027, 367] on link "AFAS" at bounding box center [1082, 369] width 234 height 27
click at [1038, 366] on link "Acountview" at bounding box center [1082, 369] width 234 height 27
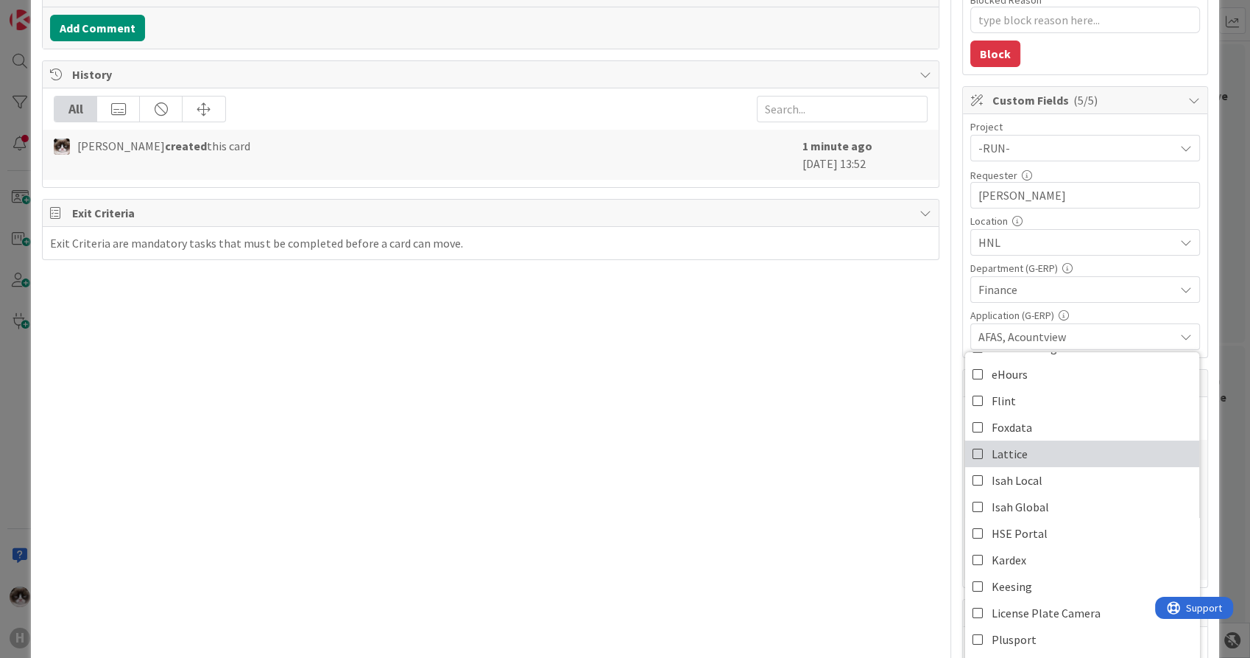
scroll to position [245, 0]
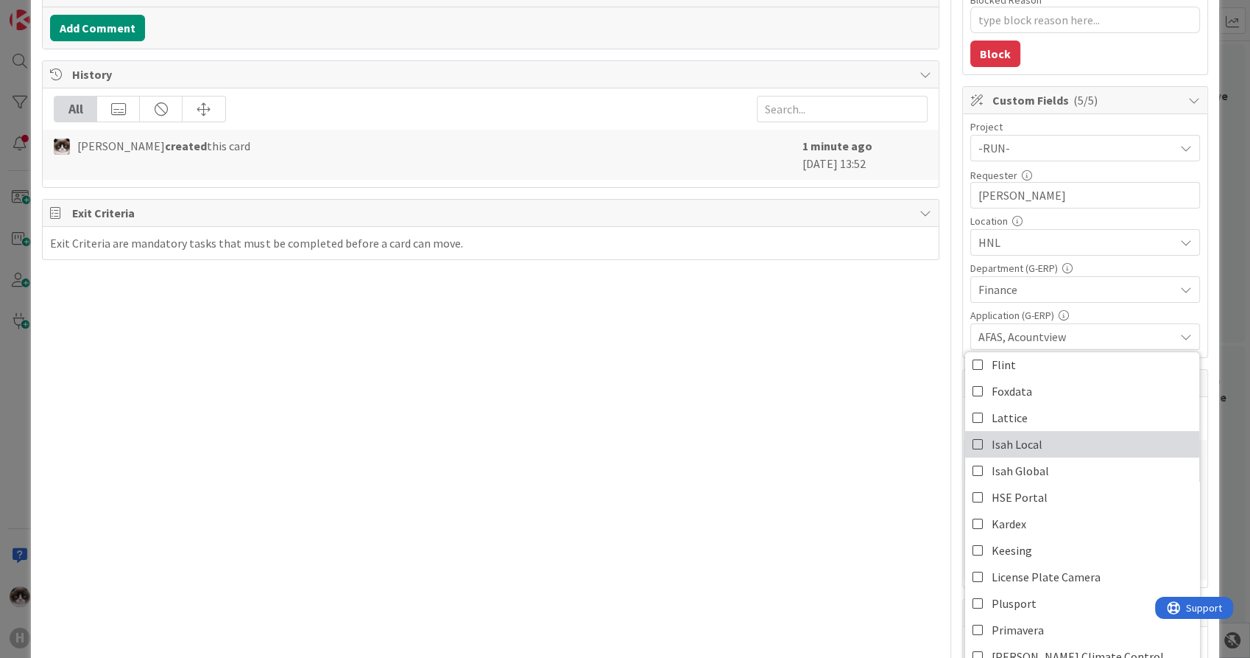
click at [1035, 443] on link "Isah Local" at bounding box center [1082, 444] width 234 height 27
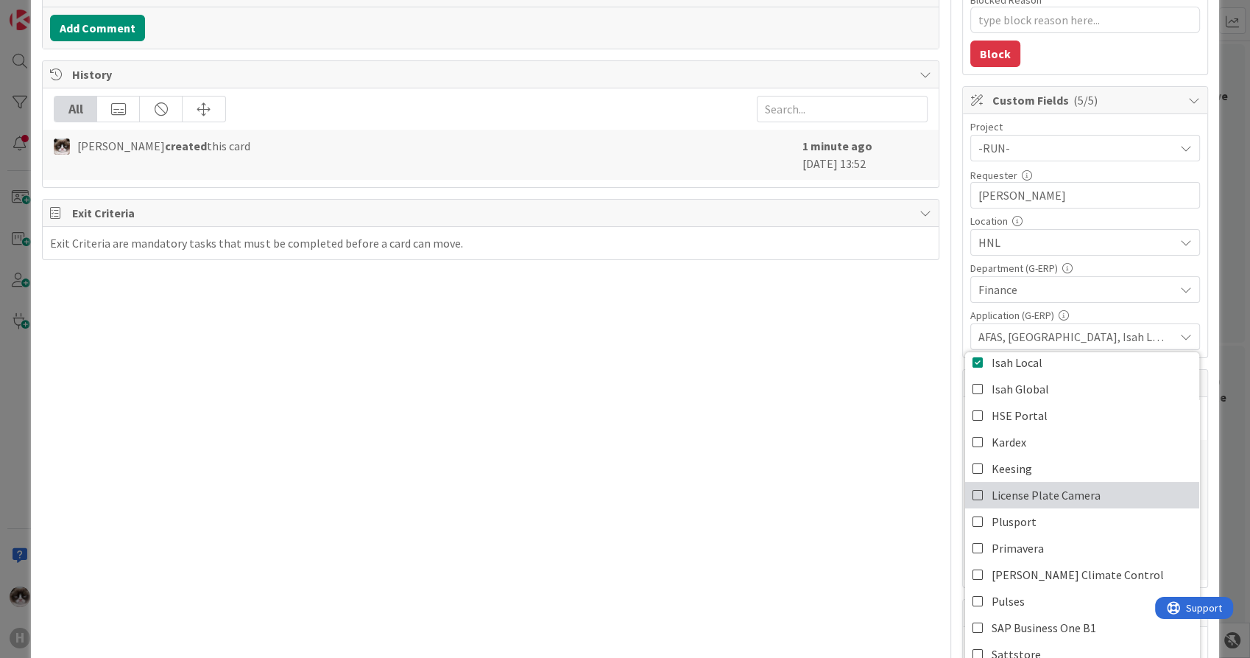
scroll to position [409, 0]
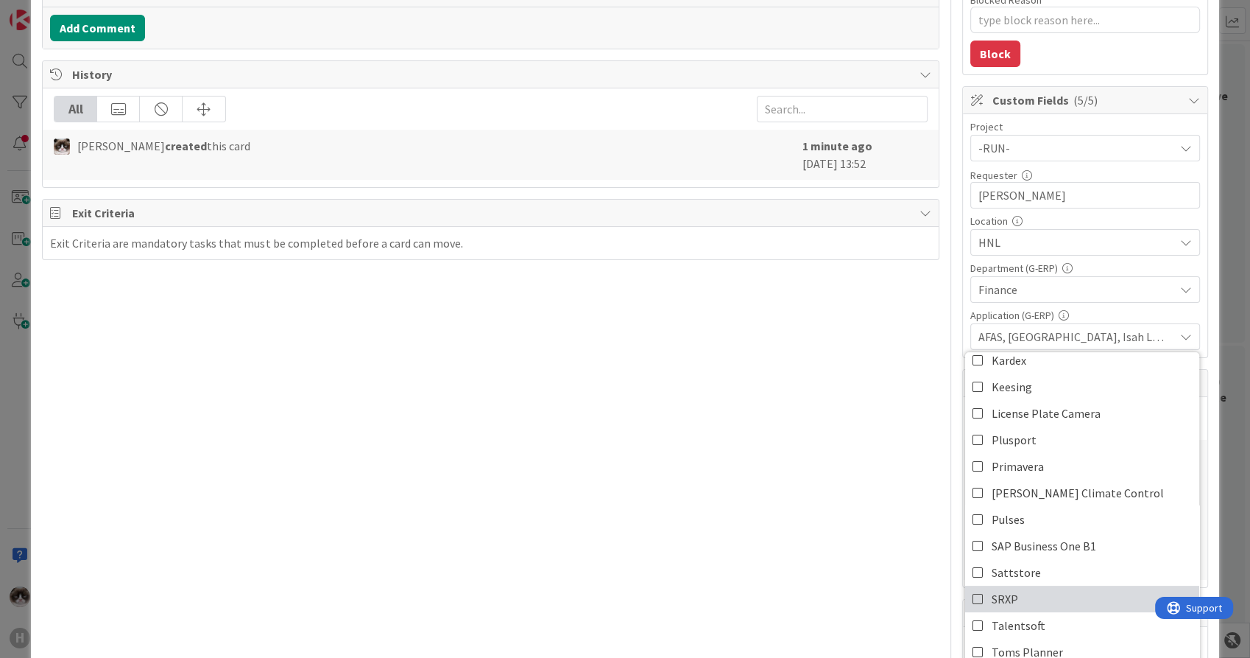
click at [1013, 602] on link "SRXP" at bounding box center [1082, 598] width 234 height 27
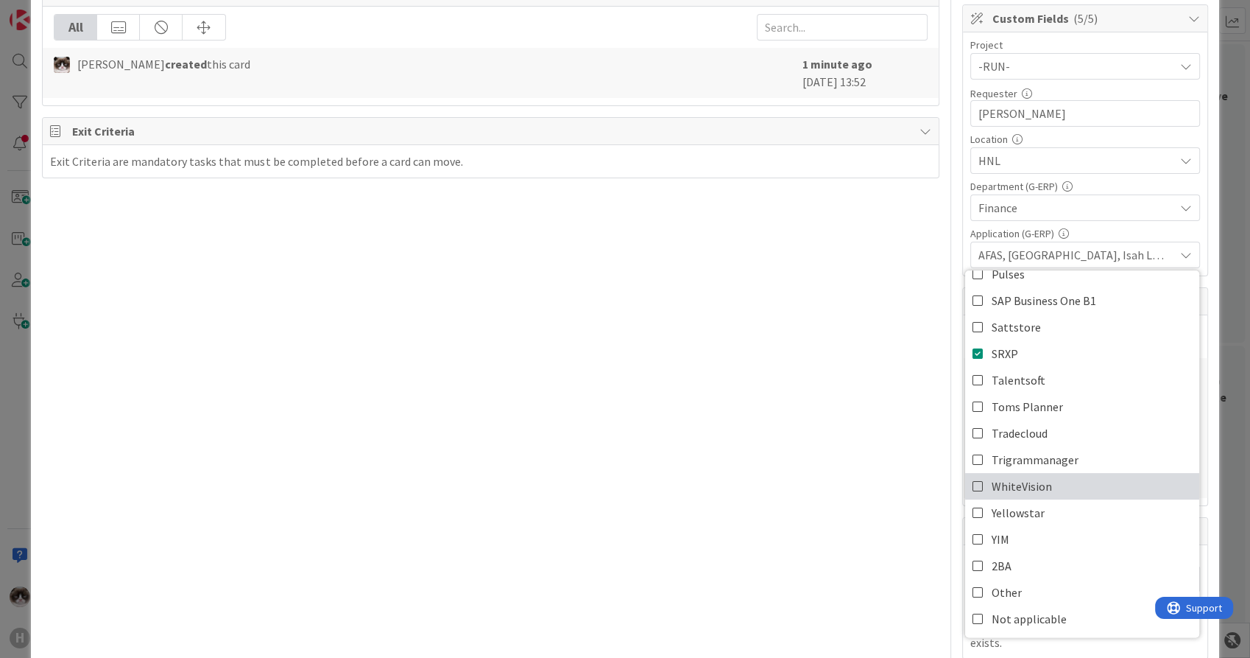
click at [1039, 491] on link "WhiteVision" at bounding box center [1082, 486] width 234 height 27
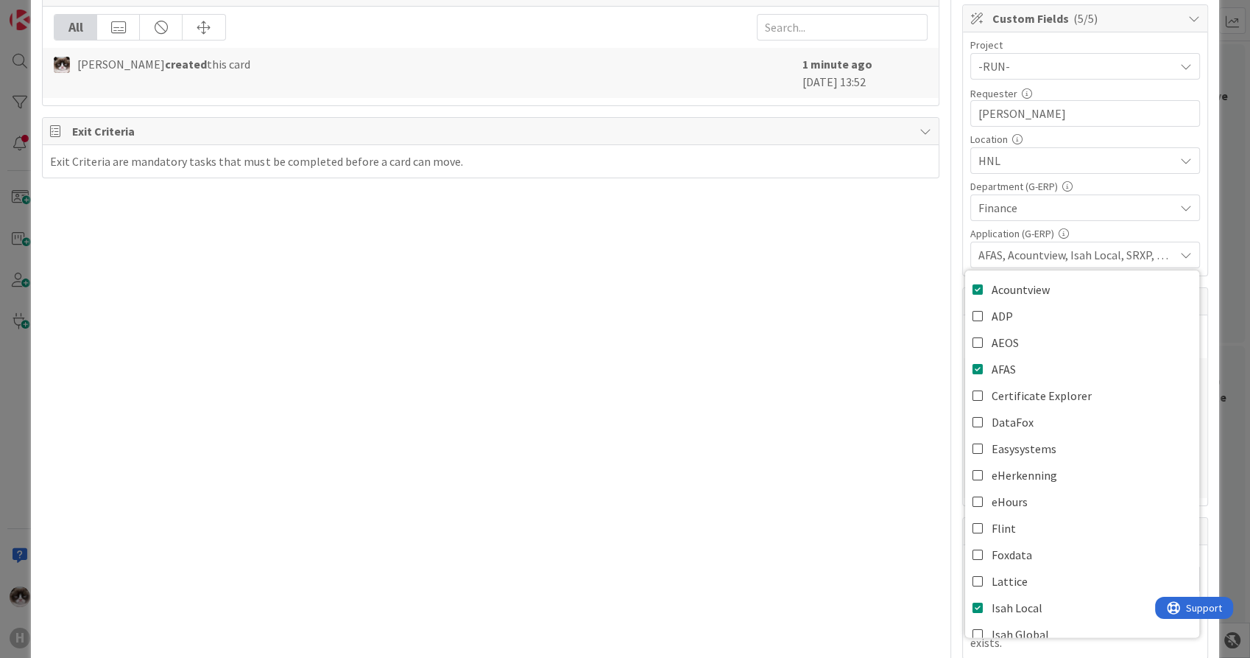
click at [795, 501] on div "Title 20 / 128 BDO Audit 2025 - HNL Description [PERSON_NAME] just joined Owner…" at bounding box center [490, 299] width 897 height 1301
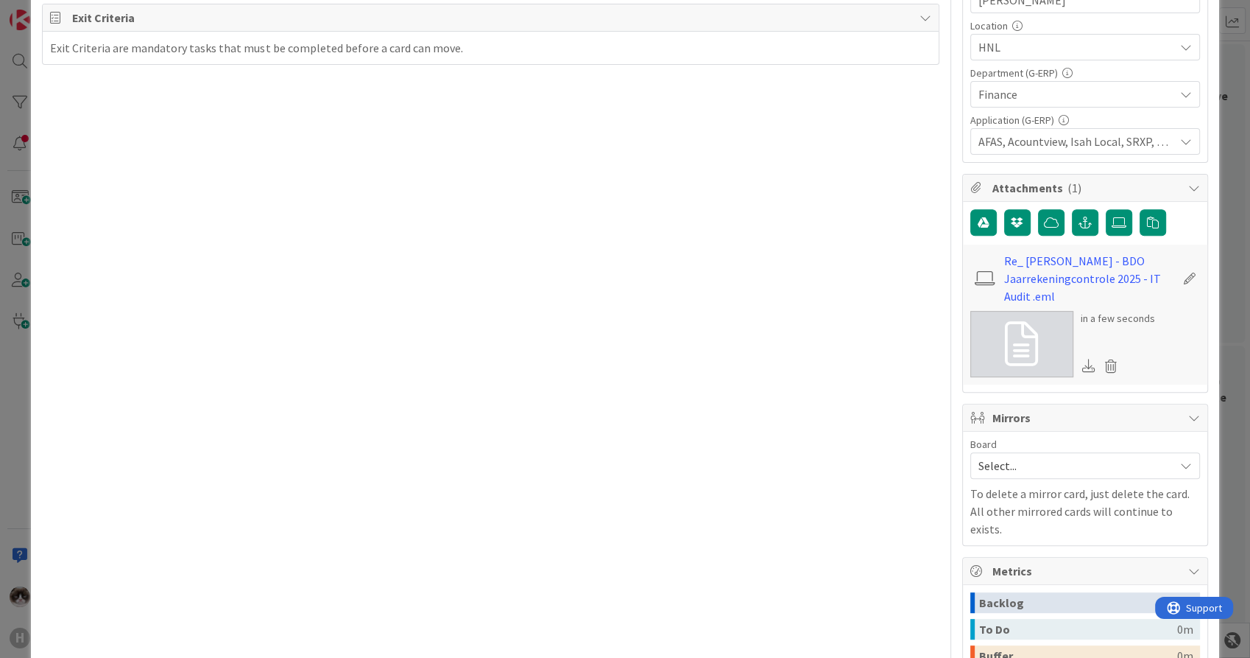
type textarea "x"
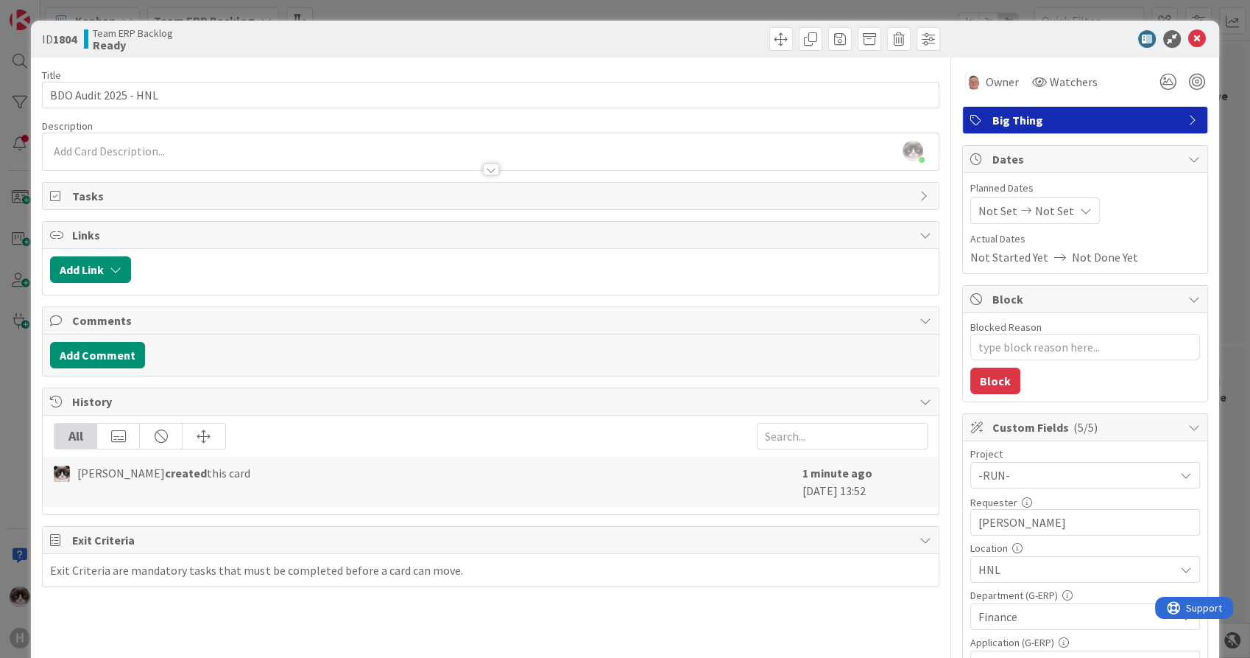
click at [231, 146] on div "[PERSON_NAME] just joined" at bounding box center [490, 151] width 895 height 37
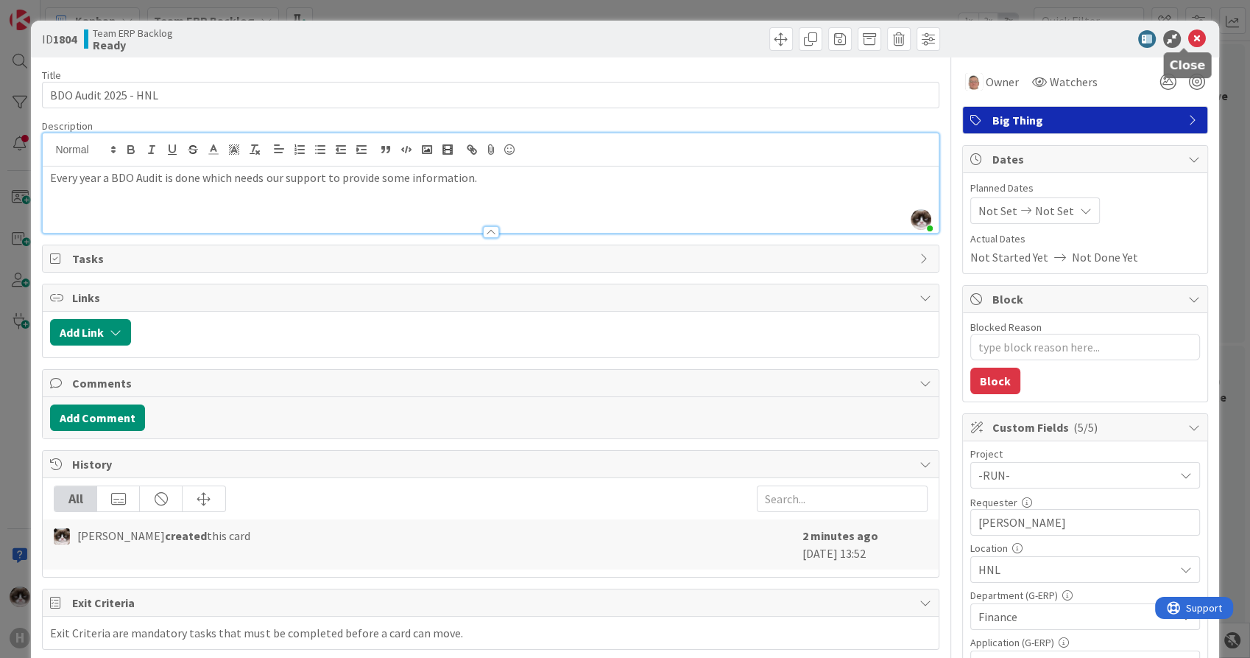
click at [1189, 35] on icon at bounding box center [1198, 39] width 18 height 18
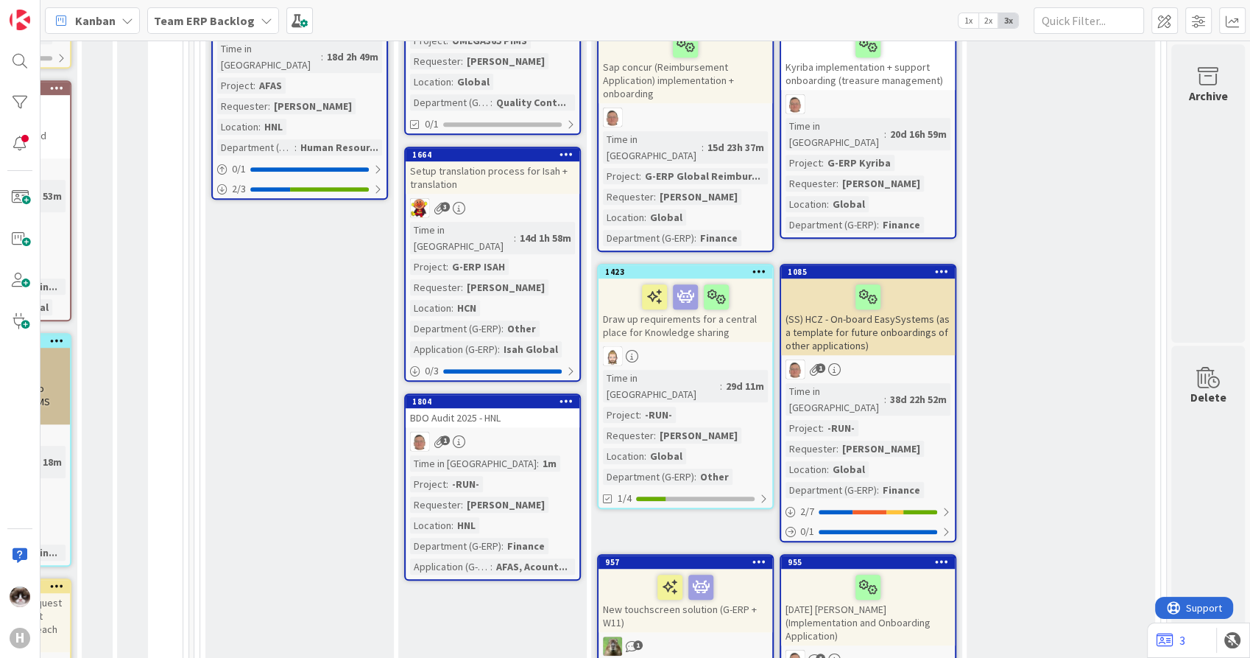
scroll to position [818, 491]
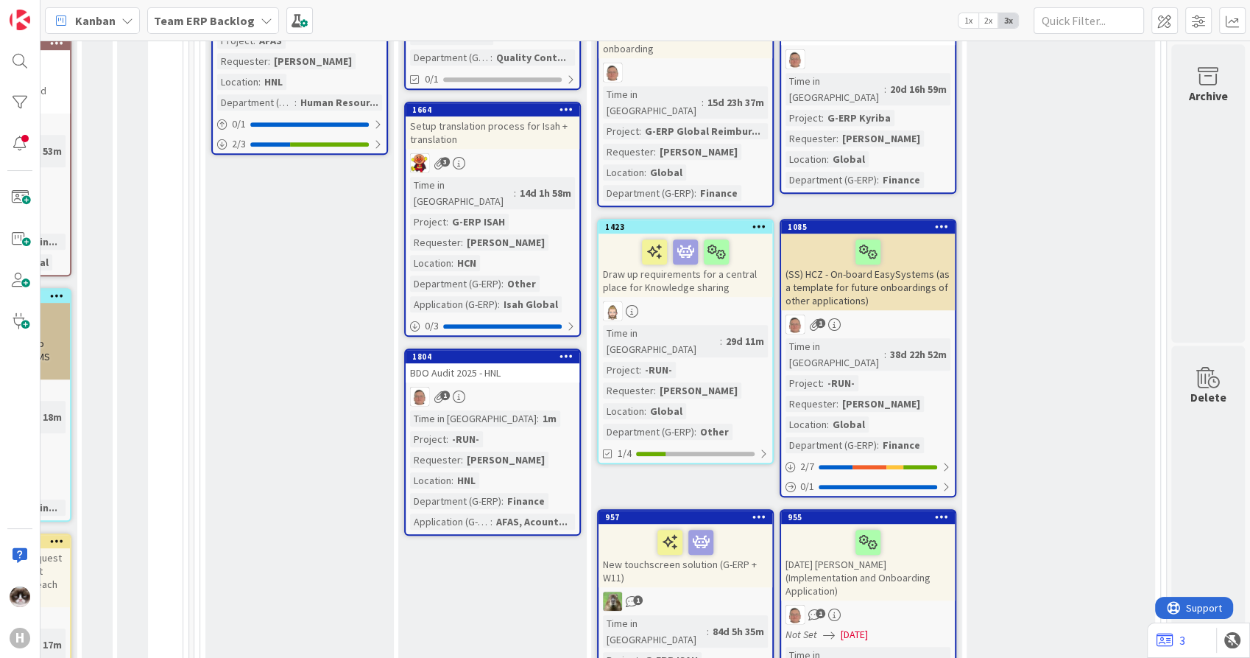
click at [177, 22] on b "Team ERP Backlog" at bounding box center [204, 20] width 101 height 15
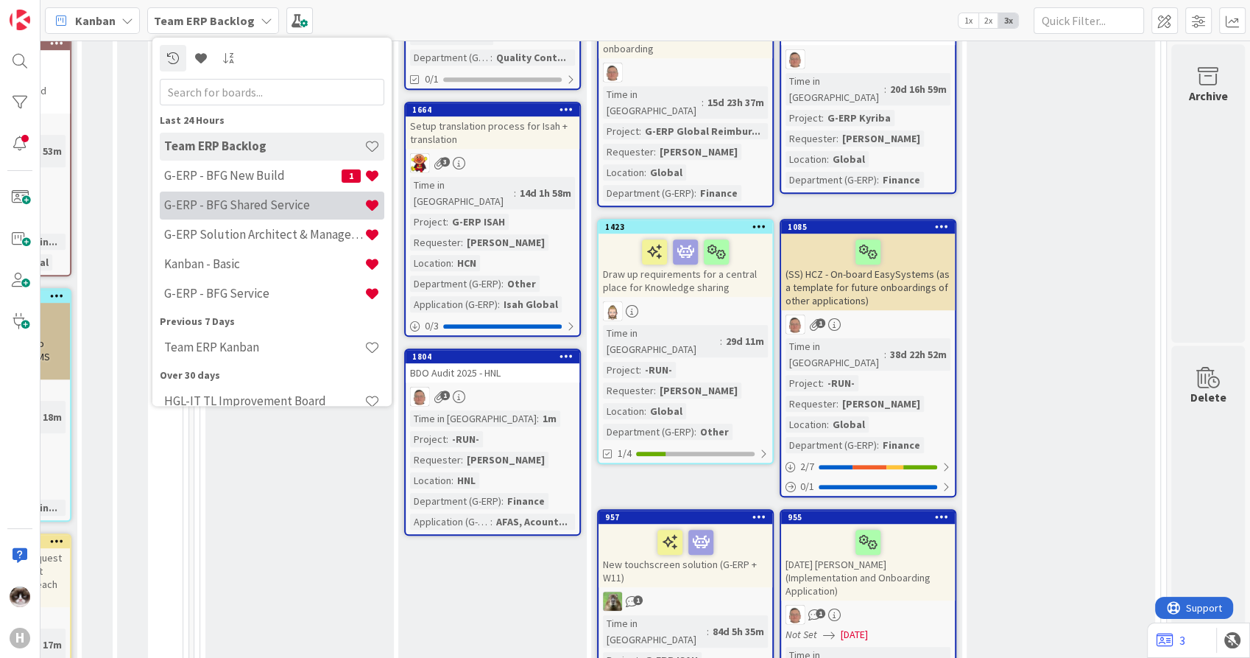
click at [293, 212] on h4 "G-ERP - BFG Shared Service" at bounding box center [264, 205] width 200 height 15
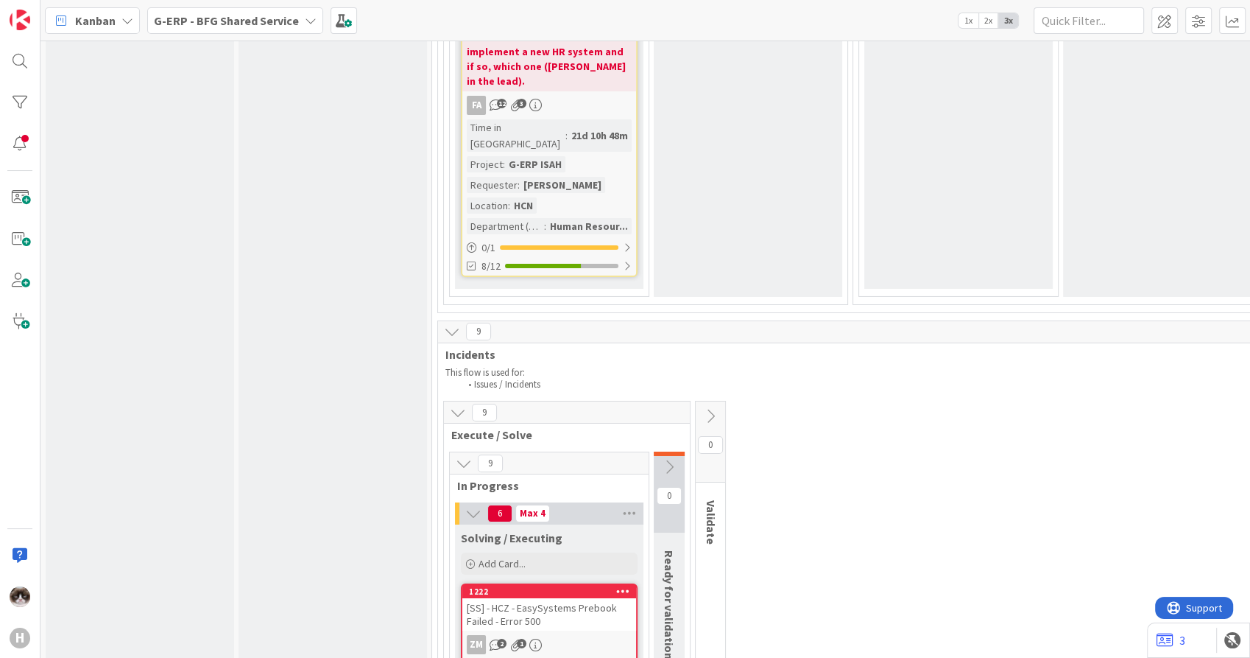
scroll to position [5400, 0]
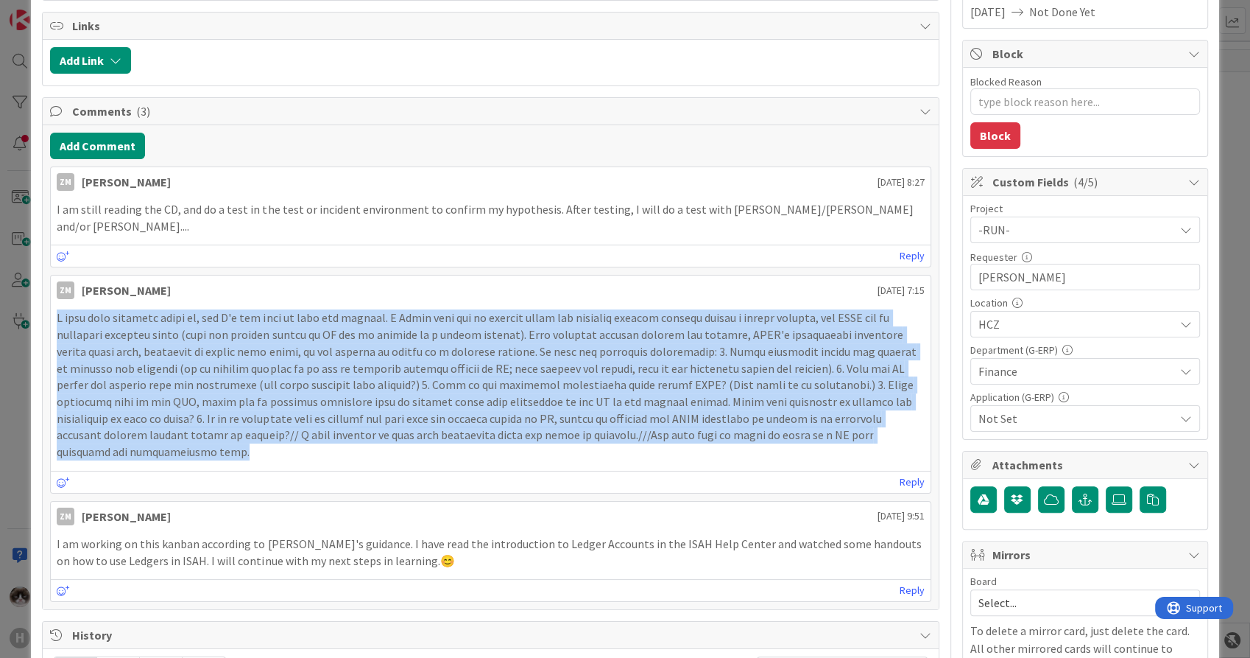
drag, startPoint x: 892, startPoint y: 418, endPoint x: 40, endPoint y: 305, distance: 859.5
click at [40, 305] on div "ID 1663 G-ERP - BFG Shared Service Solving / Executing Title 32 / 128 Purchase …" at bounding box center [625, 633] width 1188 height 1717
copy p "I have some thoughts about it, but I'm not sure if they are correct. I Think th…"
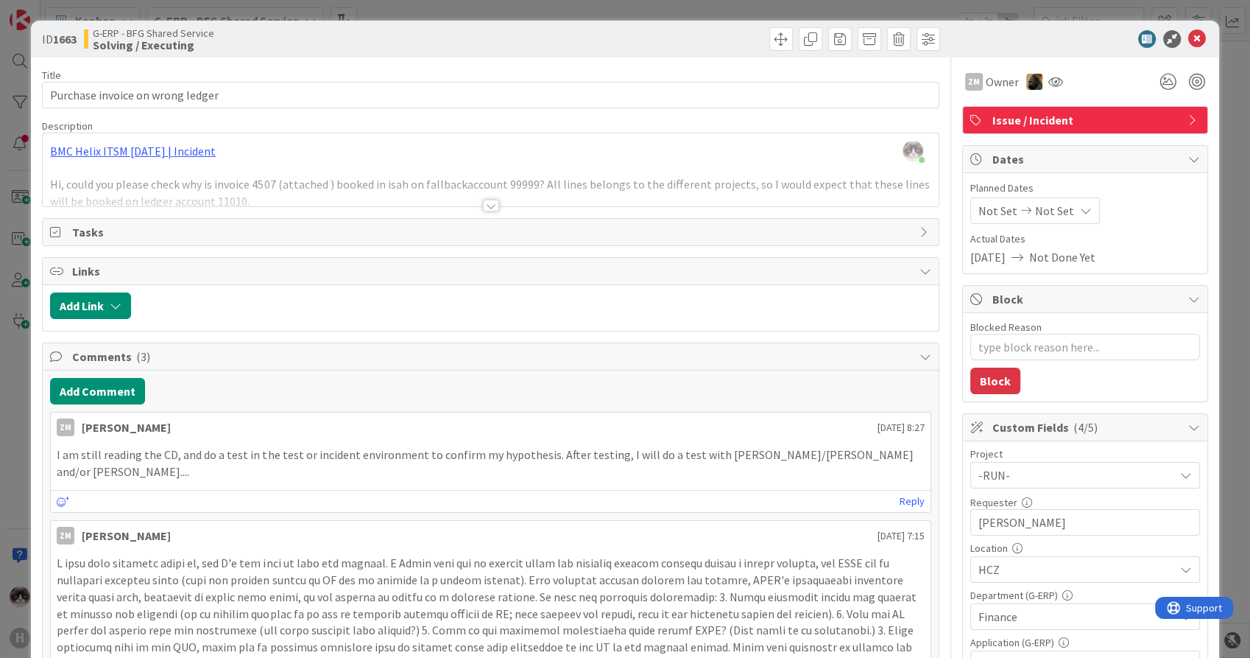
click at [483, 200] on div at bounding box center [491, 206] width 16 height 12
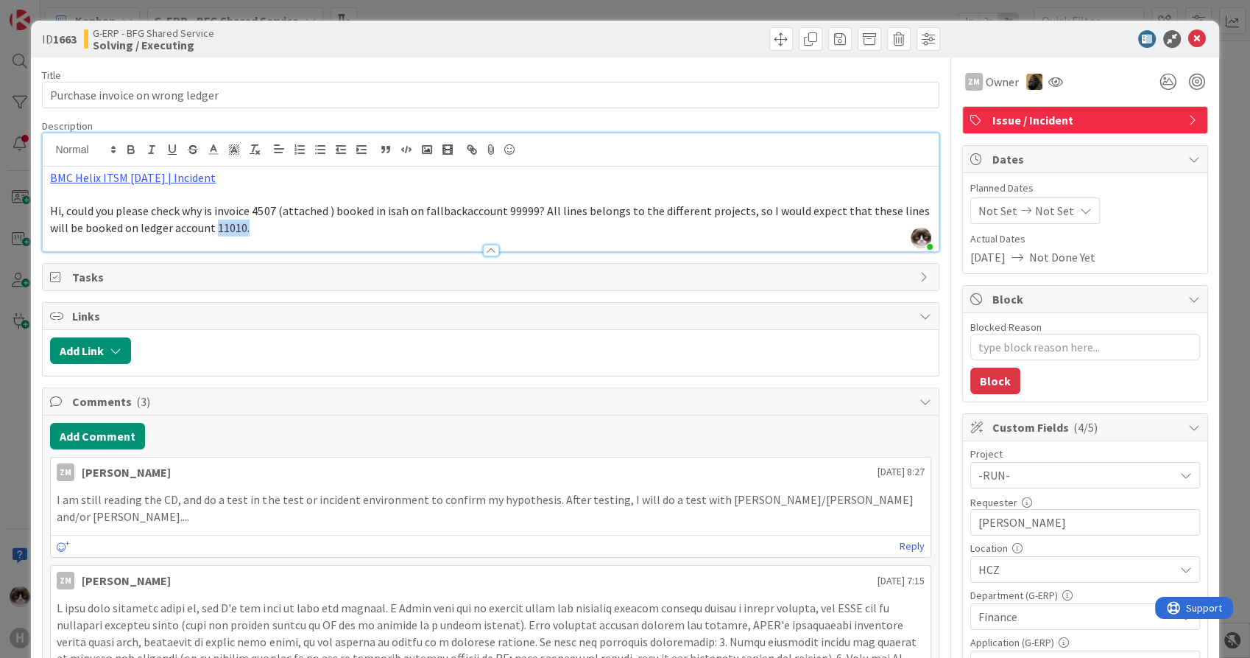
drag, startPoint x: 250, startPoint y: 224, endPoint x: 214, endPoint y: 223, distance: 35.4
click at [214, 223] on p "Hi, could you please check why is invoice 4507 (attached ) booked in isah on fa…" at bounding box center [490, 219] width 881 height 33
drag, startPoint x: 214, startPoint y: 223, endPoint x: 194, endPoint y: 221, distance: 20.0
drag, startPoint x: 194, startPoint y: 221, endPoint x: 303, endPoint y: 218, distance: 108.3
click at [308, 218] on p "Hi, could you please check why is invoice 4507 (attached ) booked in isah on fa…" at bounding box center [490, 219] width 881 height 33
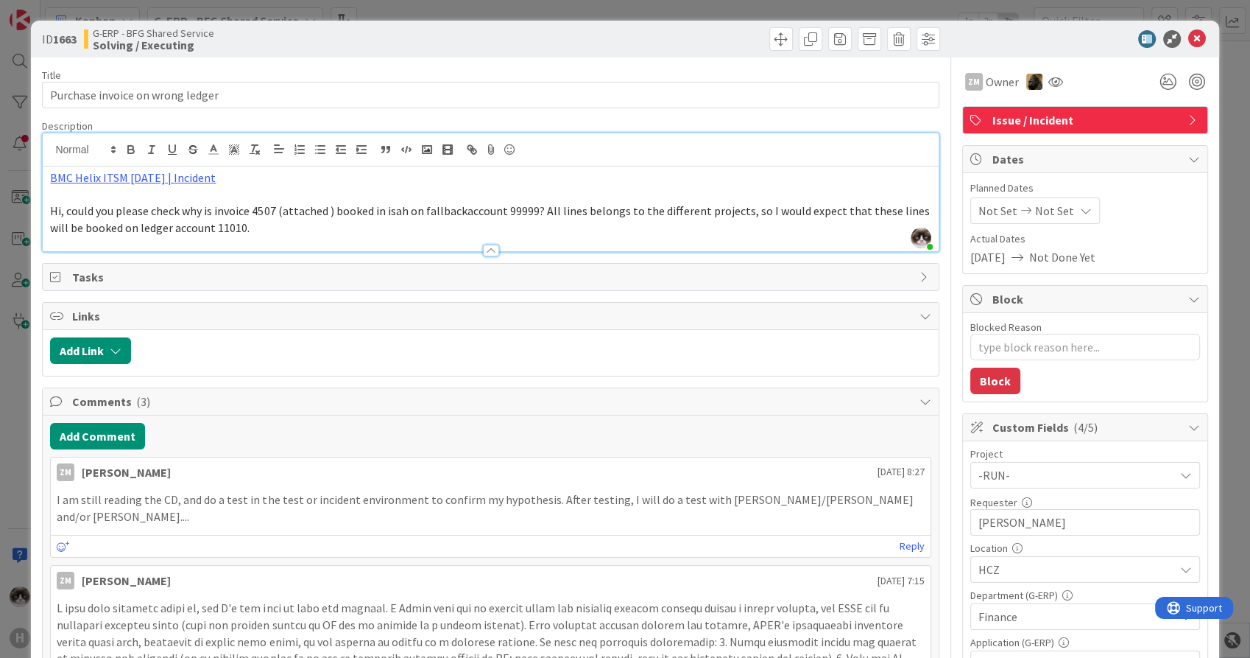
click at [225, 226] on span "Hi, could you please check why is invoice 4507 (attached ) booked in isah on fa…" at bounding box center [491, 219] width 882 height 32
drag, startPoint x: 225, startPoint y: 226, endPoint x: 247, endPoint y: 228, distance: 22.1
click at [231, 228] on span "Hi, could you please check why is invoice 4507 (attached ) booked in isah on fa…" at bounding box center [491, 219] width 882 height 32
drag, startPoint x: 251, startPoint y: 228, endPoint x: 213, endPoint y: 228, distance: 38.3
click at [213, 228] on p "Hi, could you please check why is invoice 4507 (attached ) booked in isah on fa…" at bounding box center [490, 219] width 881 height 33
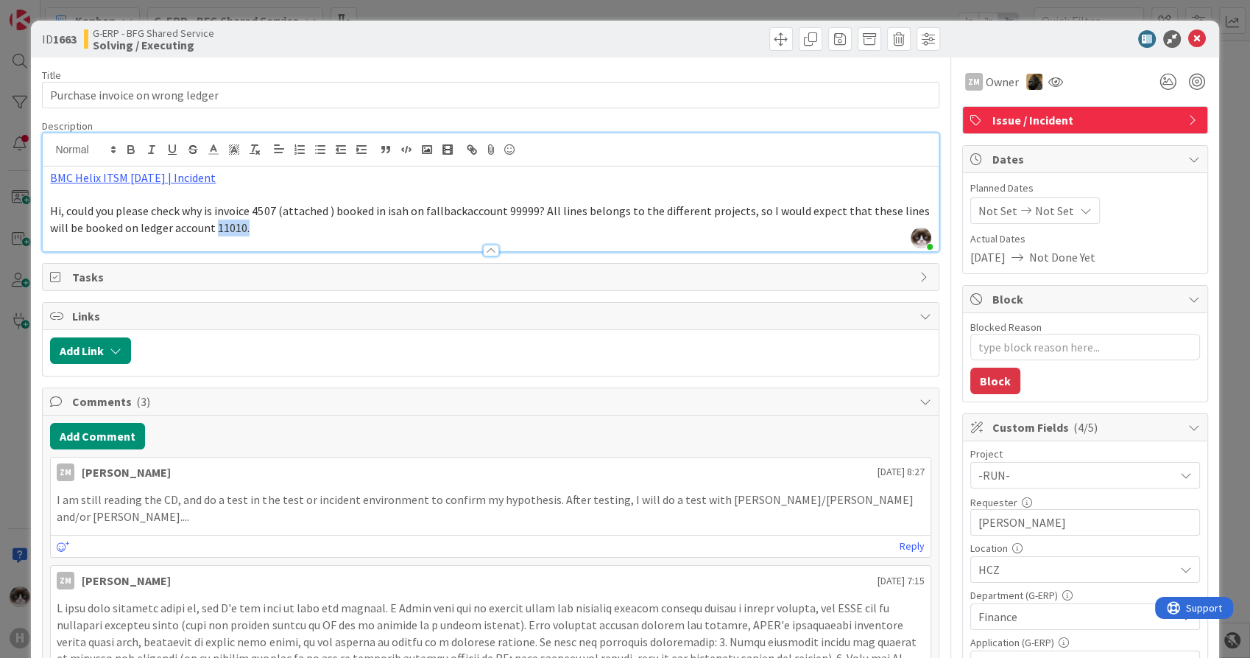
copy span "11010."
click at [177, 189] on p at bounding box center [490, 194] width 881 height 17
click at [177, 182] on link "BMC Helix ITSM [DATE] | Incident" at bounding box center [133, 177] width 166 height 15
click at [178, 200] on link "[URL][PERSON_NAME][DOMAIN_NAME]" at bounding box center [131, 206] width 147 height 19
click at [114, 205] on link "[URL][PERSON_NAME][DOMAIN_NAME]" at bounding box center [131, 206] width 147 height 19
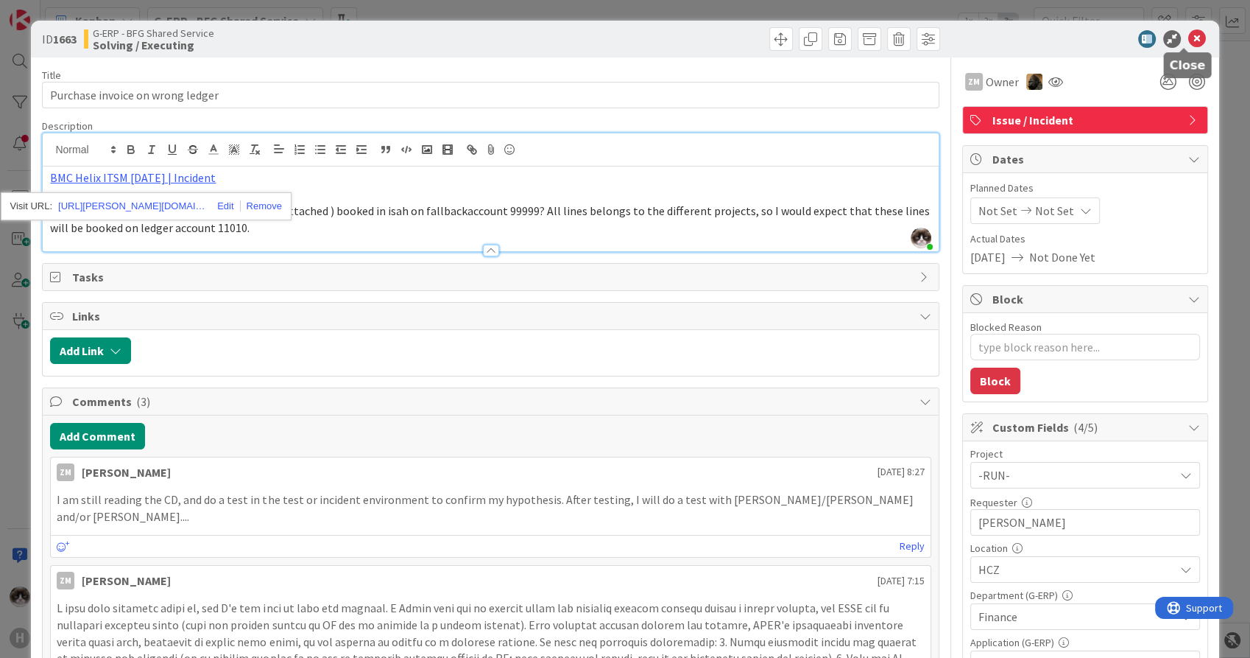
click at [1189, 34] on icon at bounding box center [1198, 39] width 18 height 18
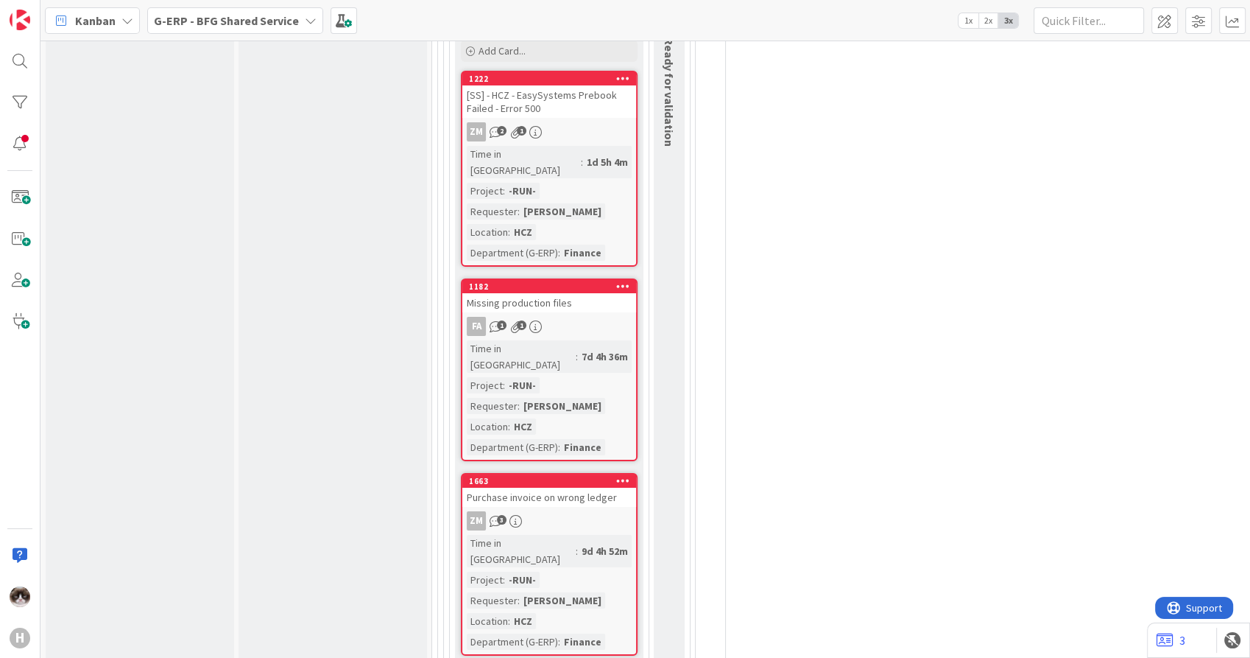
click at [180, 15] on b "G-ERP - BFG Shared Service" at bounding box center [226, 20] width 145 height 15
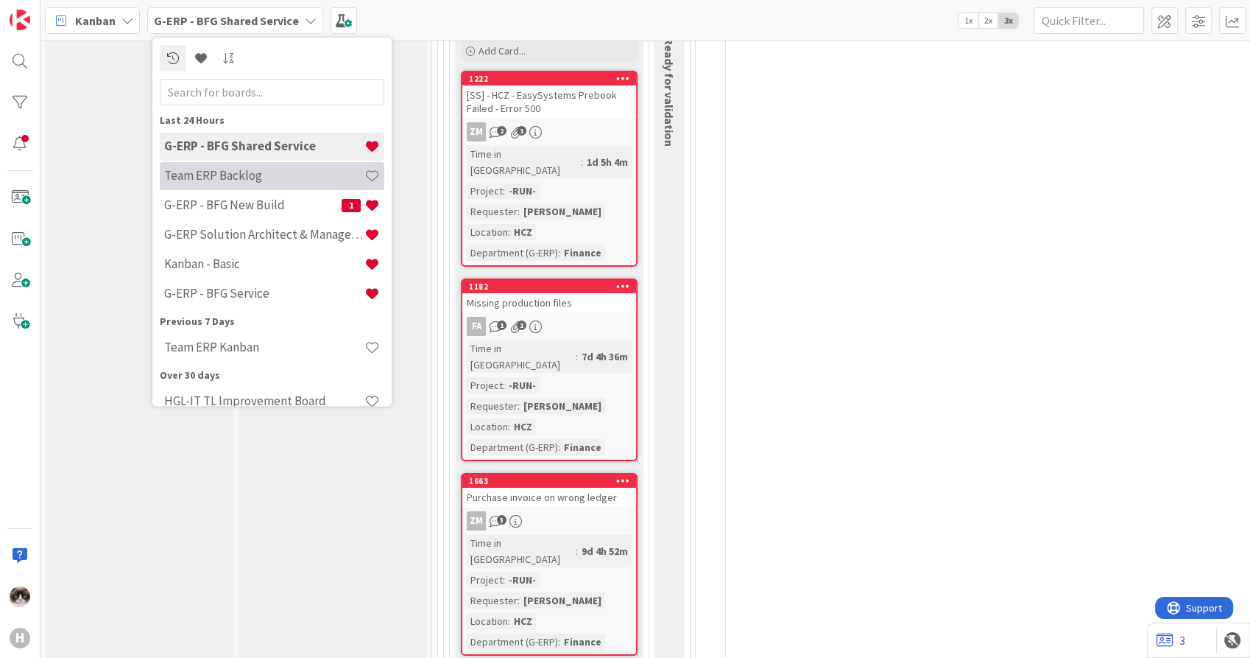
click at [226, 177] on h4 "Team ERP Backlog" at bounding box center [264, 176] width 200 height 15
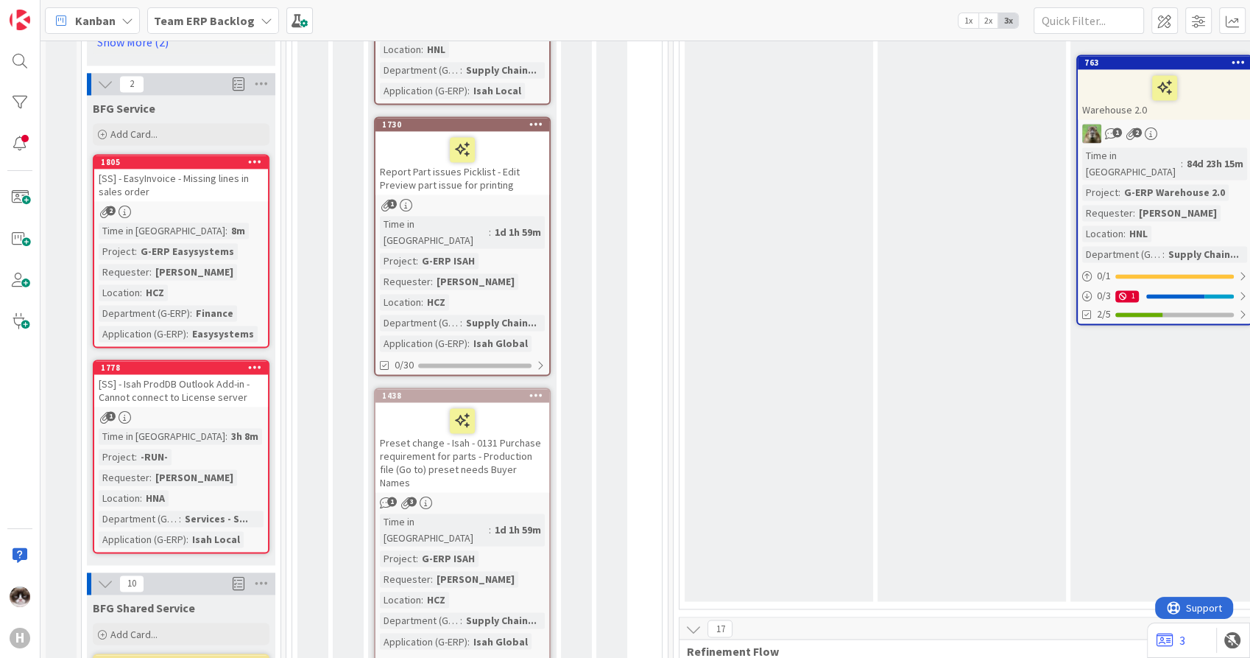
scroll to position [2127, 0]
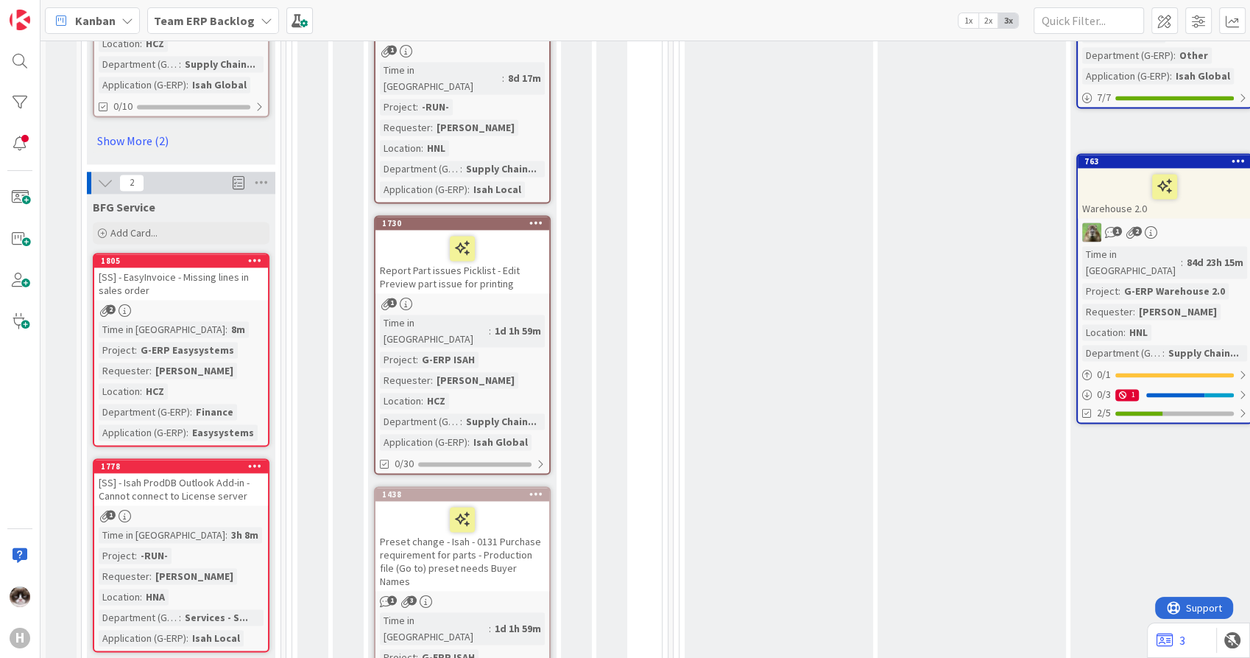
click at [228, 267] on div "[SS] - EasyInvoice - Missing lines in sales order" at bounding box center [181, 283] width 174 height 32
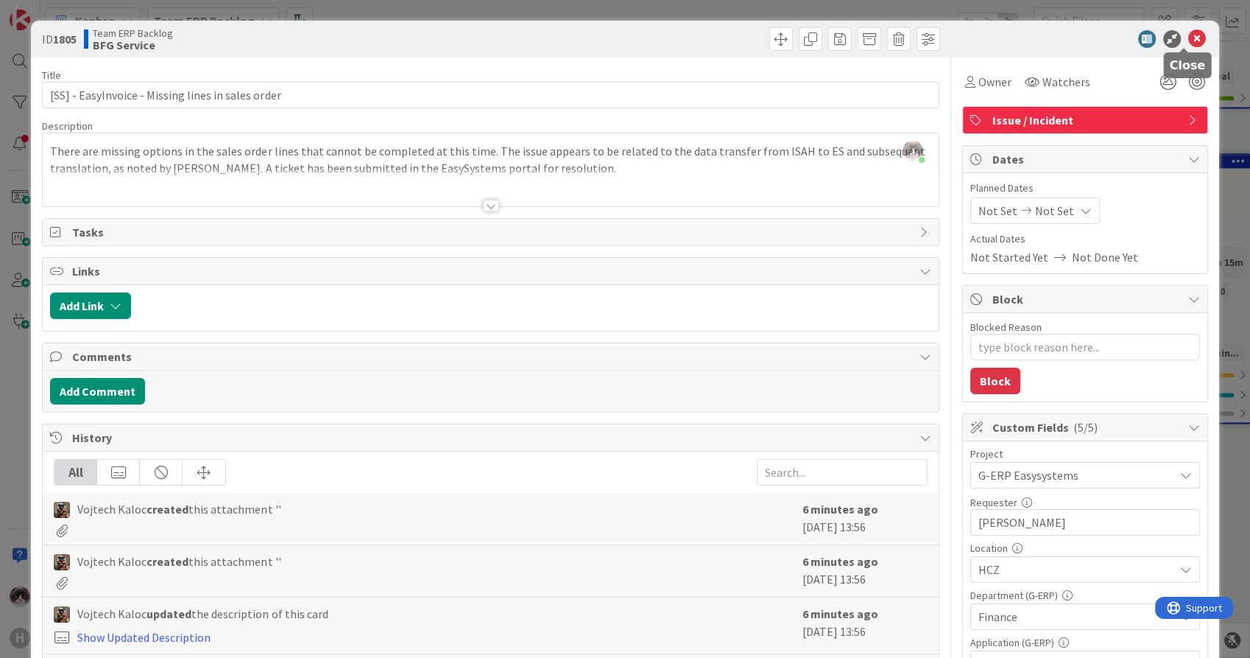
click at [1189, 35] on icon at bounding box center [1198, 39] width 18 height 18
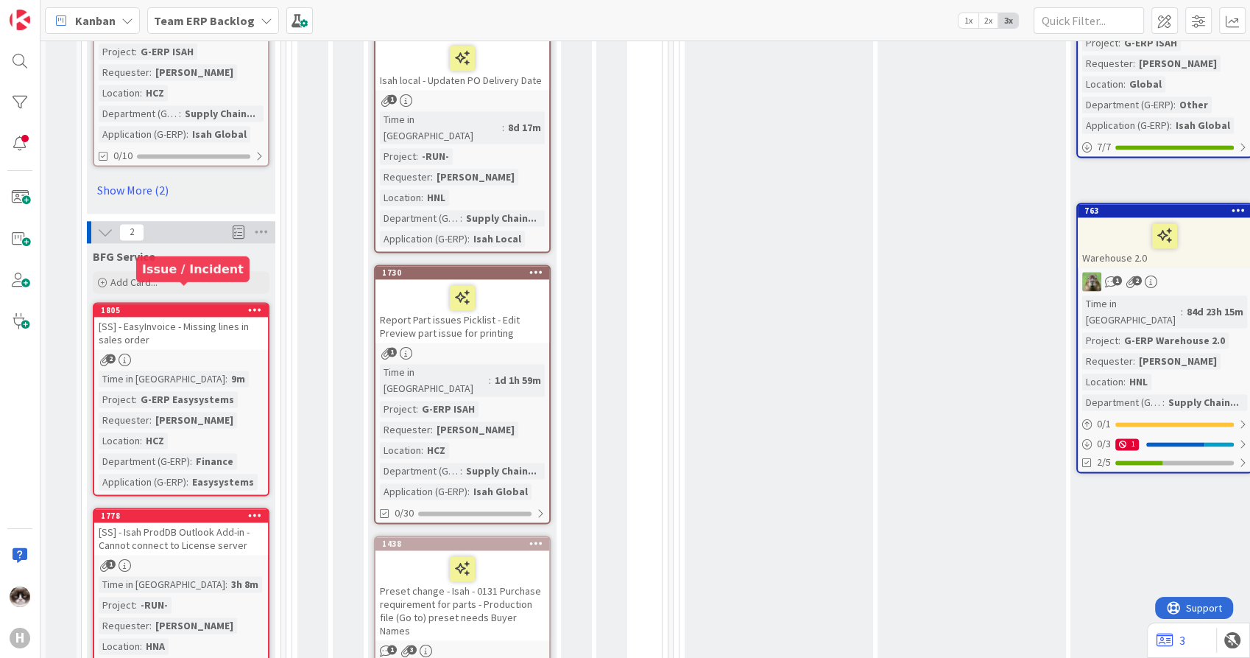
scroll to position [1963, 0]
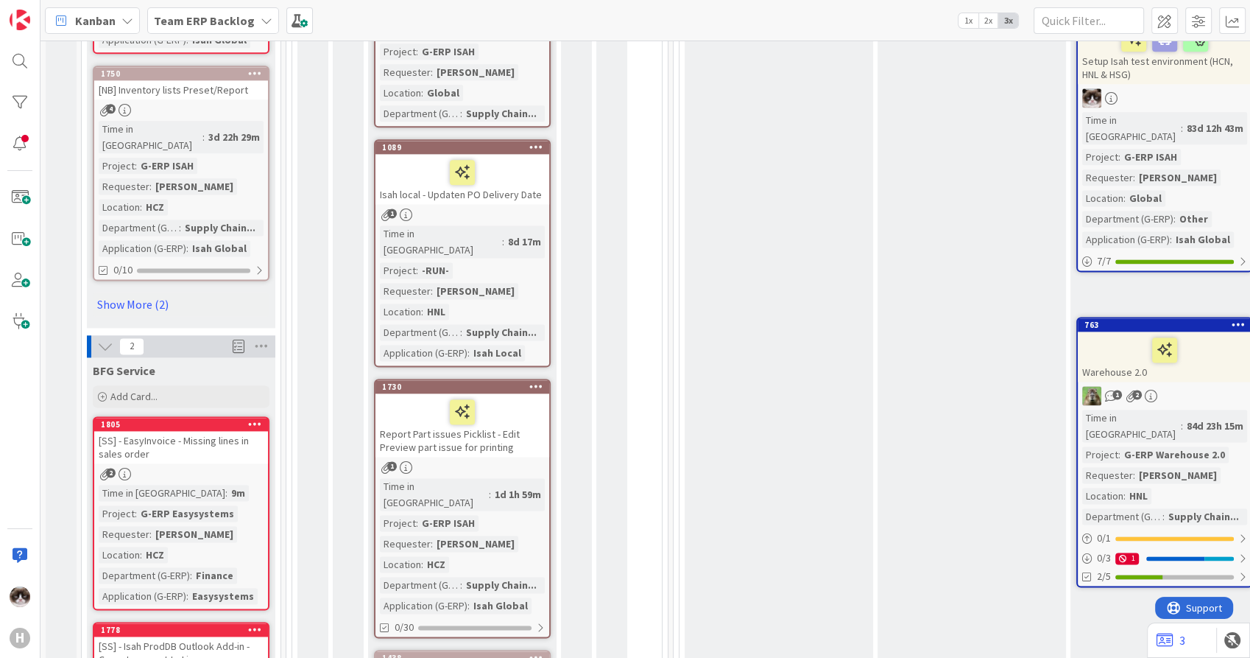
click at [259, 418] on icon at bounding box center [255, 423] width 14 height 10
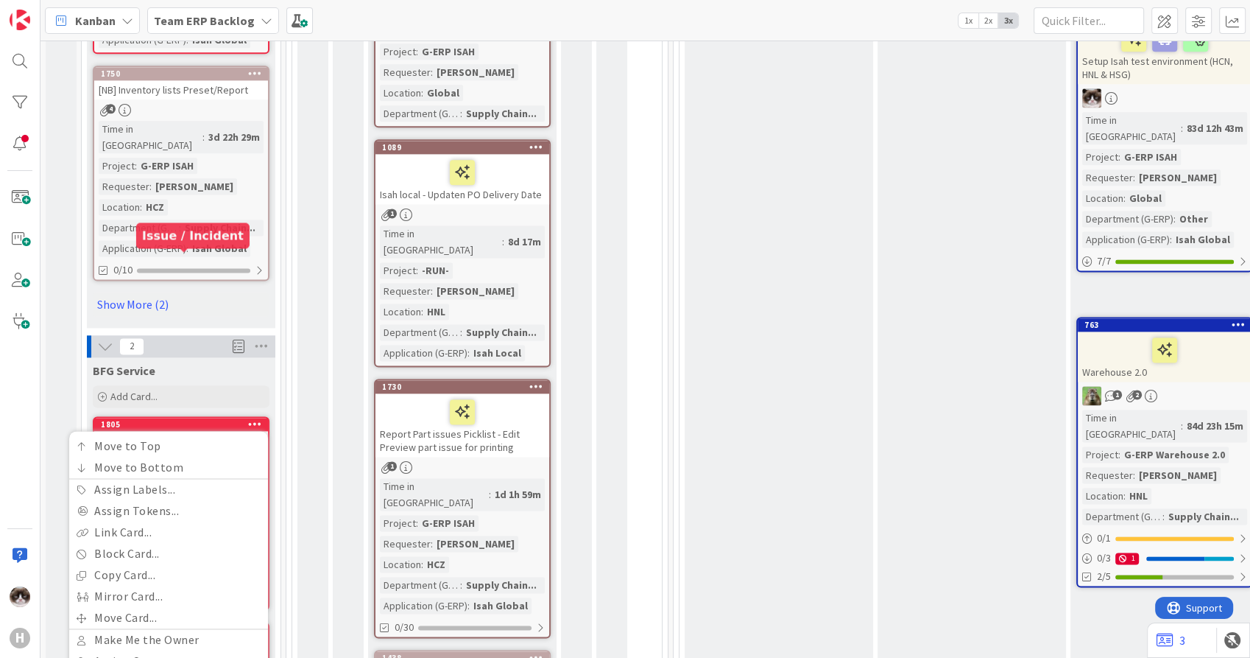
click at [223, 419] on div "1805" at bounding box center [184, 424] width 167 height 10
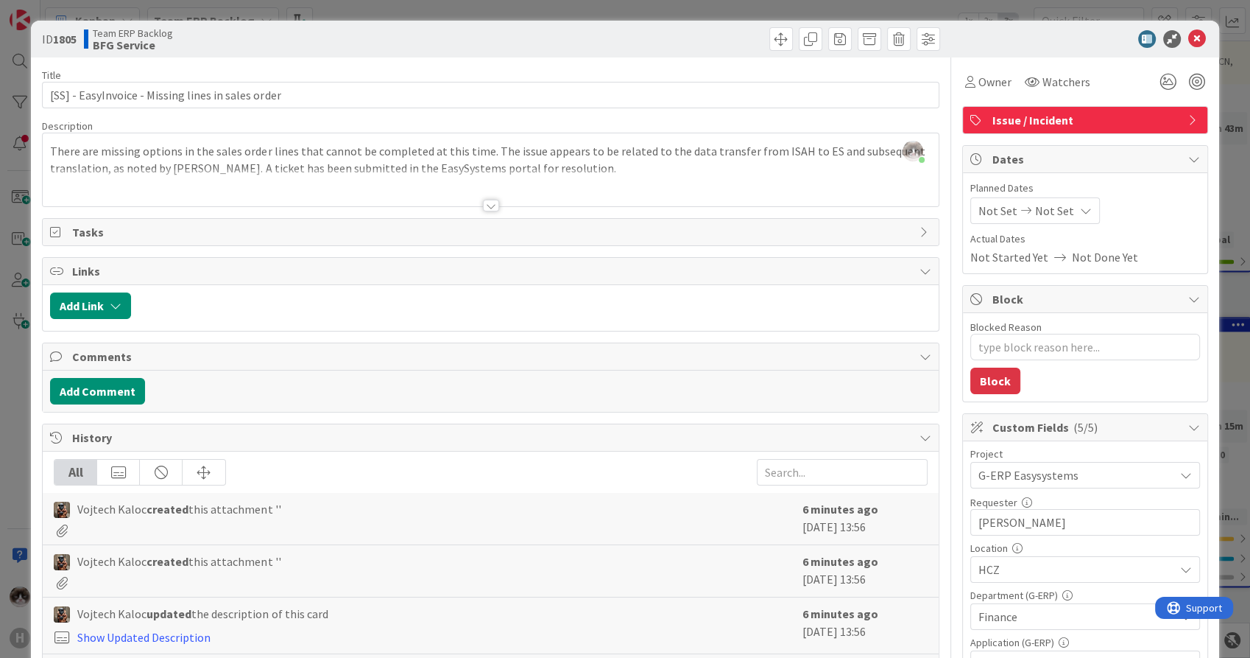
type textarea "x"
